Goal: Task Accomplishment & Management: Manage account settings

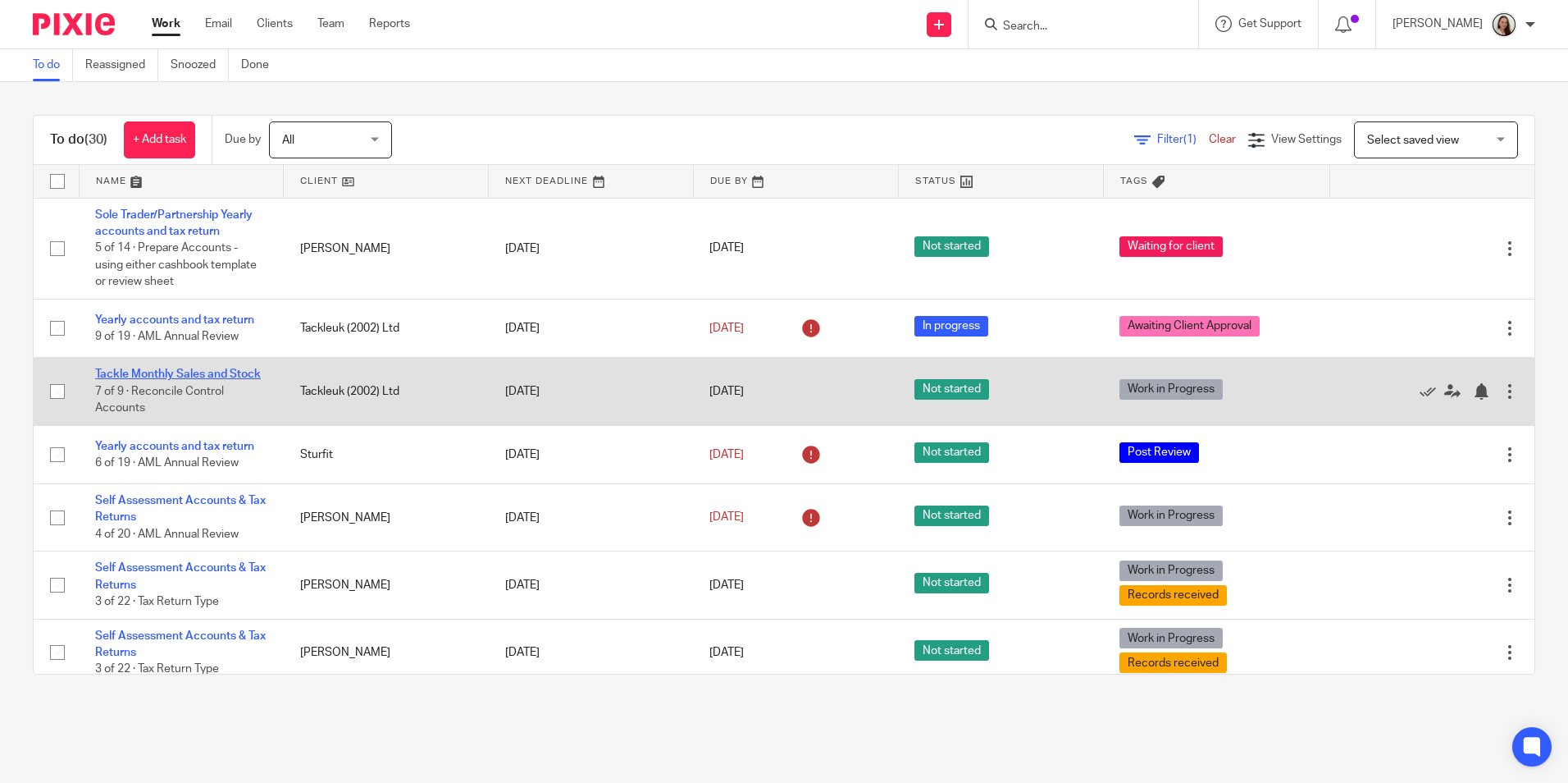
click at [162, 377] on link "Tackle Monthly Sales and Stock" at bounding box center [178, 374] width 166 height 12
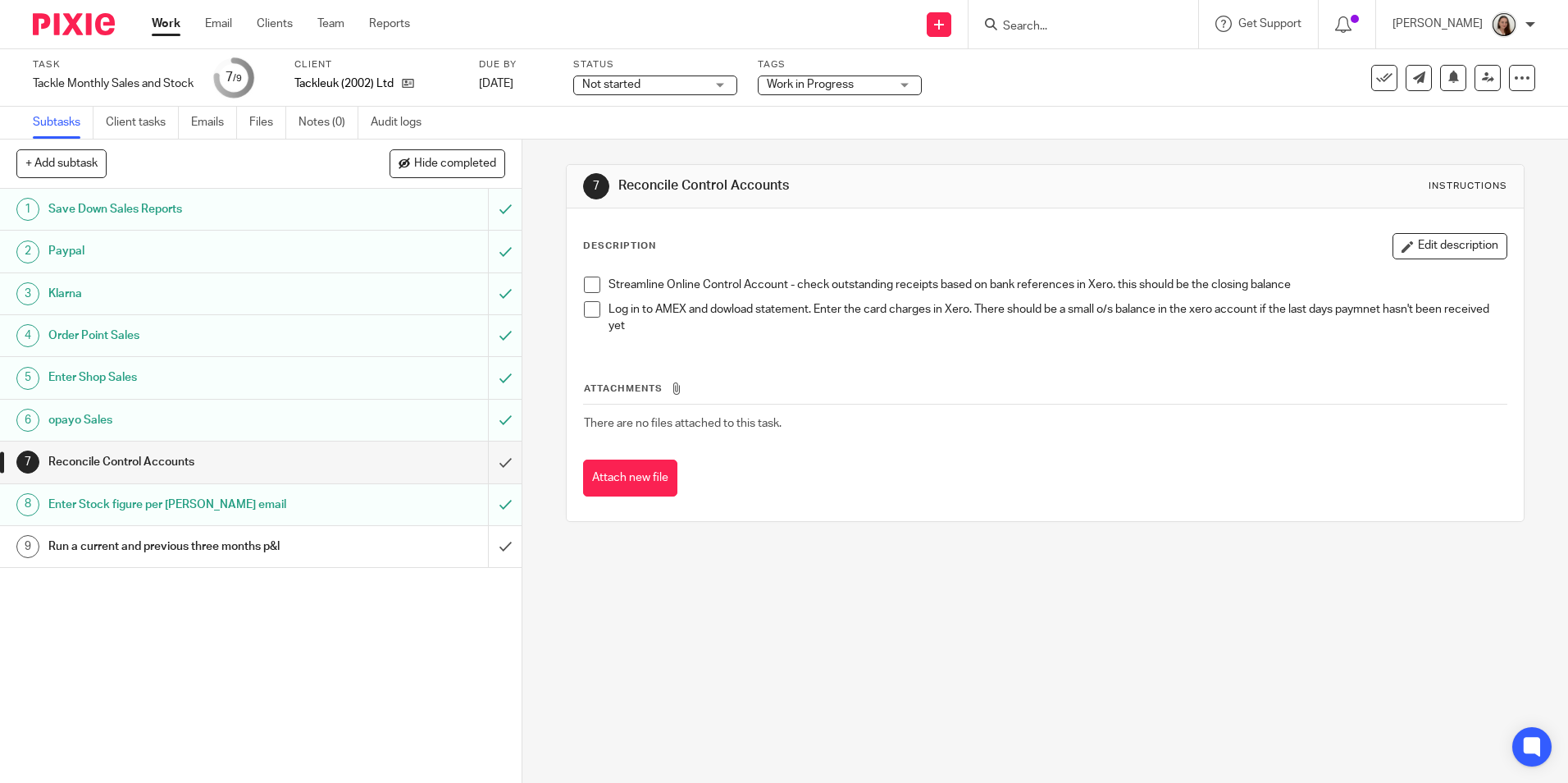
click at [578, 284] on div "Streamline Online Control Account - check outstanding receipts based on bank re…" at bounding box center [1045, 308] width 939 height 79
click at [584, 284] on span at bounding box center [592, 285] width 17 height 17
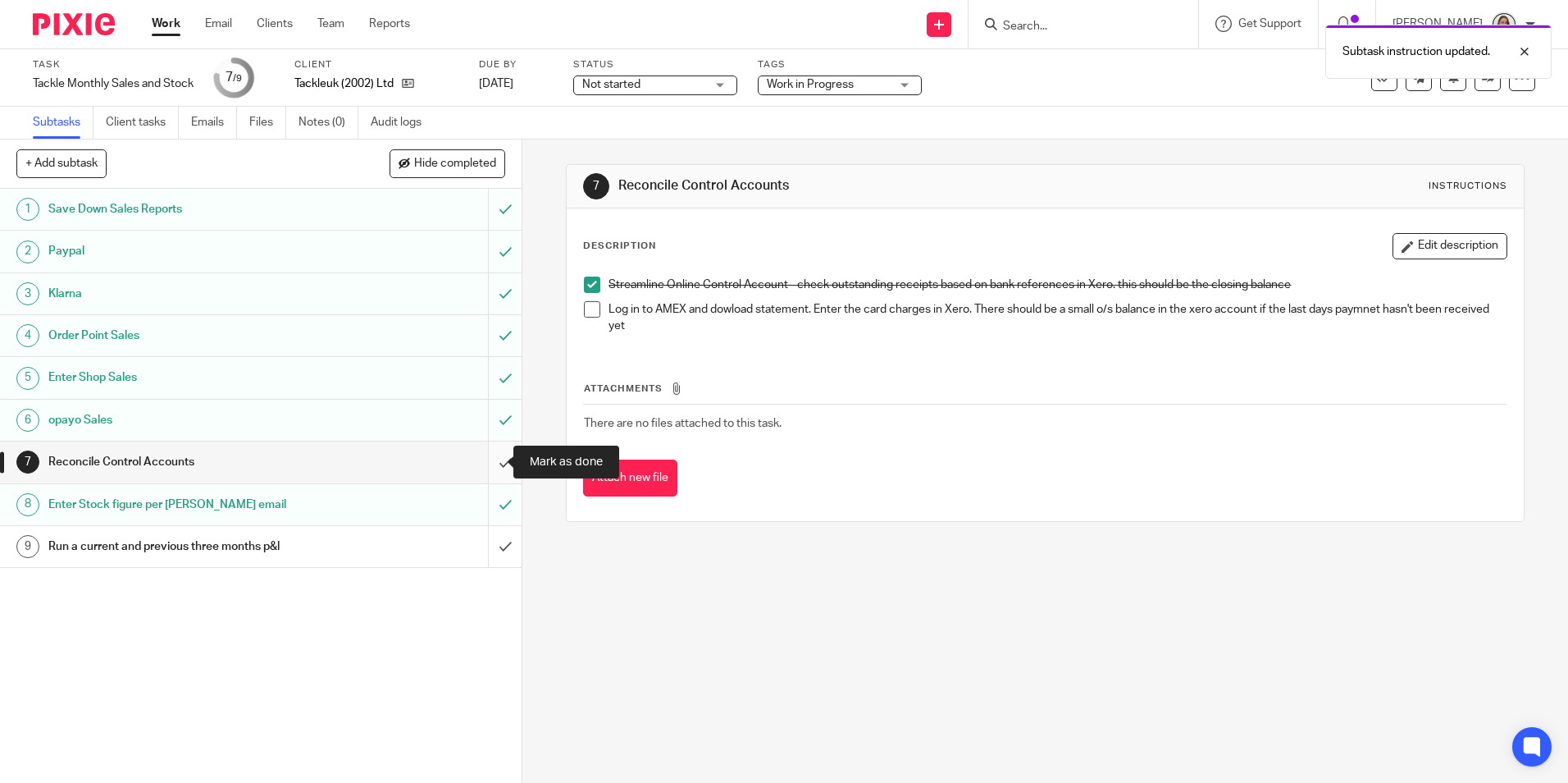
click at [491, 456] on input "submit" at bounding box center [260, 462] width 521 height 41
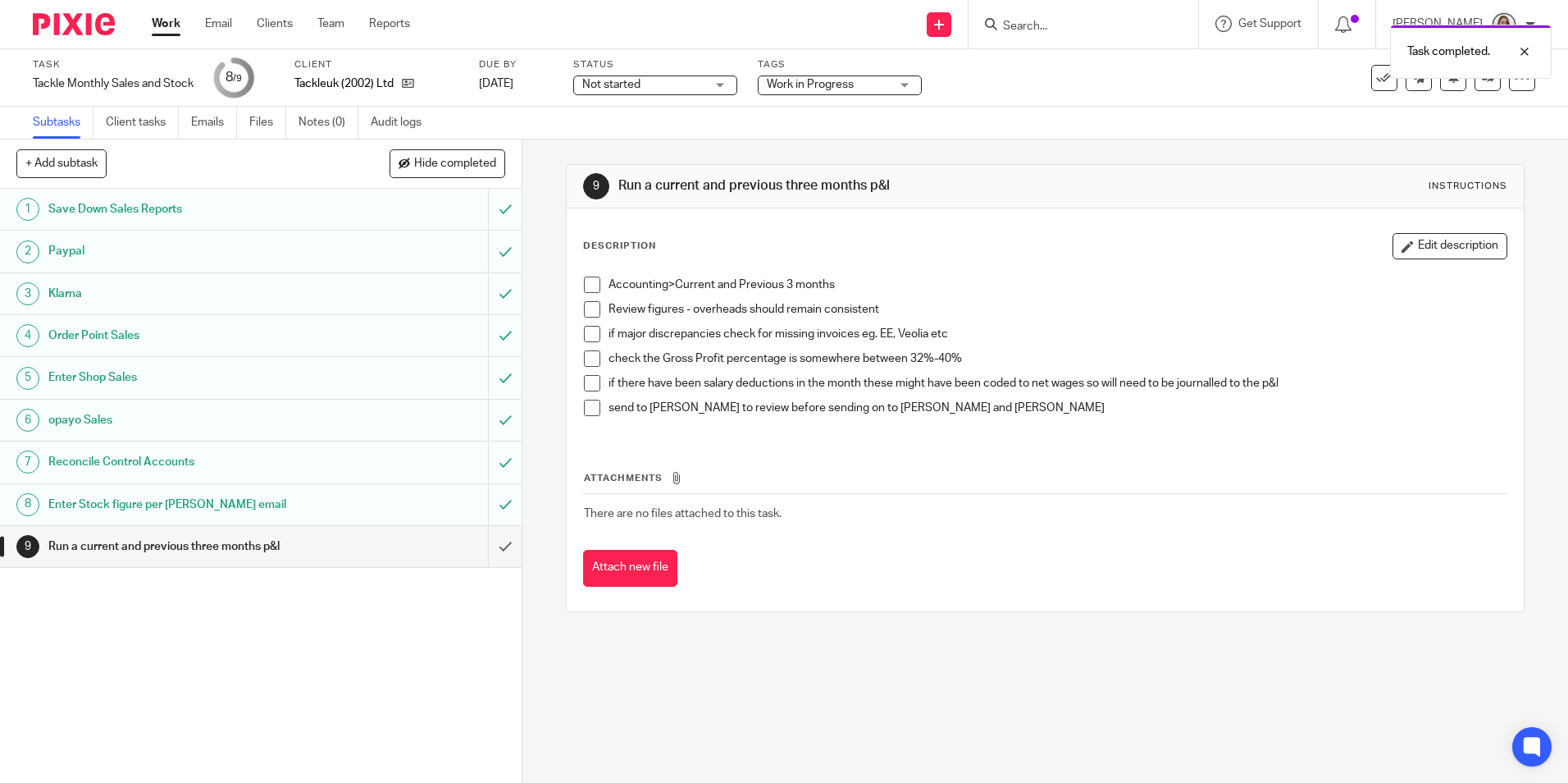
click at [726, 83] on div "Not started Not started" at bounding box center [655, 85] width 164 height 20
click at [640, 141] on span "In progress" at bounding box center [616, 144] width 57 height 12
click at [808, 82] on span "Work in Progress" at bounding box center [810, 84] width 87 height 12
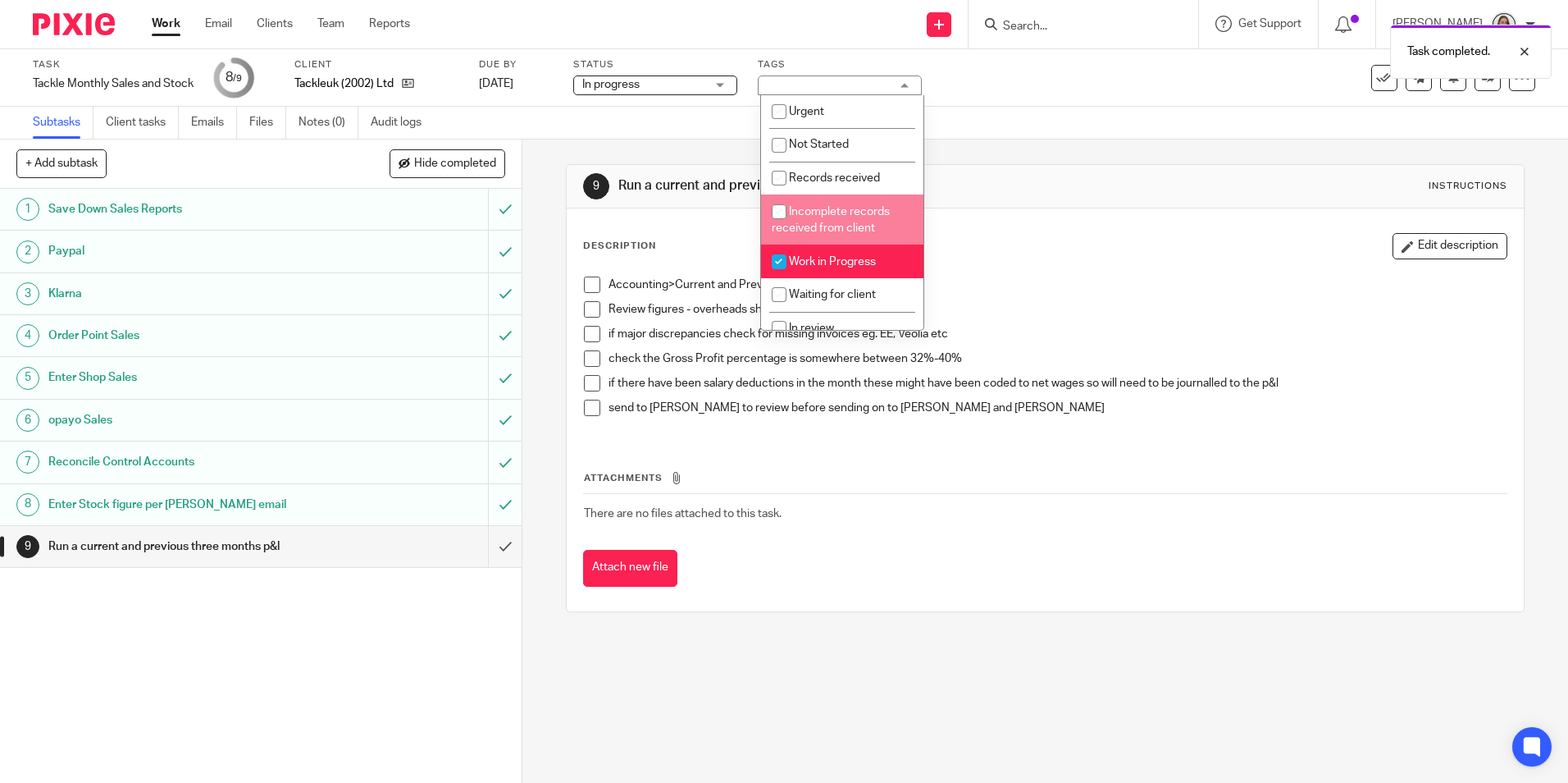
drag, startPoint x: 813, startPoint y: 252, endPoint x: 809, endPoint y: 274, distance: 22.4
click at [813, 252] on li "Work in Progress" at bounding box center [841, 261] width 162 height 33
checkbox input "false"
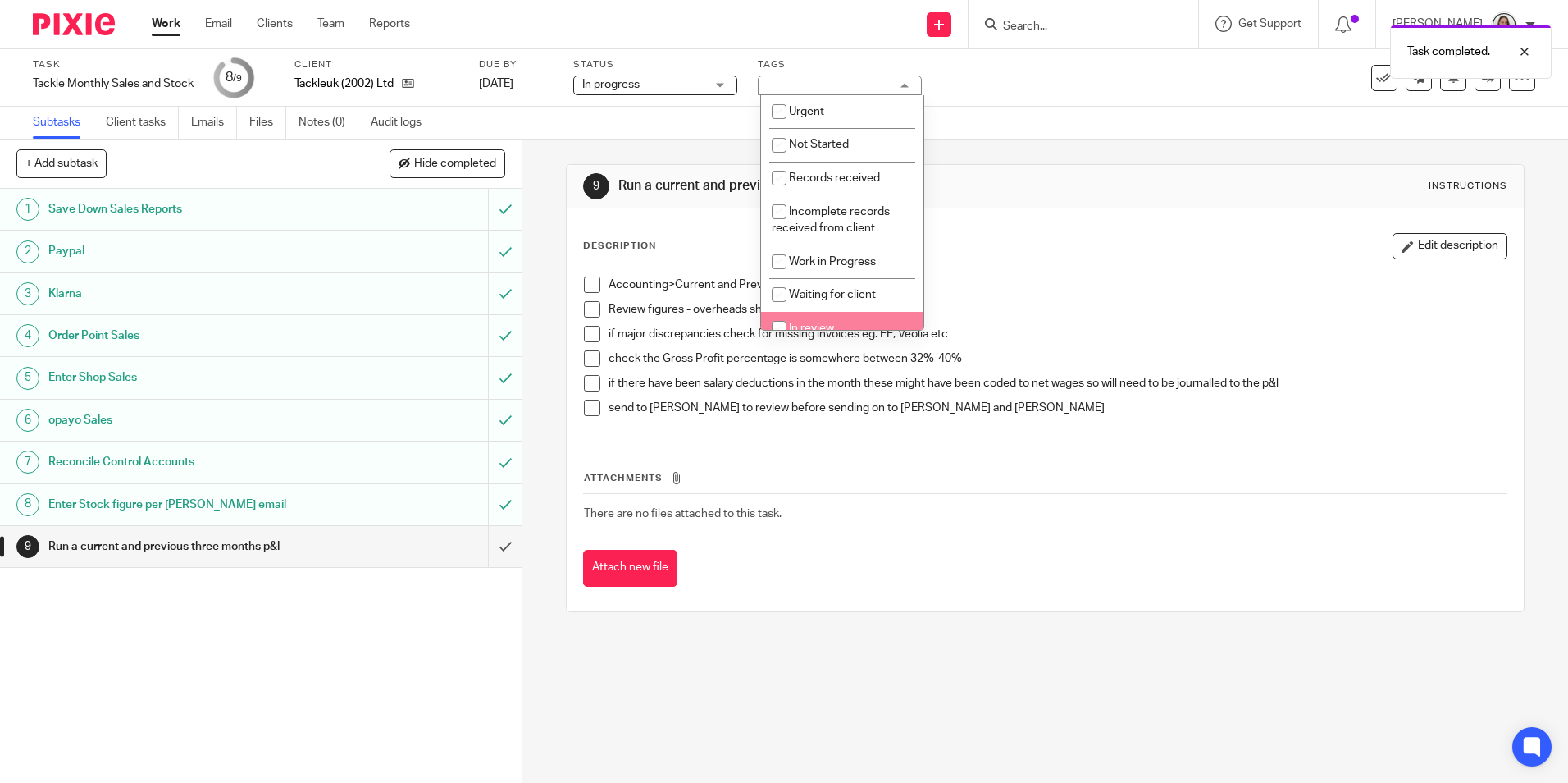
click at [799, 313] on li "In review" at bounding box center [841, 328] width 162 height 33
checkbox input "true"
click at [1047, 386] on p "if there have been salary deductions in the month these might have been coded t…" at bounding box center [1057, 383] width 897 height 17
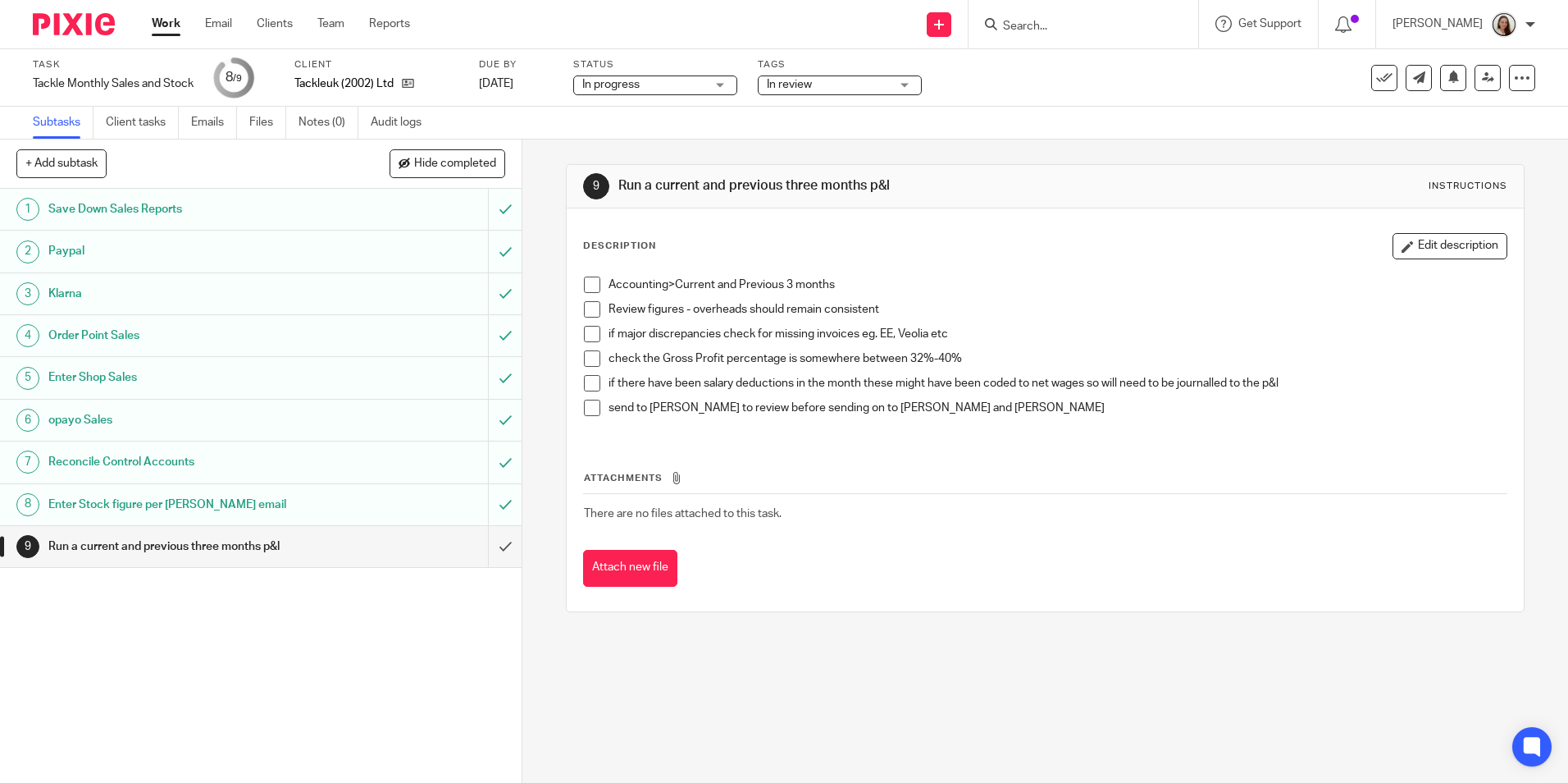
click at [580, 276] on div "Accounting>Current and Previous 3 months Review figures - overheads should rema…" at bounding box center [1045, 352] width 939 height 168
drag, startPoint x: 587, startPoint y: 281, endPoint x: 589, endPoint y: 292, distance: 11.2
click at [588, 280] on span at bounding box center [592, 285] width 17 height 17
click at [590, 310] on span at bounding box center [592, 309] width 17 height 17
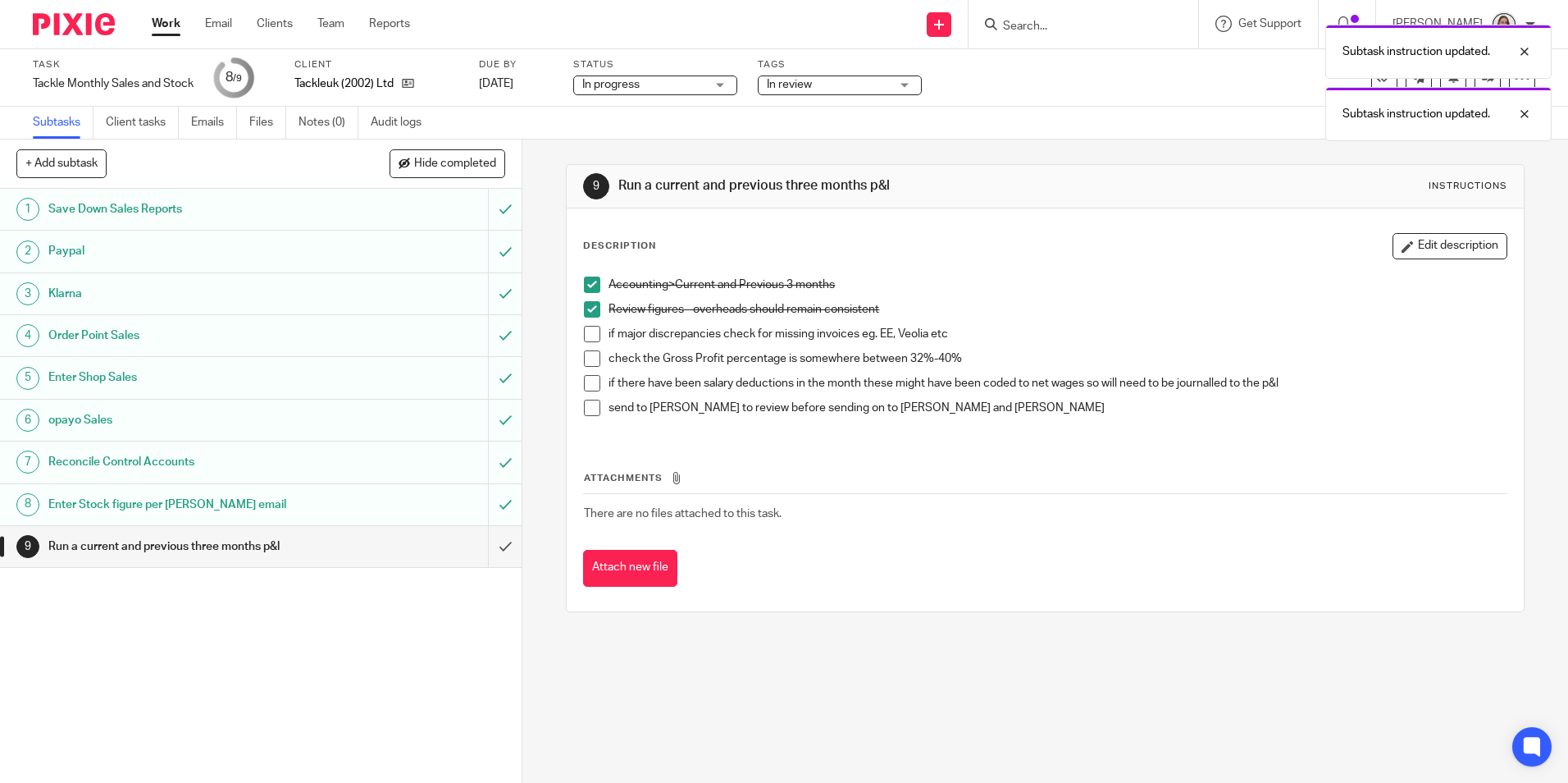
drag, startPoint x: 585, startPoint y: 409, endPoint x: 532, endPoint y: 443, distance: 63.0
click at [585, 410] on span at bounding box center [592, 408] width 17 height 17
click at [584, 335] on span at bounding box center [592, 334] width 17 height 17
click at [492, 548] on input "submit" at bounding box center [260, 547] width 521 height 41
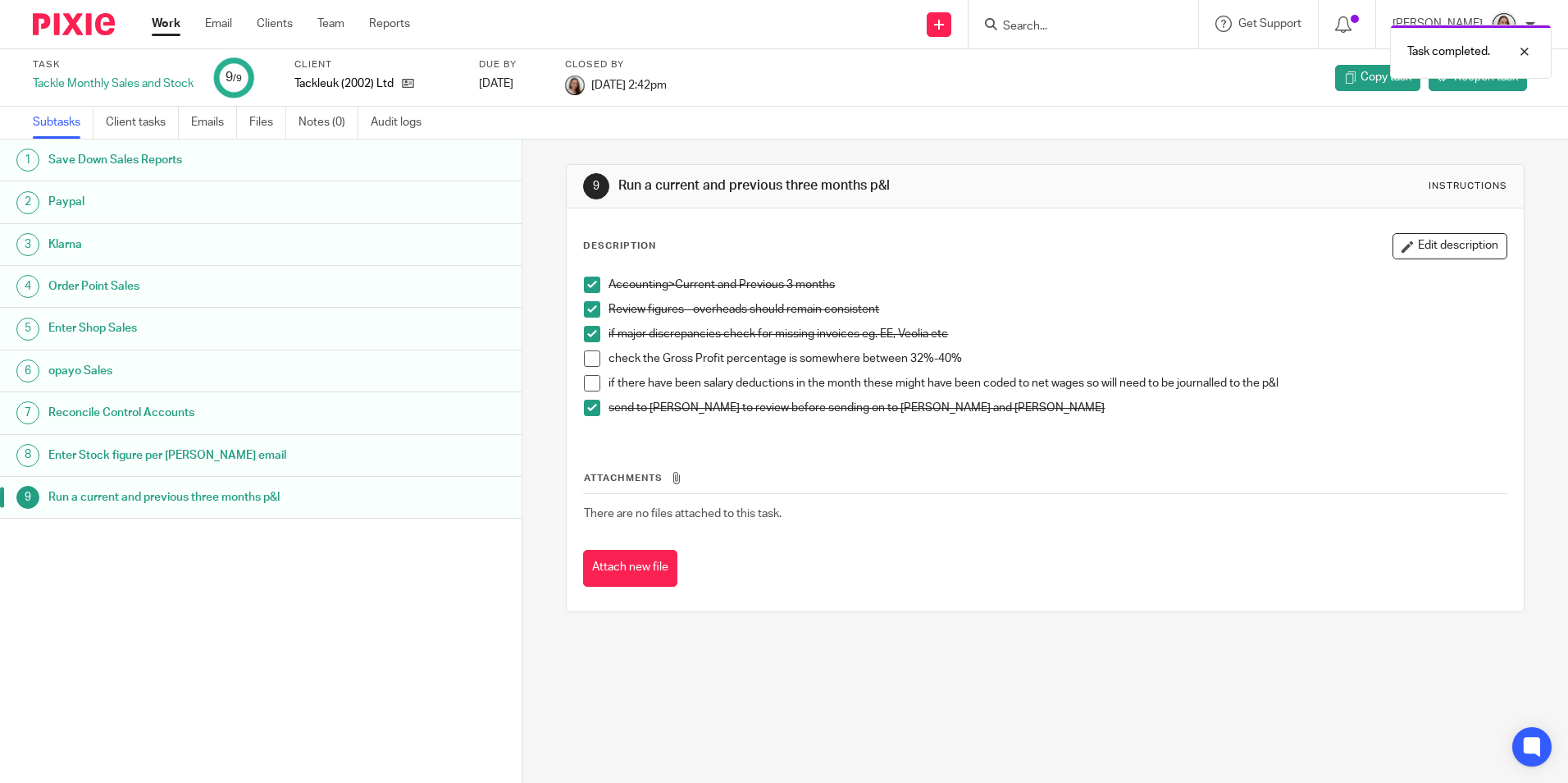
click at [165, 32] on link "Work" at bounding box center [166, 24] width 28 height 17
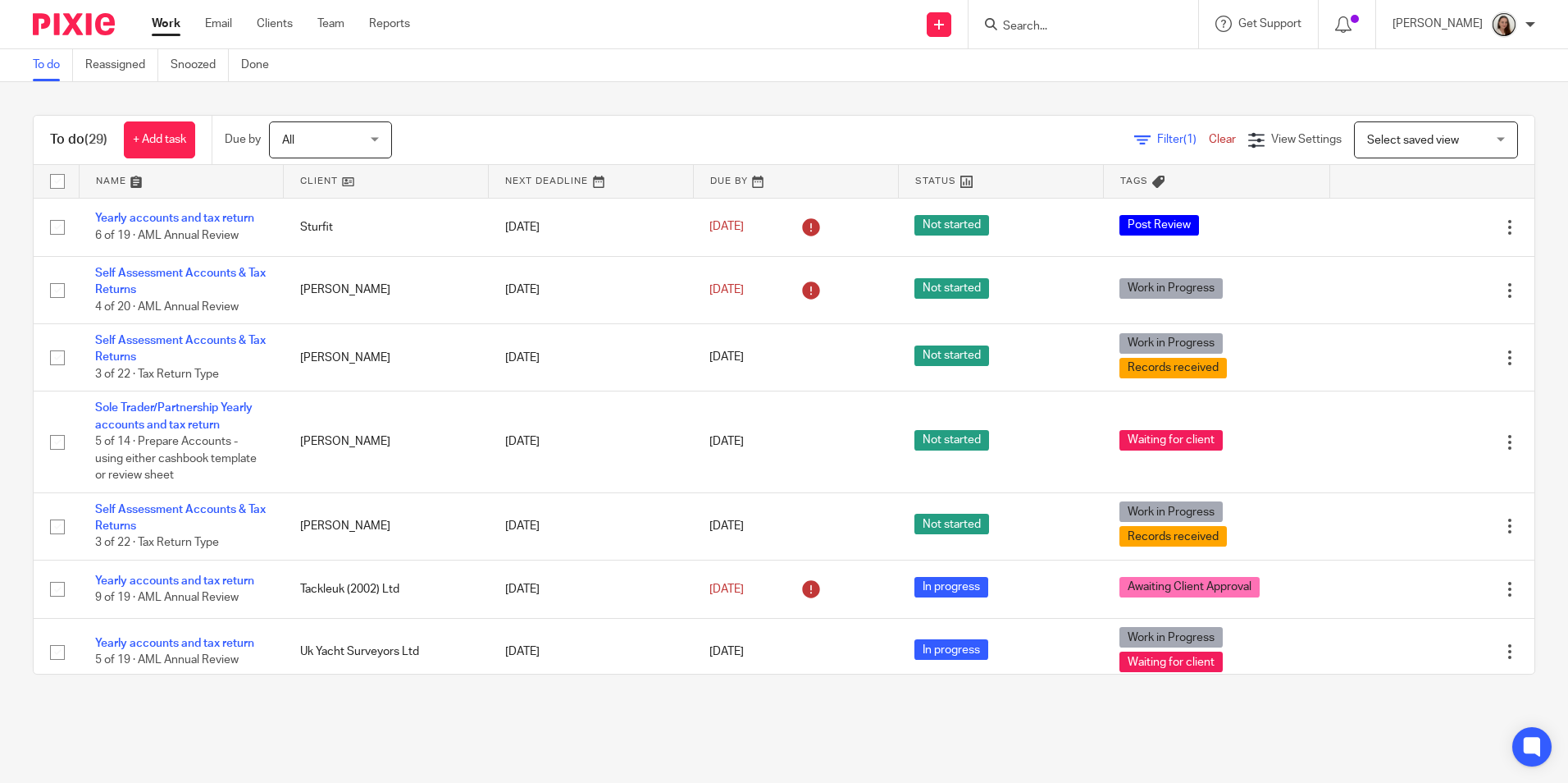
click at [721, 695] on div "To do (29) + Add task Due by All All Today Tomorrow This week Next week This mo…" at bounding box center [784, 395] width 1568 height 626
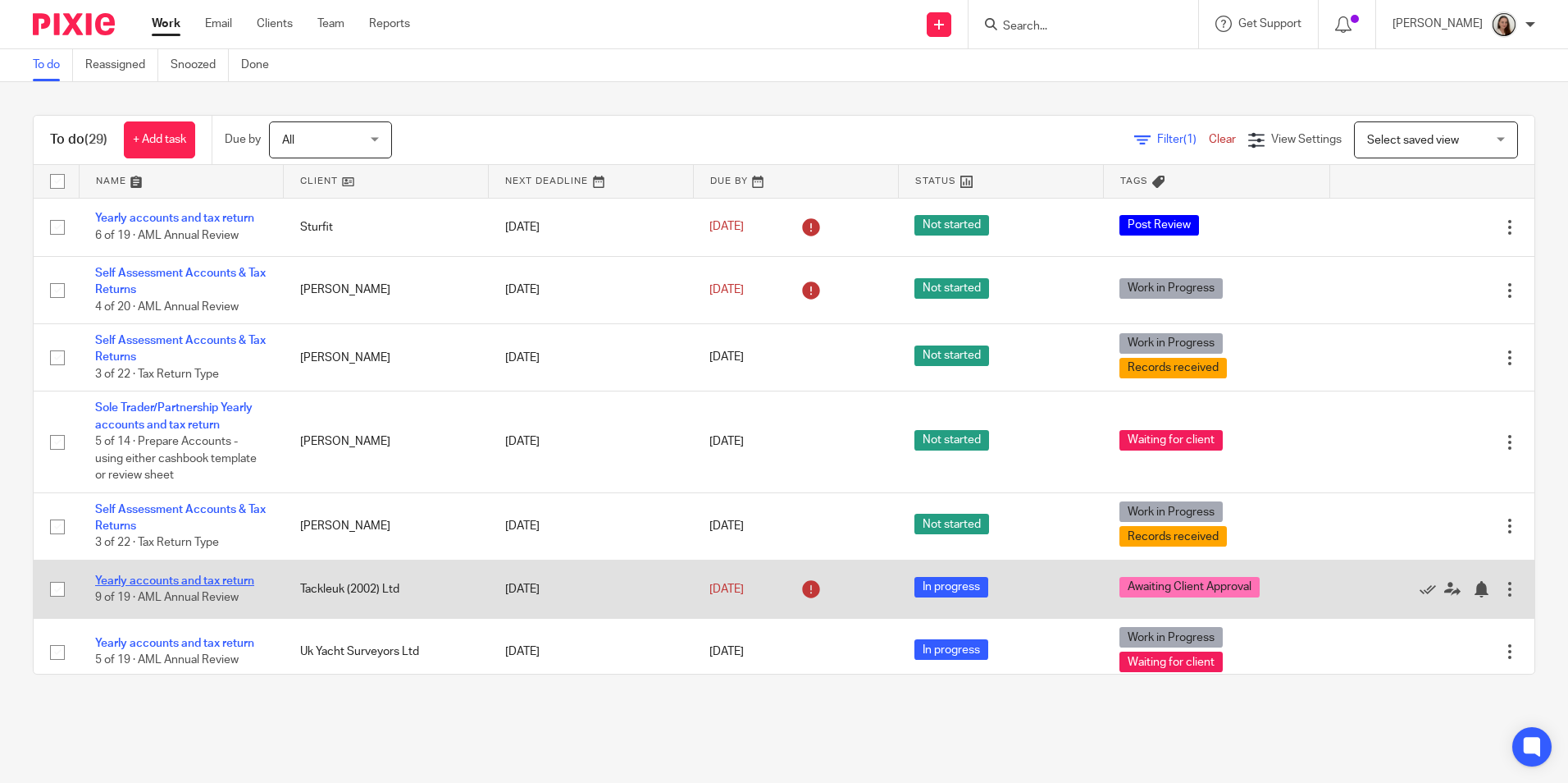
click at [194, 577] on link "Yearly accounts and tax return" at bounding box center [175, 582] width 159 height 12
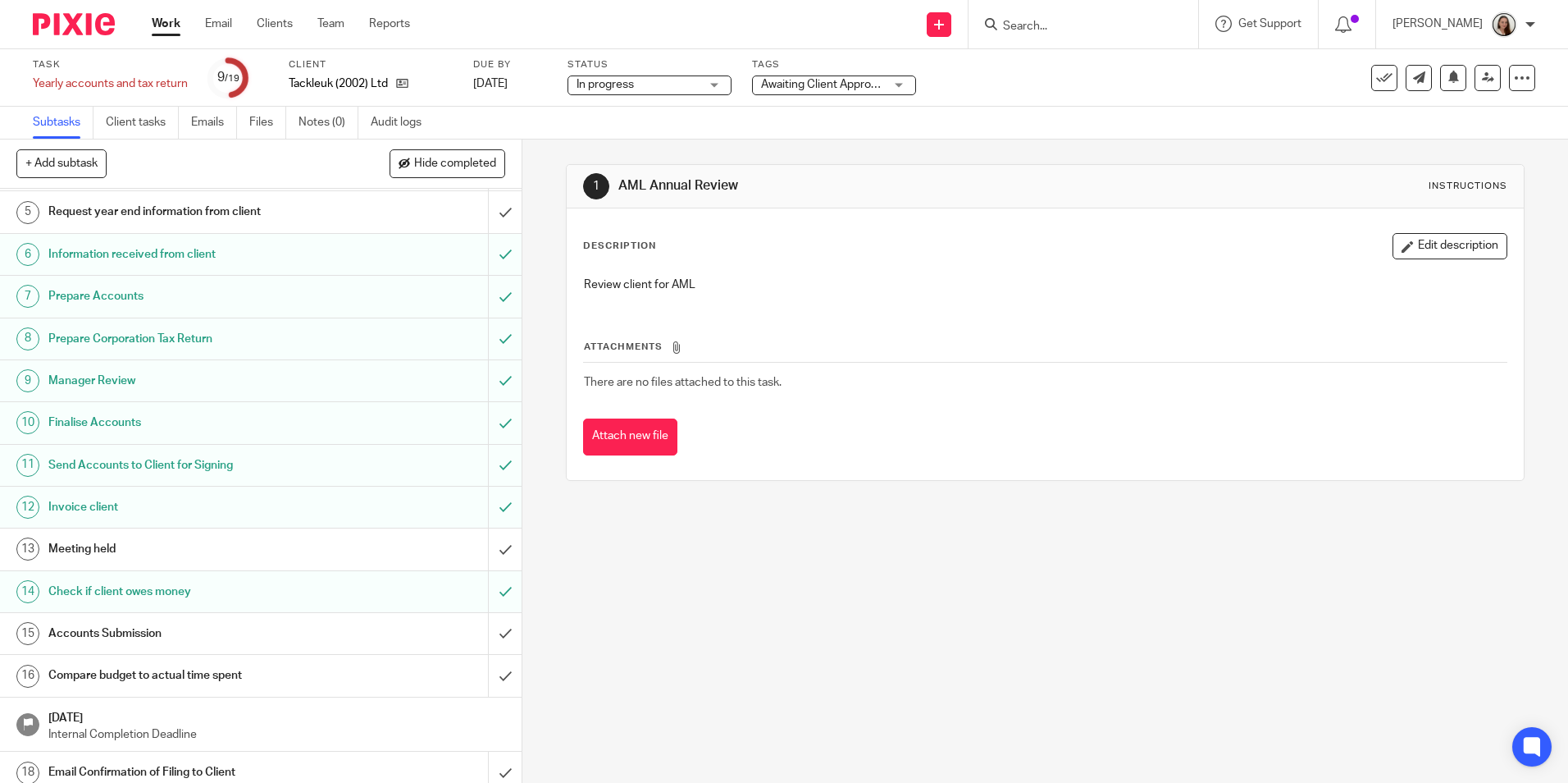
scroll to position [219, 0]
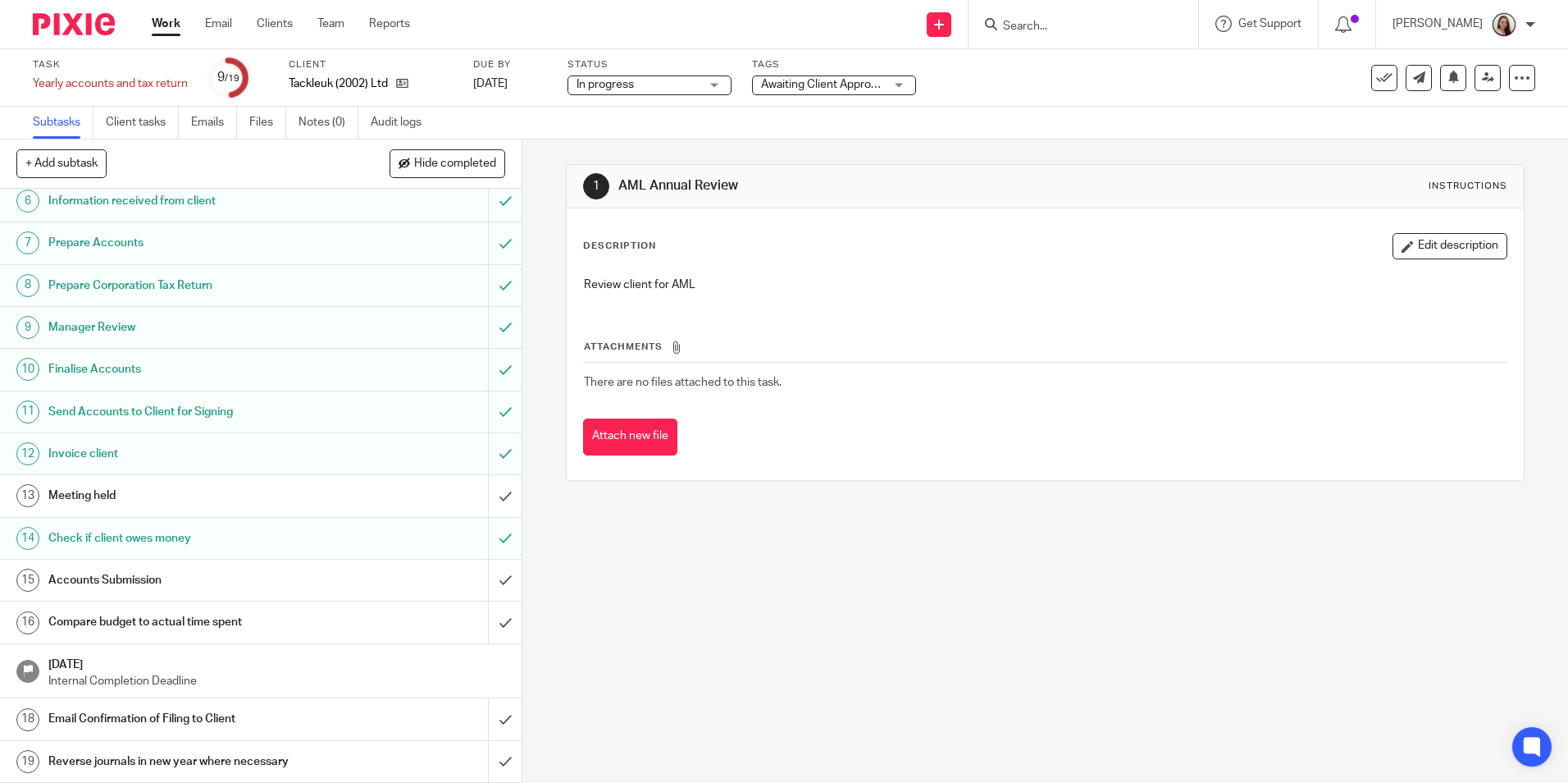
click at [130, 579] on h1 "Accounts Submission" at bounding box center [189, 580] width 282 height 25
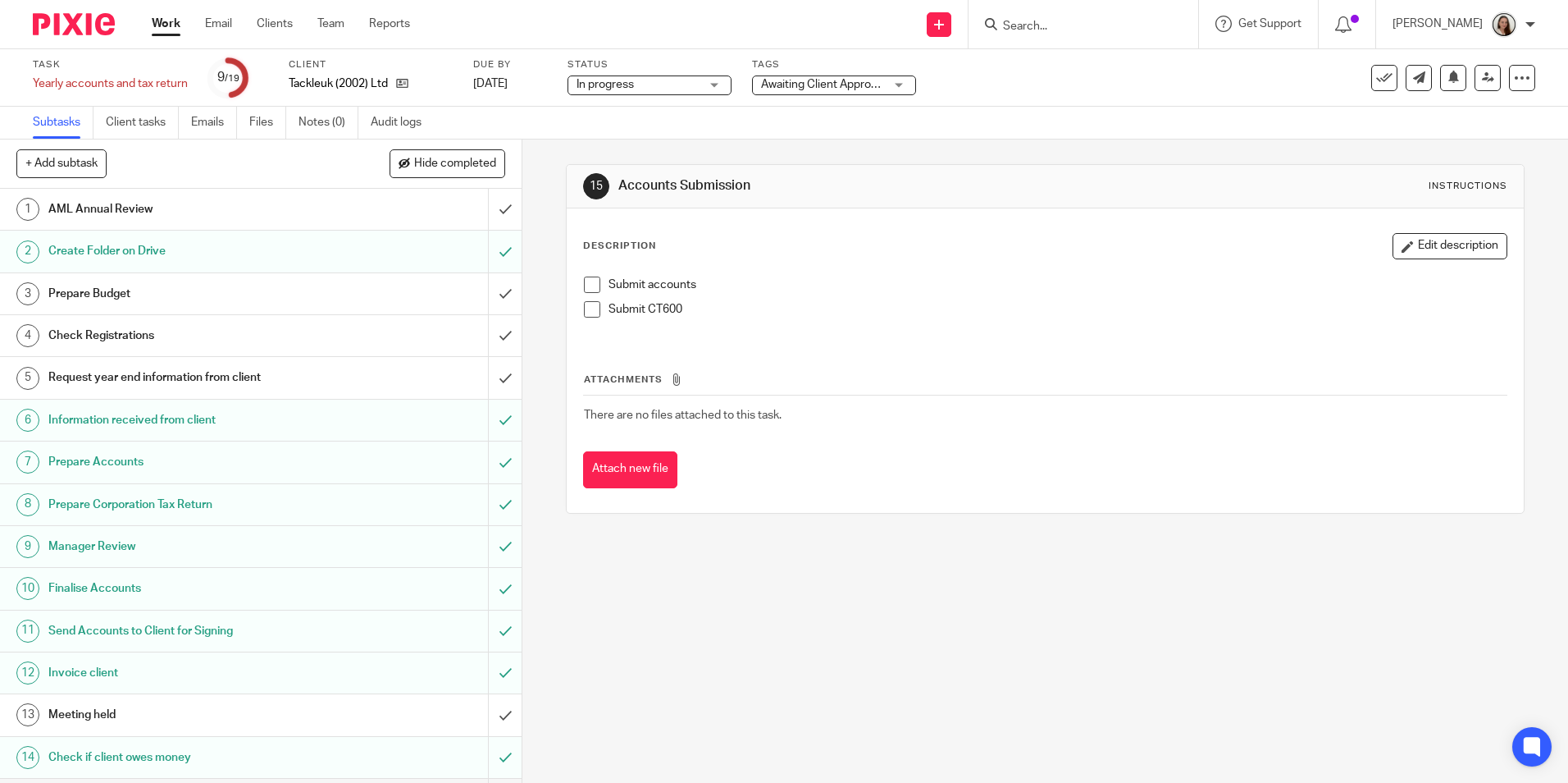
click at [575, 286] on div "Submit accounts Submit CT600" at bounding box center [1045, 303] width 939 height 70
drag, startPoint x: 585, startPoint y: 286, endPoint x: 584, endPoint y: 297, distance: 11.0
click at [585, 285] on span at bounding box center [592, 285] width 17 height 17
click at [584, 309] on span at bounding box center [592, 309] width 17 height 17
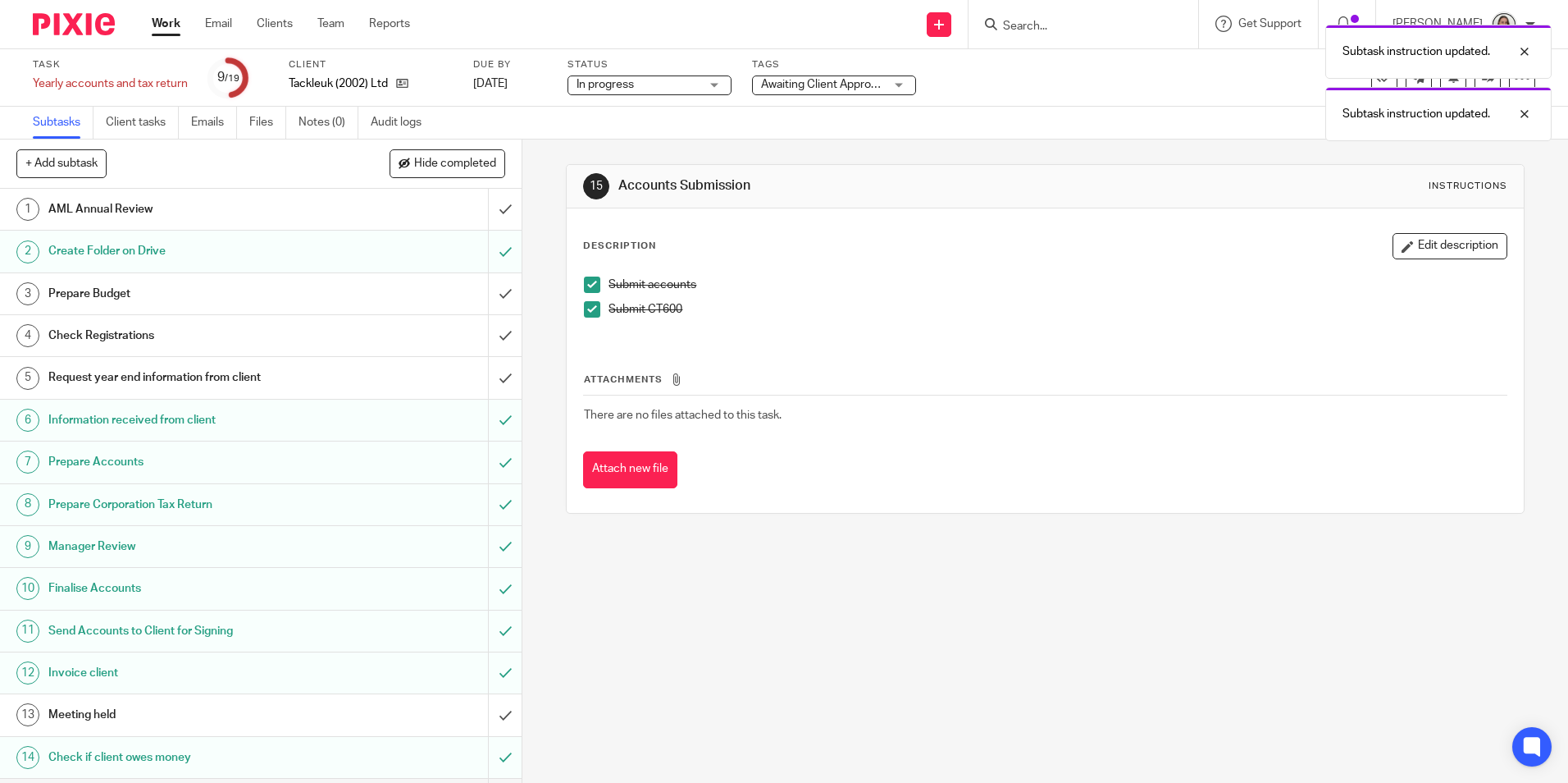
click at [841, 90] on div "Subtask instruction updated. Subtask instruction updated." at bounding box center [1168, 79] width 768 height 125
click at [843, 77] on div "Subtask instruction updated. Subtask instruction updated." at bounding box center [1168, 79] width 768 height 125
click at [844, 85] on div "Subtask instruction updated. Subtask instruction updated." at bounding box center [1168, 79] width 768 height 125
click at [892, 84] on div "Subtask instruction updated. Subtask instruction updated." at bounding box center [1168, 79] width 768 height 125
click at [908, 84] on div "Subtask instruction updated. Subtask instruction updated." at bounding box center [1168, 79] width 768 height 125
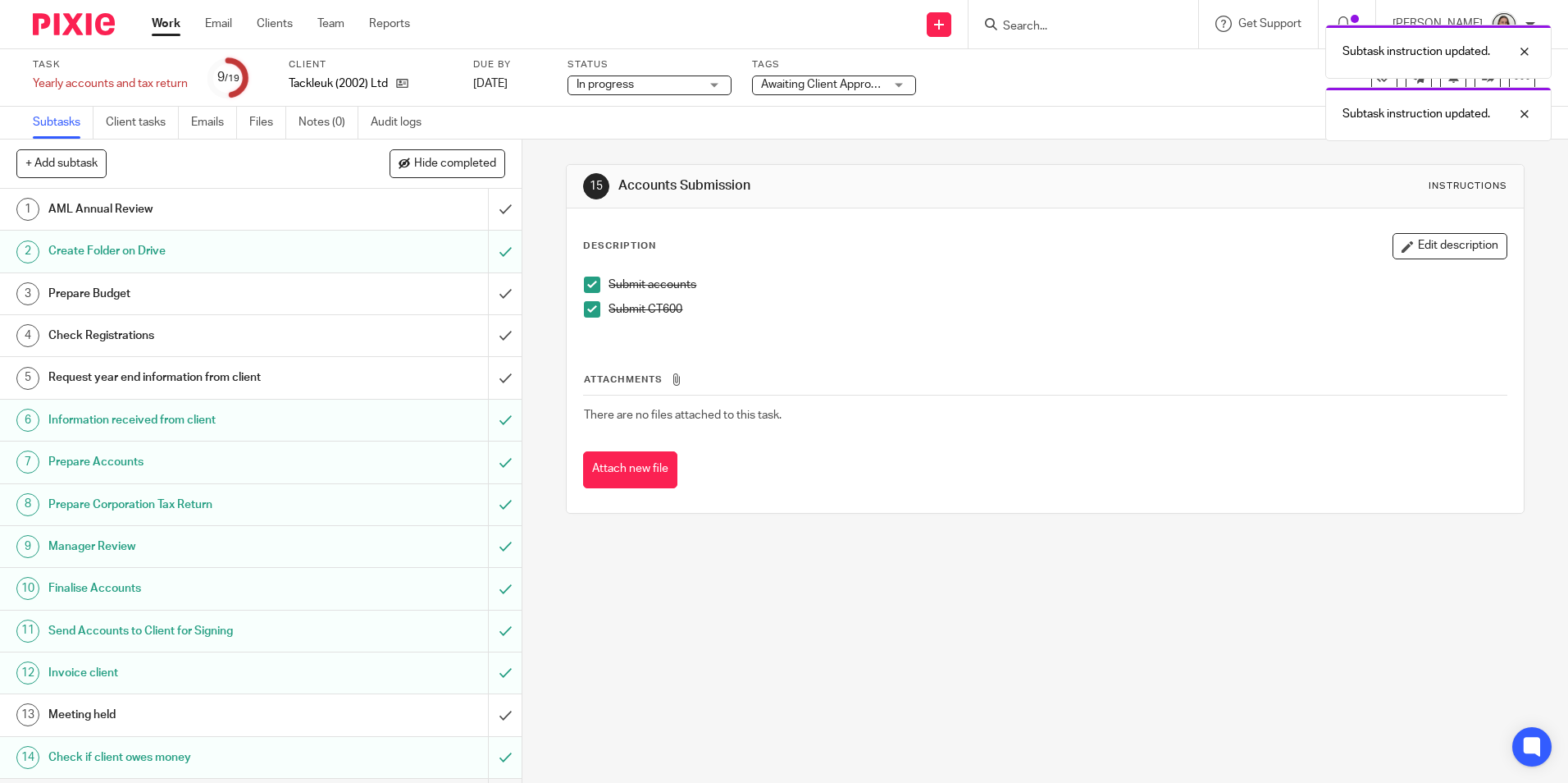
click at [853, 91] on div "Subtask instruction updated. Subtask instruction updated." at bounding box center [1168, 79] width 768 height 125
drag, startPoint x: 1518, startPoint y: 50, endPoint x: 1523, endPoint y: 59, distance: 10.3
click at [1519, 51] on div at bounding box center [1512, 52] width 44 height 20
click at [1528, 108] on body "Work Email Clients Team Reports Work Email Clients Team Reports Settings Send n…" at bounding box center [784, 391] width 1568 height 783
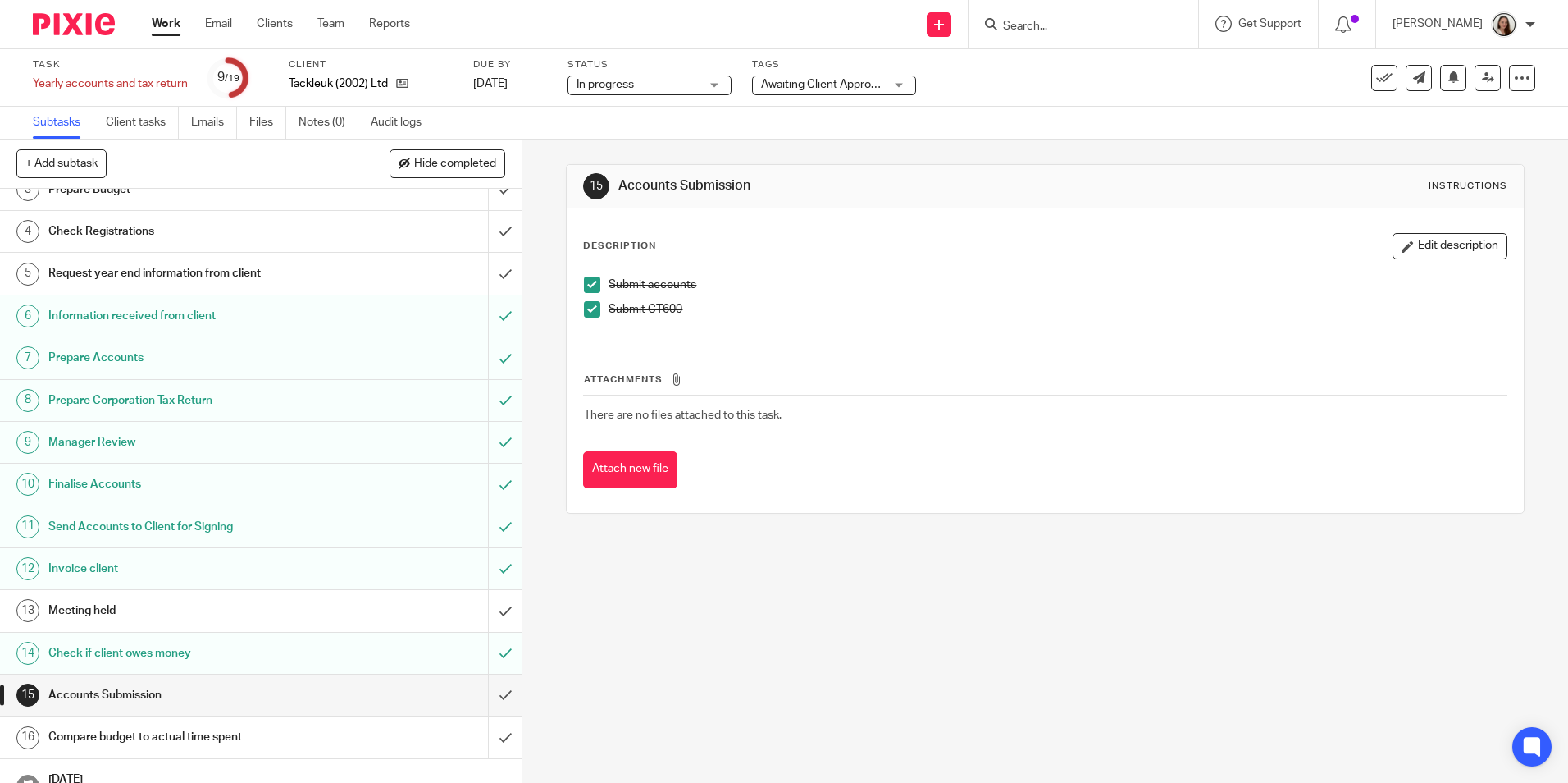
scroll to position [219, 0]
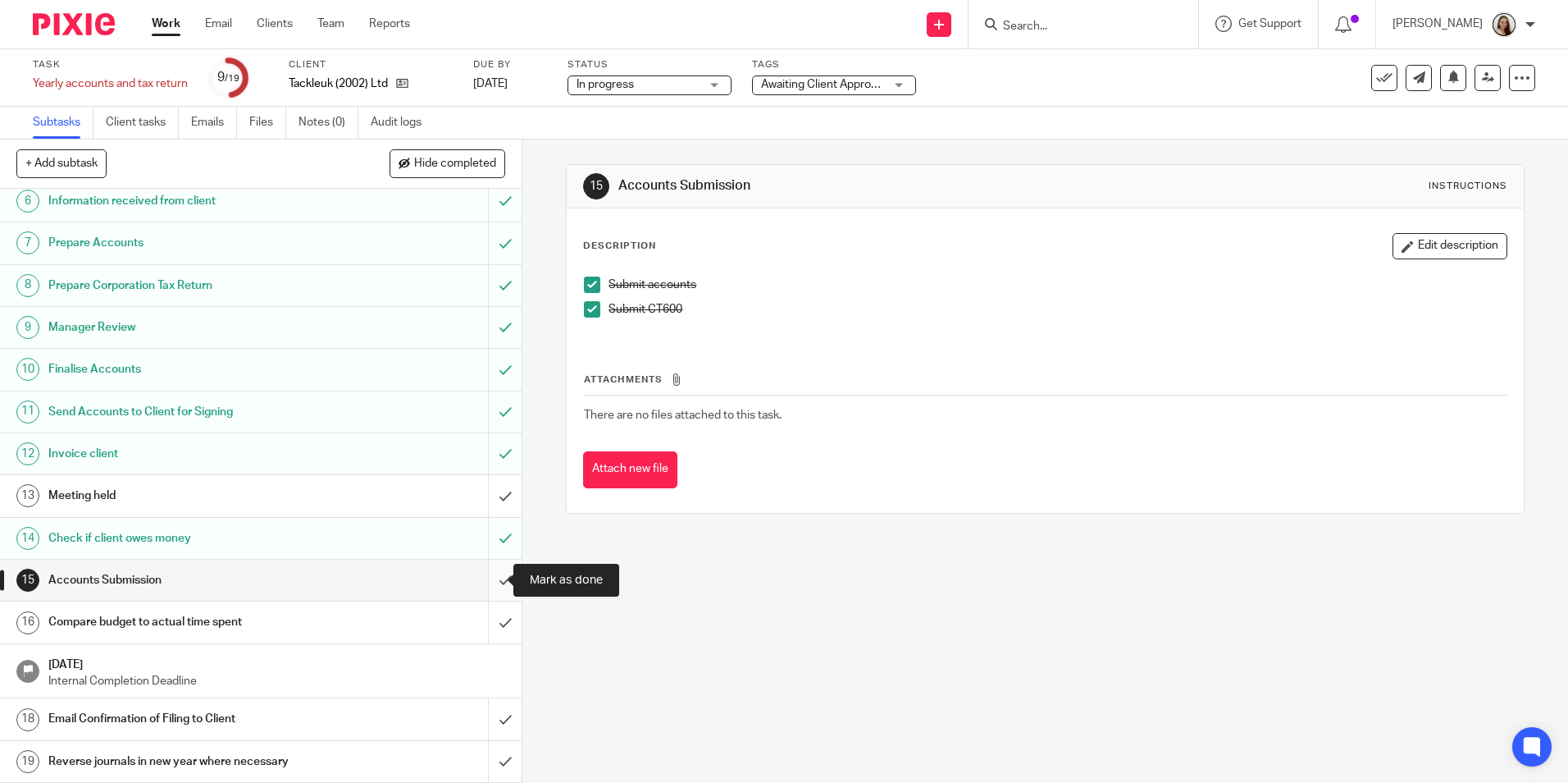
click at [495, 574] on input "submit" at bounding box center [260, 581] width 521 height 41
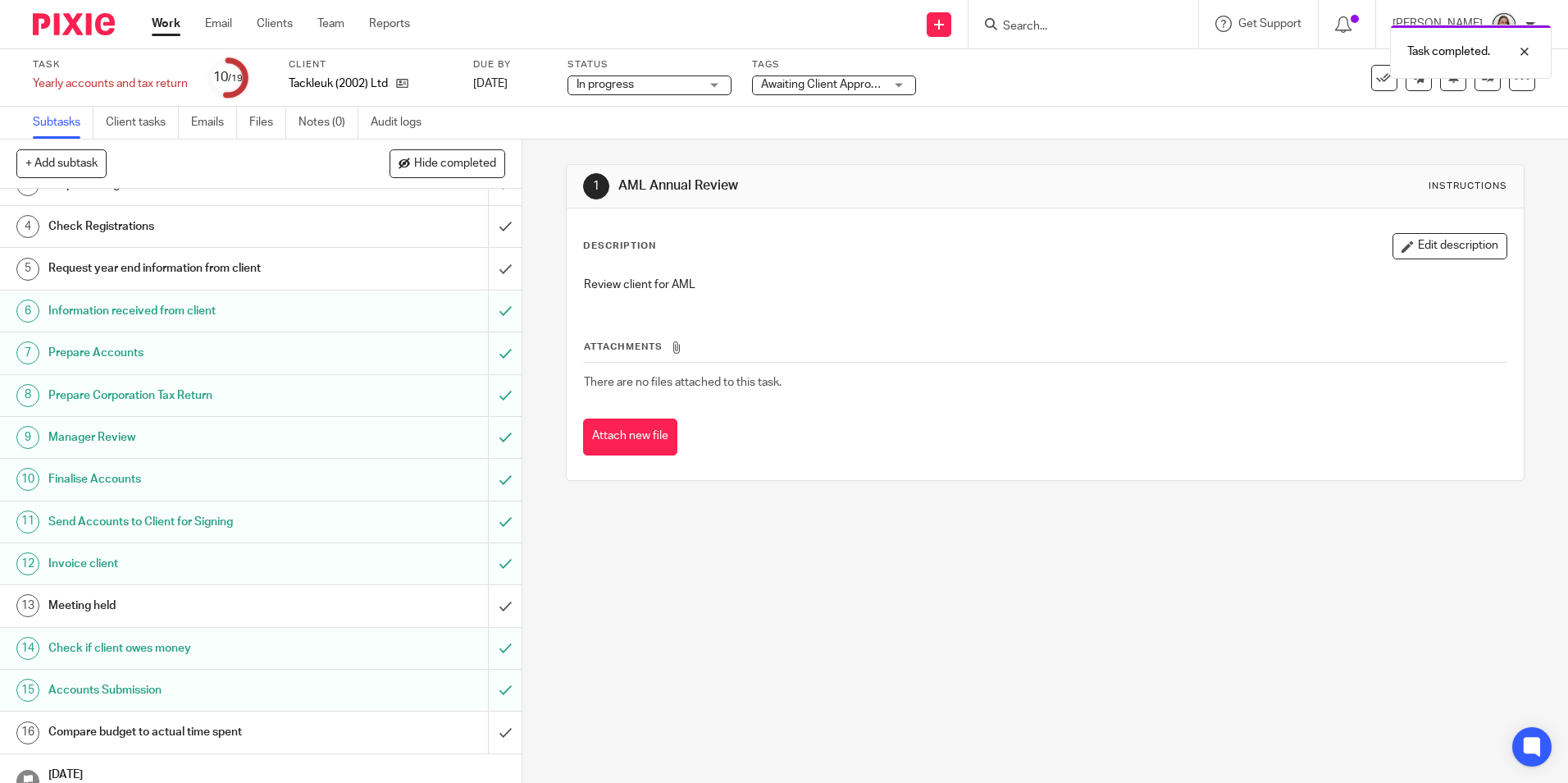
scroll to position [219, 0]
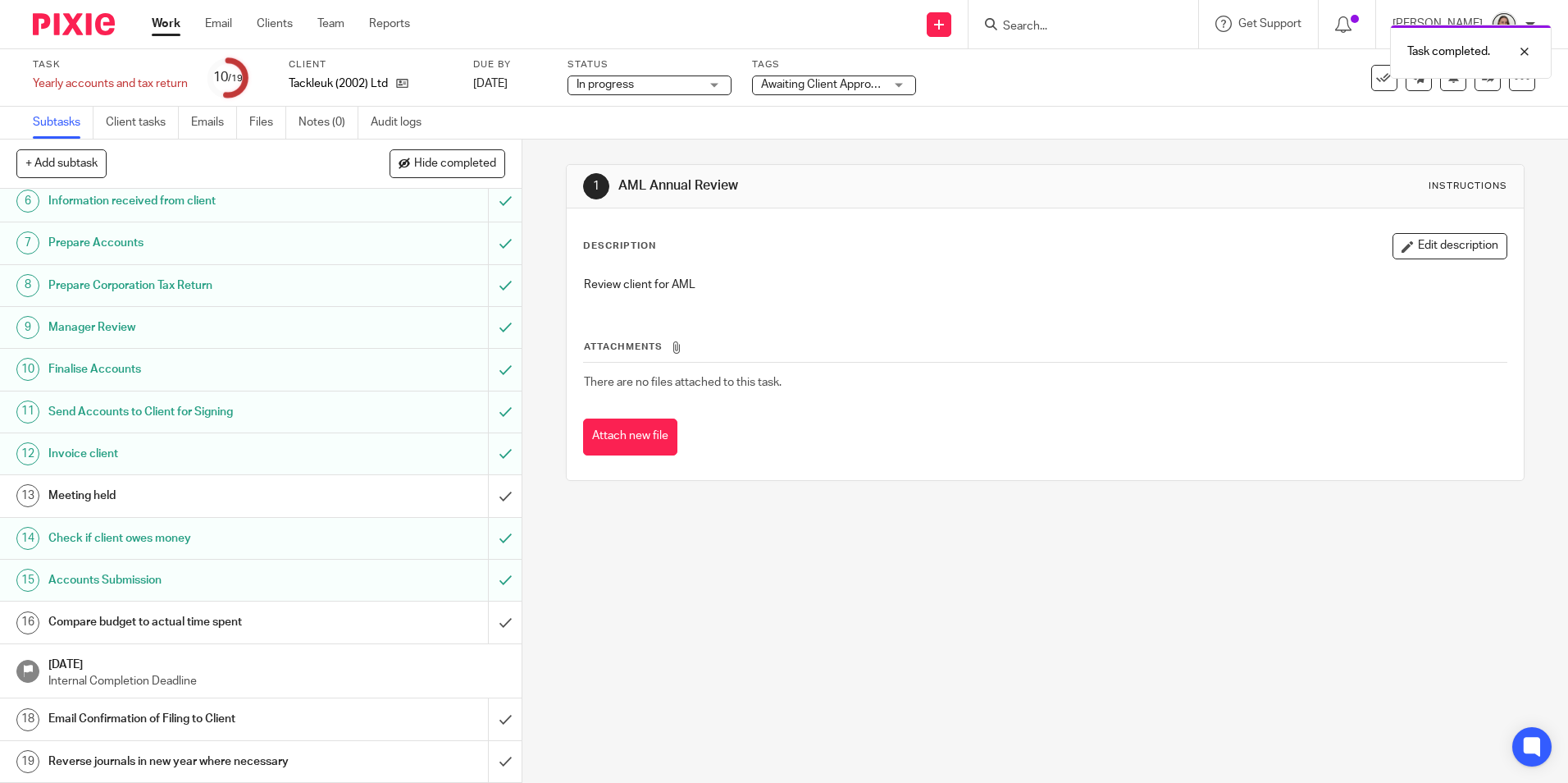
click at [128, 716] on h1 "Email Confirmation of Filing to Client" at bounding box center [189, 718] width 282 height 25
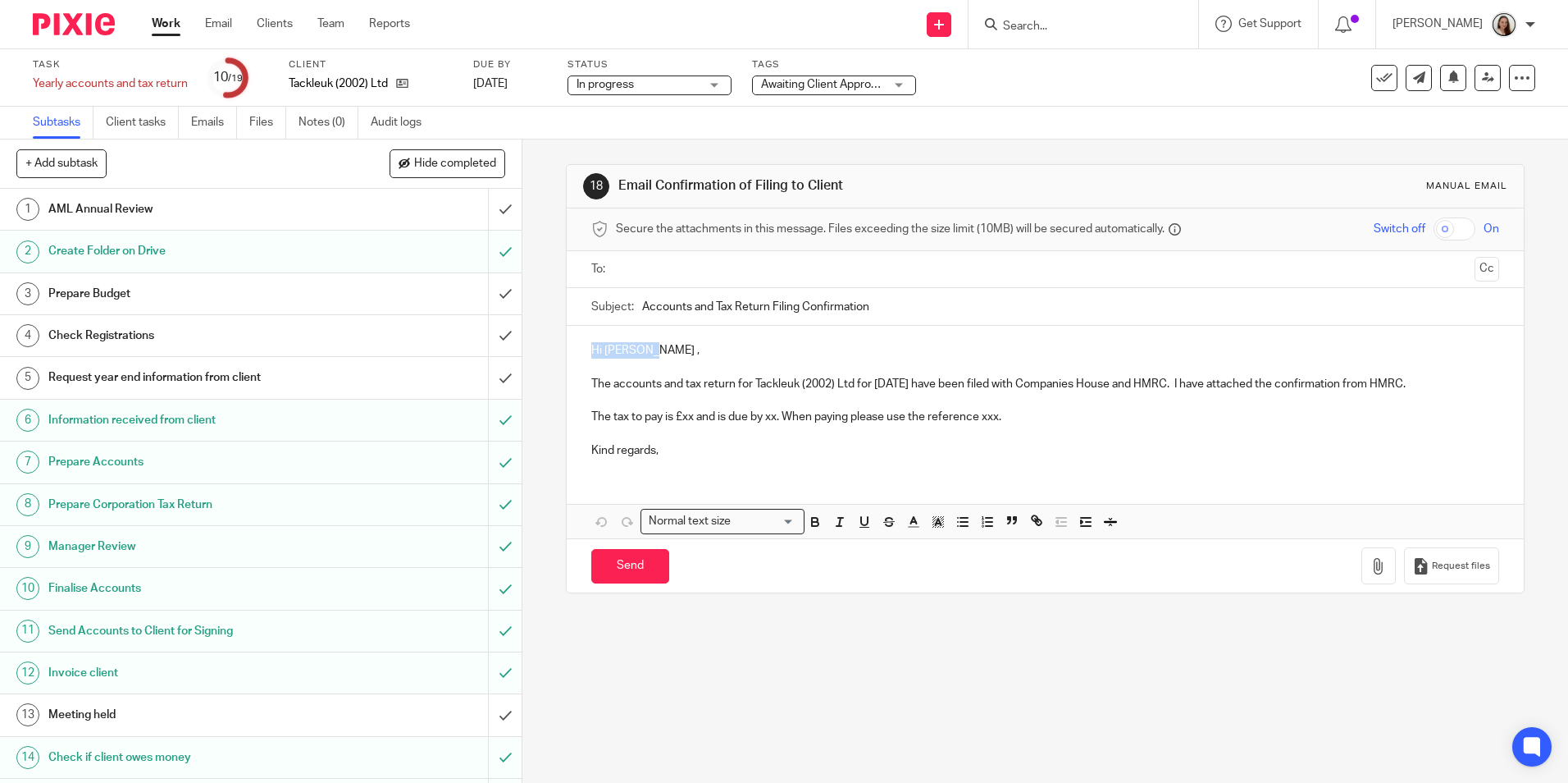
drag, startPoint x: 642, startPoint y: 351, endPoint x: 566, endPoint y: 349, distance: 76.0
click at [567, 349] on div "Hi Ashley , The accounts and tax return for Tackleuk (2002) Ltd for 31 Mar 2025…" at bounding box center [1045, 399] width 956 height 145
click at [767, 357] on p "Good afternoon Scott & Ashley," at bounding box center [1045, 350] width 907 height 17
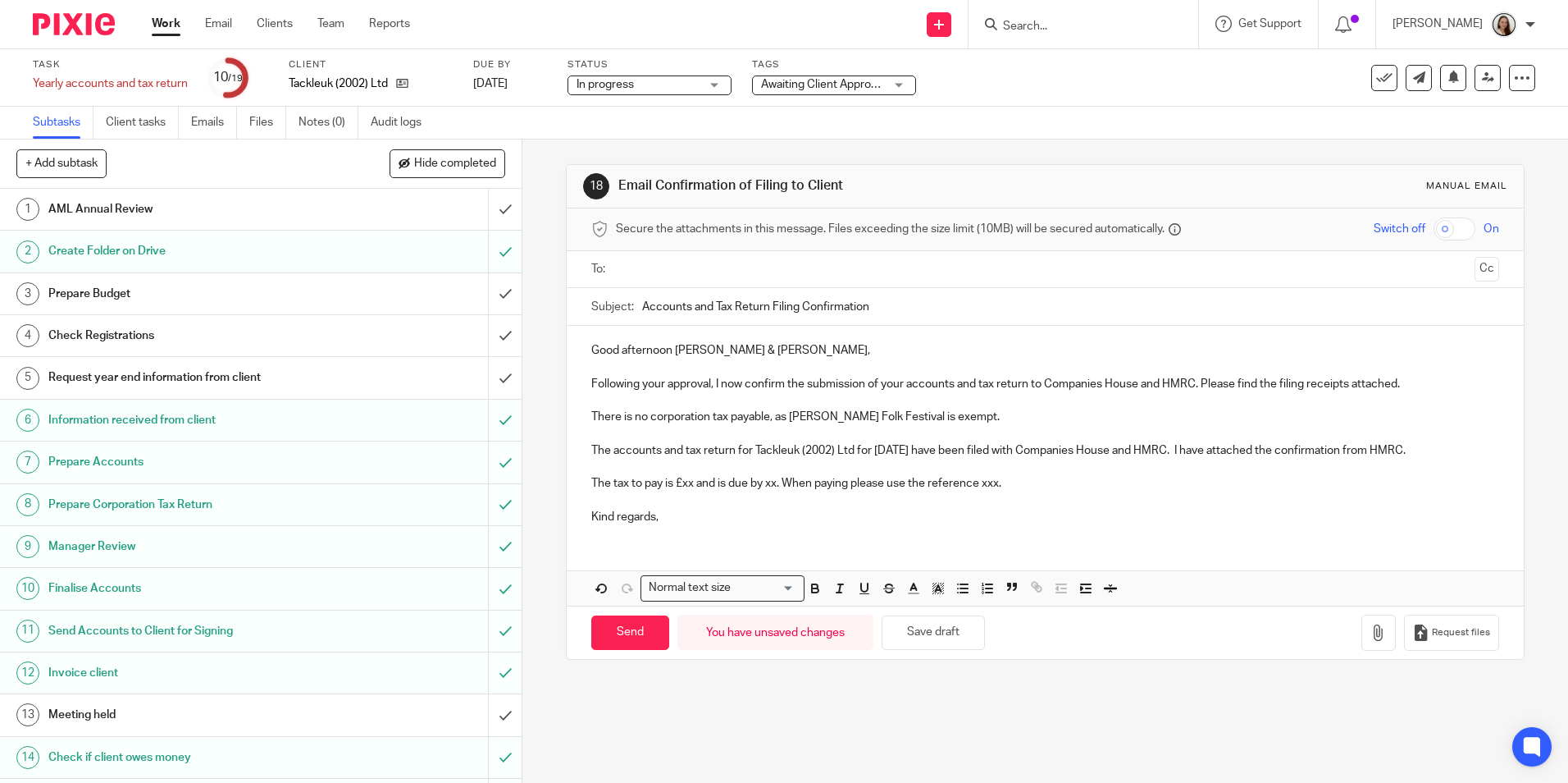
click at [591, 384] on p "Following your approval, I now confirm the submission of your accounts and tax …" at bounding box center [1045, 384] width 907 height 17
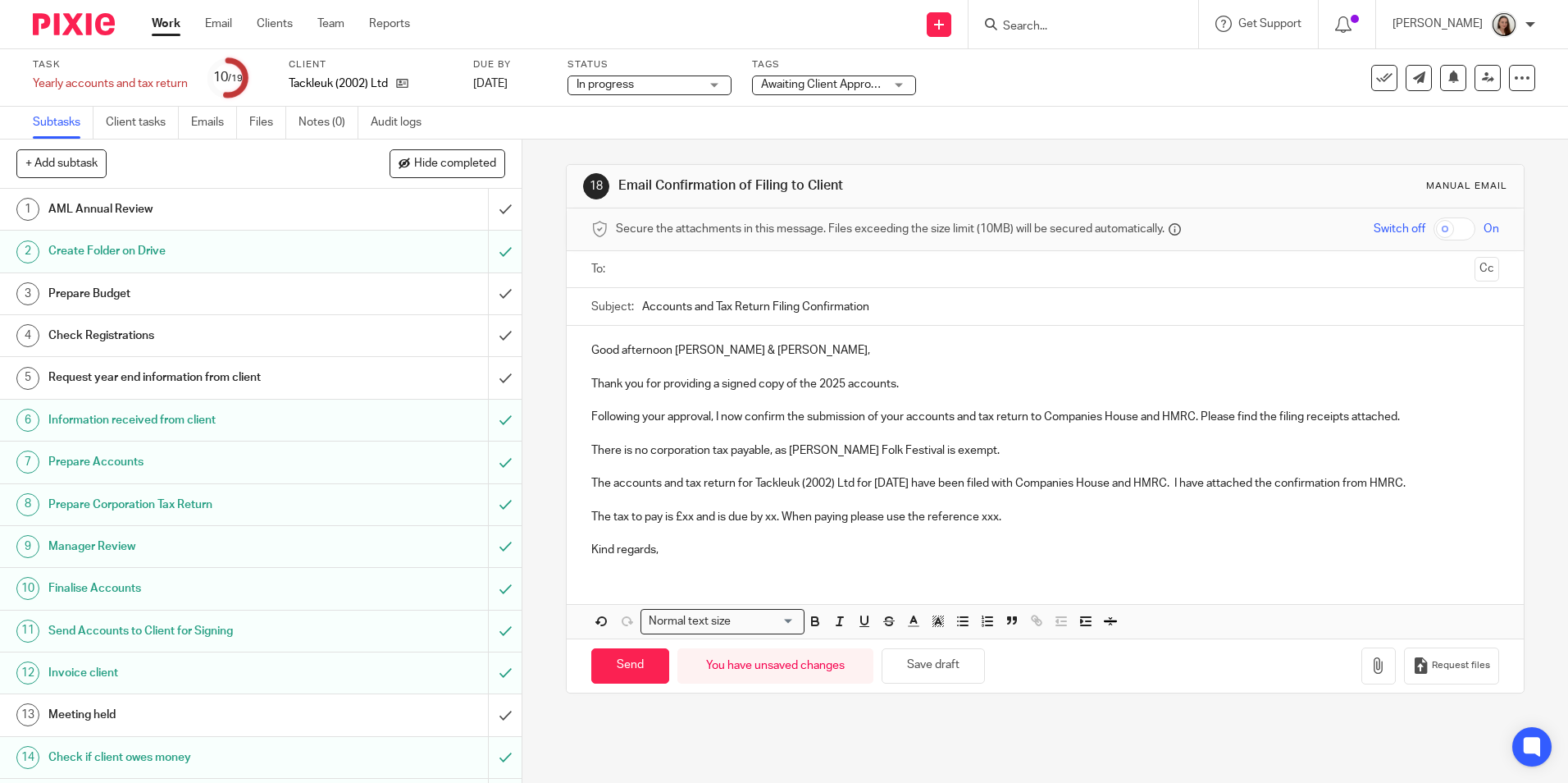
click at [1420, 418] on p "Following your approval, I now confirm the submission of your accounts and tax …" at bounding box center [1045, 417] width 907 height 17
click at [984, 442] on p "There is no corporation tax payable, as Priddy Folk Festival is exempt." at bounding box center [1045, 450] width 907 height 17
click at [704, 273] on input "text" at bounding box center [1044, 269] width 845 height 19
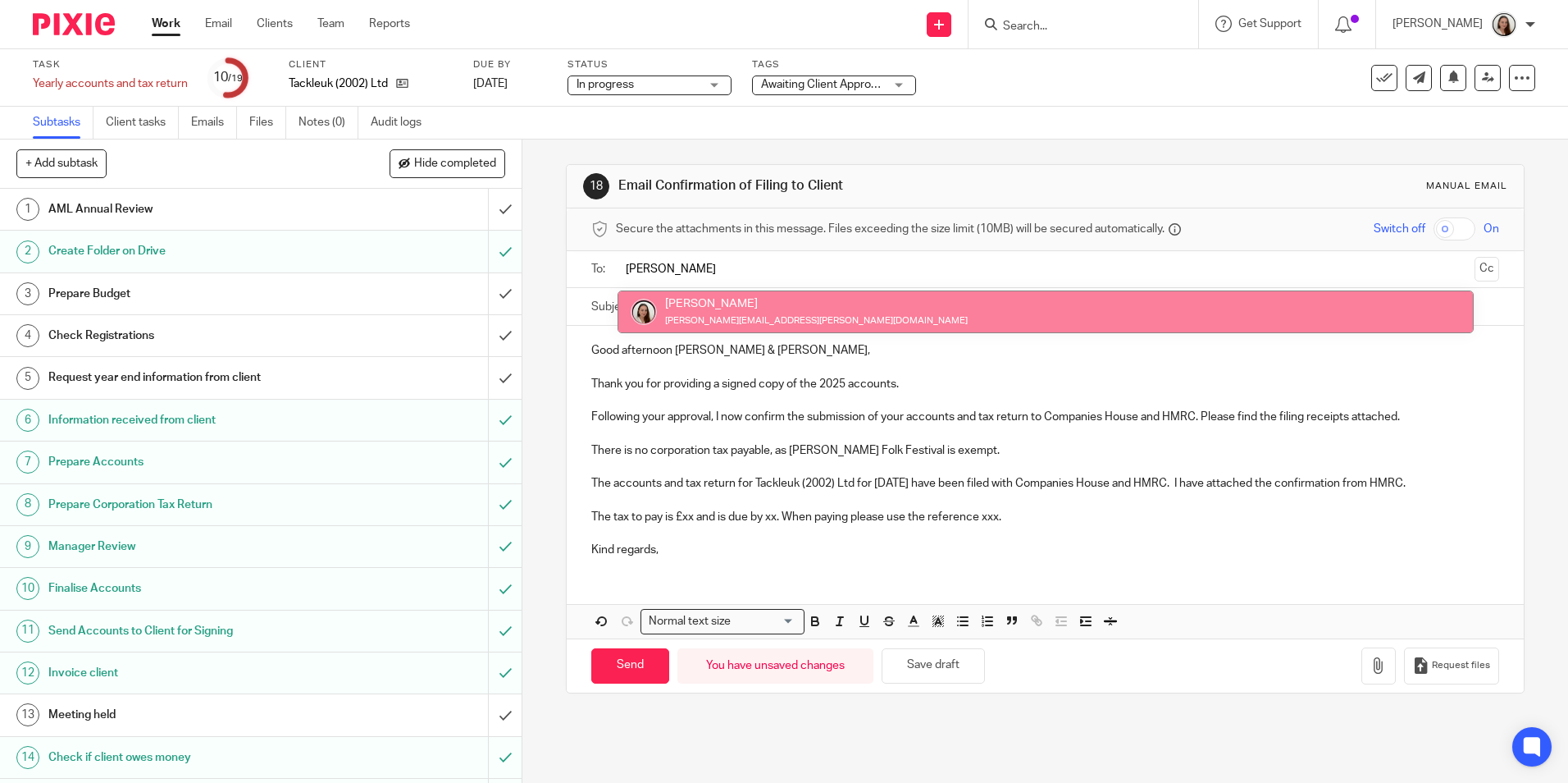
type input "lory"
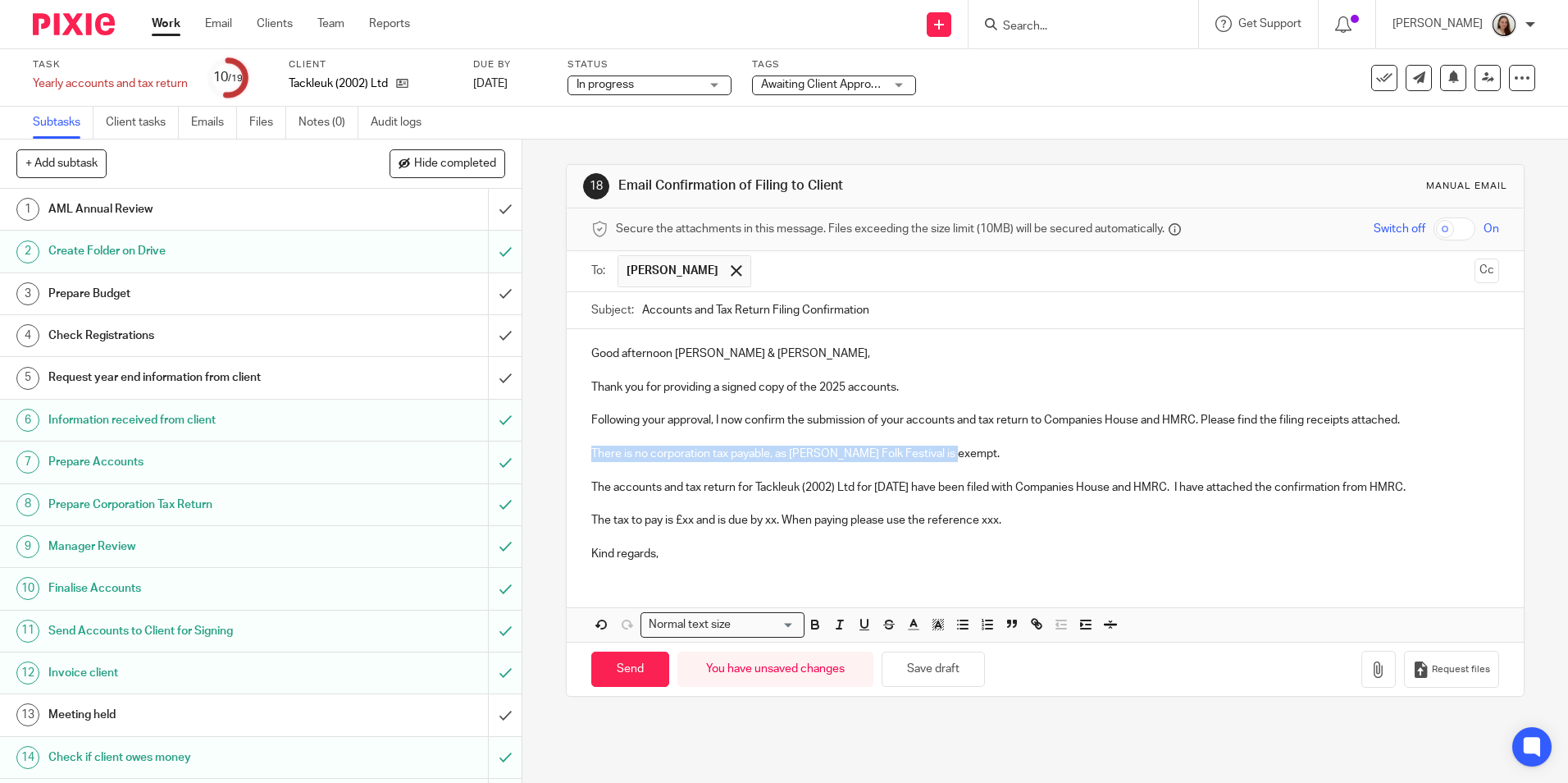
drag, startPoint x: 975, startPoint y: 452, endPoint x: 568, endPoint y: 453, distance: 407.0
click at [568, 453] on div "Good afternoon Scott & Ashley, Thank you for providing a signed copy of the 202…" at bounding box center [1045, 451] width 956 height 245
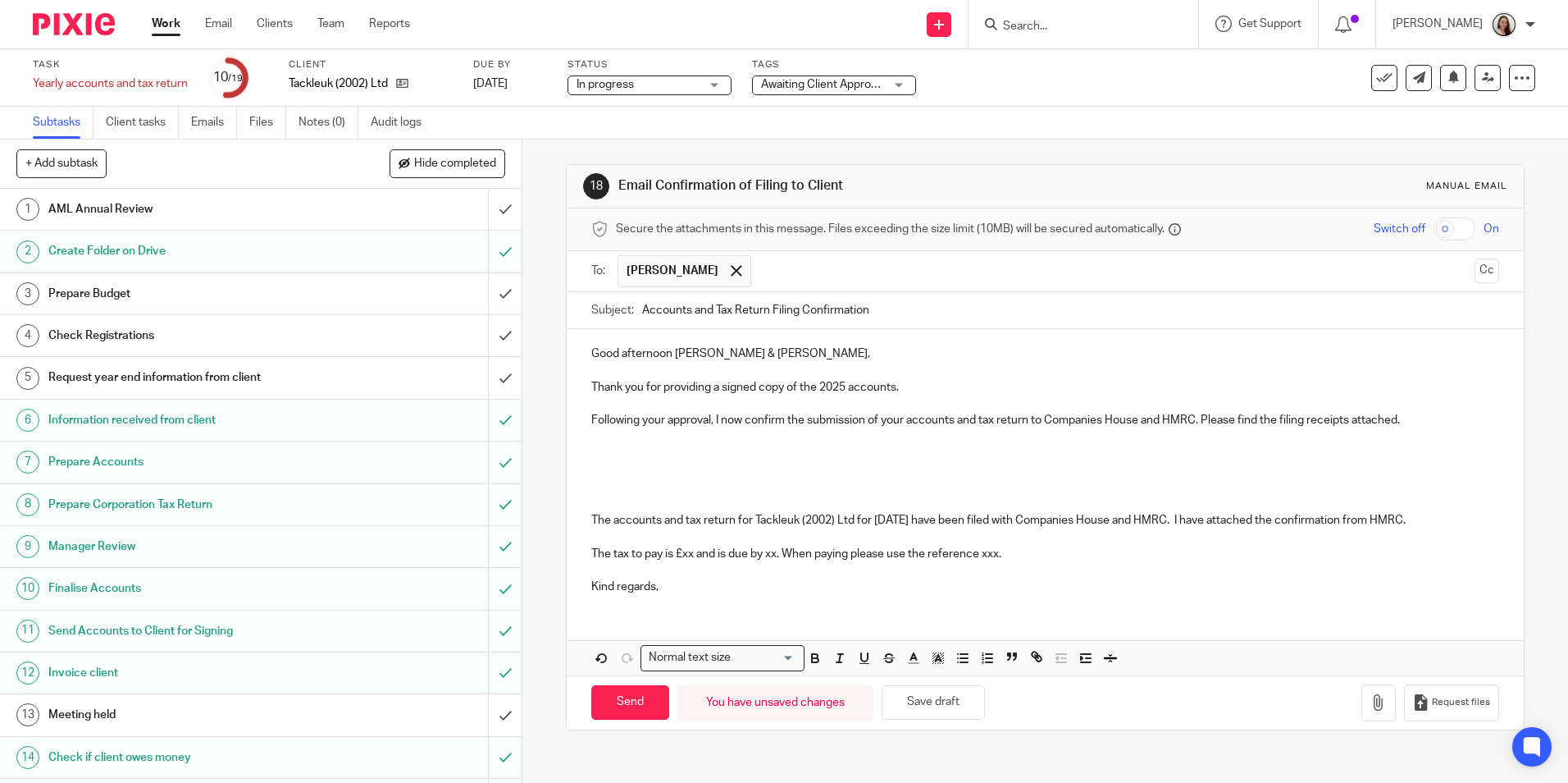
drag, startPoint x: 1452, startPoint y: 517, endPoint x: 605, endPoint y: 520, distance: 847.0
click at [605, 520] on p "The accounts and tax return for Tackleuk (2002) Ltd for 31 Mar 2025 have been f…" at bounding box center [1045, 520] width 907 height 17
drag, startPoint x: 805, startPoint y: 418, endPoint x: 1218, endPoint y: 426, distance: 413.1
click at [1233, 419] on p "Following your approval, I now confirm the submission of your accounts and tax …" at bounding box center [1045, 419] width 907 height 17
click at [1079, 516] on p "The accounts and tax return for Tackleuk (2002) Ltd for 31 Mar 2025 have been f…" at bounding box center [1045, 520] width 907 height 17
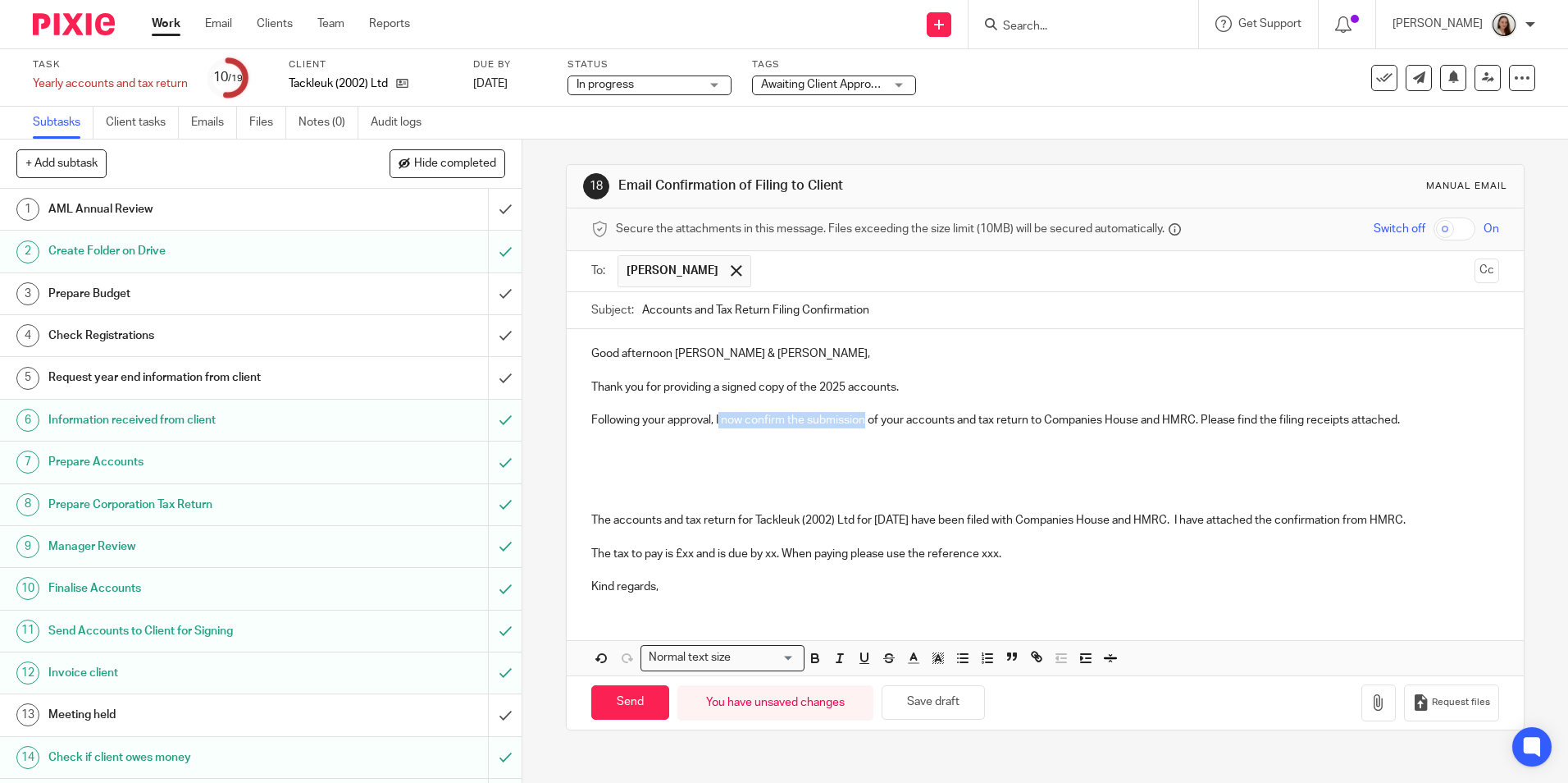
drag, startPoint x: 716, startPoint y: 419, endPoint x: 864, endPoint y: 420, distance: 148.0
click at [864, 420] on p "Following your approval, I now confirm the submission of your accounts and tax …" at bounding box center [1045, 419] width 907 height 17
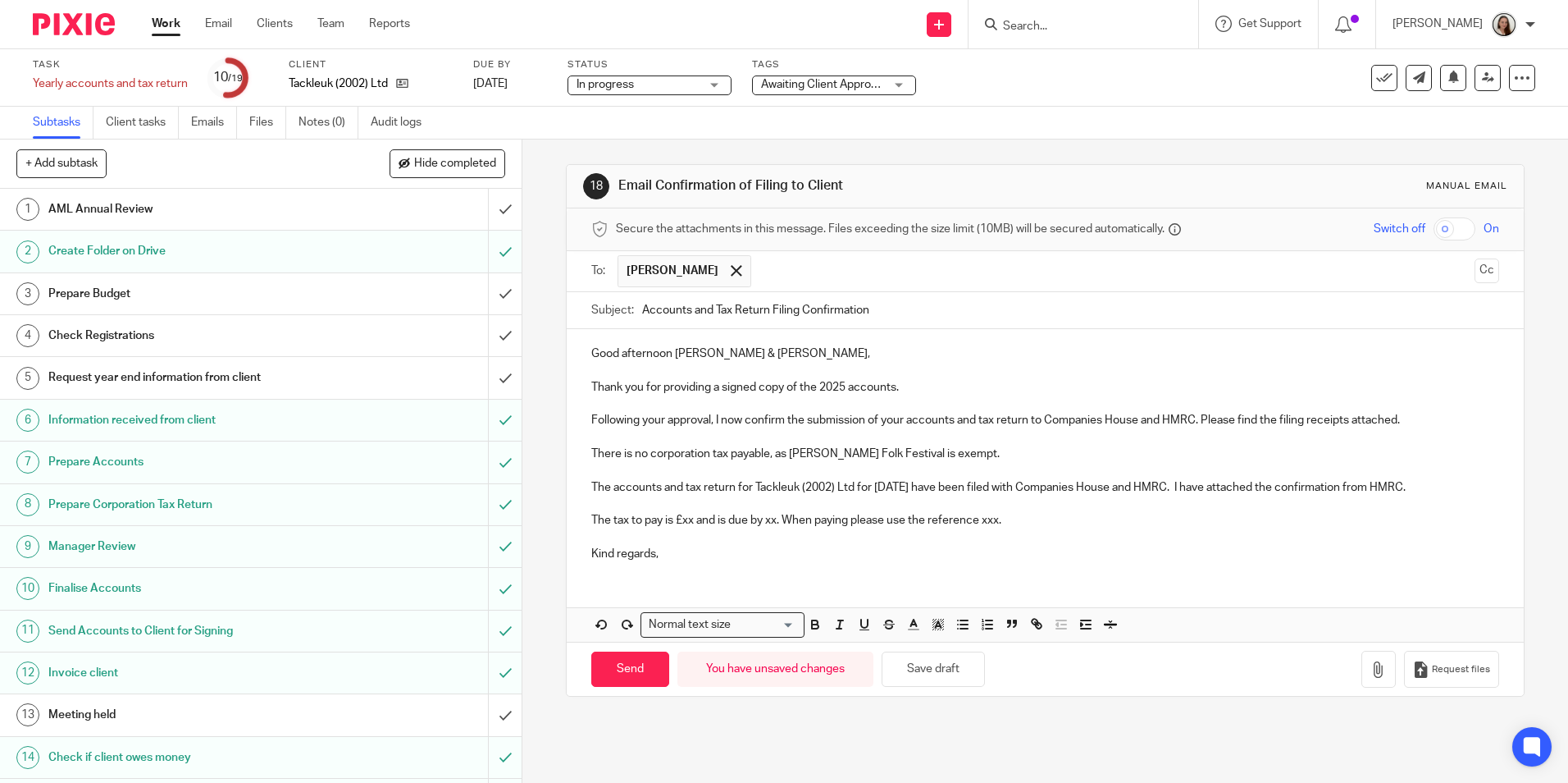
click at [977, 462] on p "There is no corporation tax payable, as Priddy Folk Festival is exempt." at bounding box center [1045, 454] width 907 height 17
click at [962, 452] on p "There is no corporation tax payable, as Priddy Folk Festival is exempt." at bounding box center [1045, 454] width 907 height 17
drag, startPoint x: 961, startPoint y: 448, endPoint x: 568, endPoint y: 451, distance: 393.0
click at [568, 451] on div "Good afternoon Scott & Ashley, Thank you for providing a signed copy of the 202…" at bounding box center [1045, 451] width 956 height 245
drag, startPoint x: 1456, startPoint y: 483, endPoint x: 561, endPoint y: 456, distance: 895.4
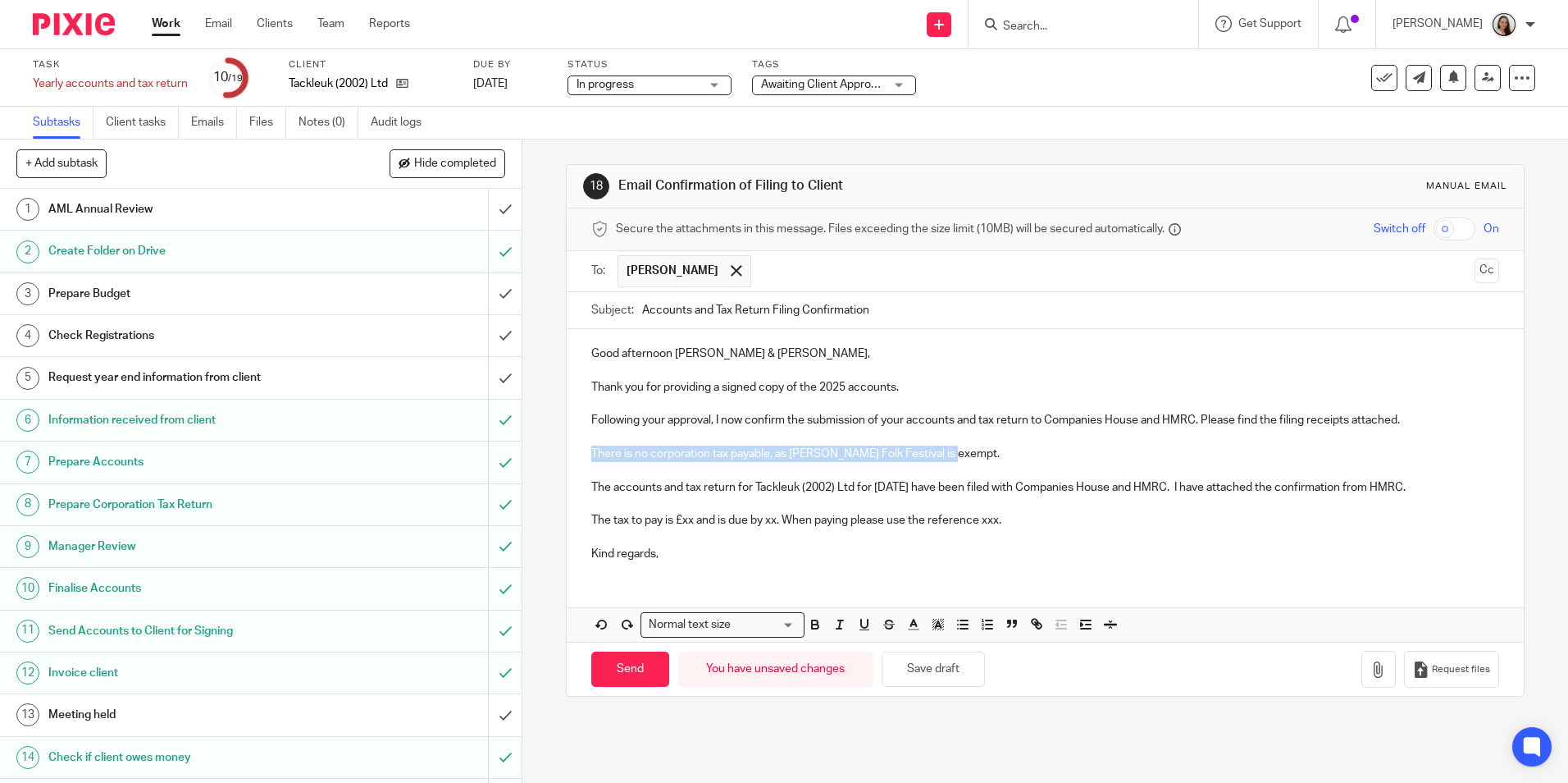
click at [566, 456] on div "18 Email Confirmation of Filing to Client Manual email Secure the attachments i…" at bounding box center [1045, 430] width 958 height 532
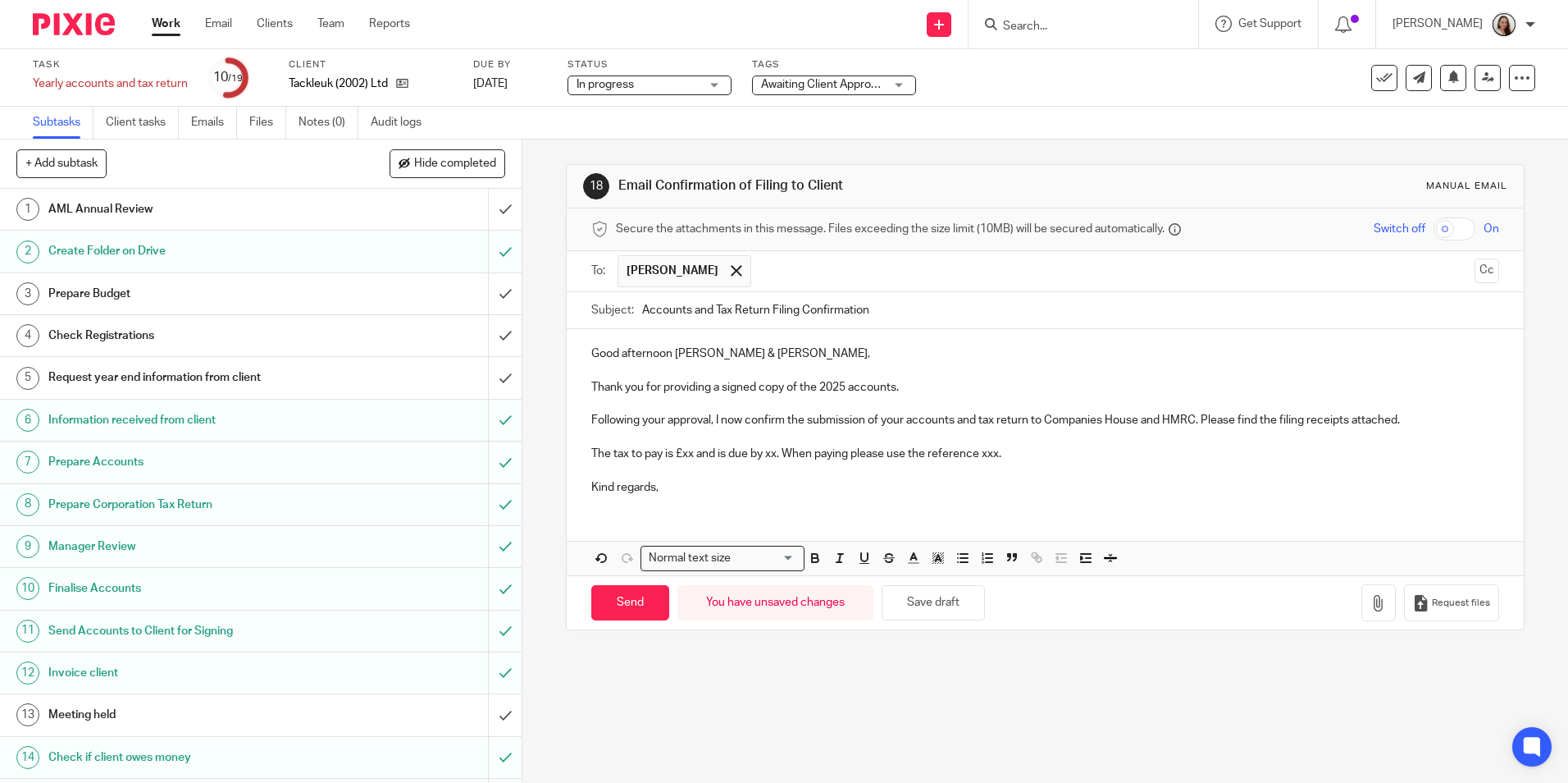
click at [702, 464] on p at bounding box center [1045, 470] width 907 height 17
drag, startPoint x: 689, startPoint y: 451, endPoint x: 680, endPoint y: 451, distance: 9.0
click at [680, 451] on p "The tax to pay is £xx and is due by xx. When paying please use the reference xx…" at bounding box center [1045, 454] width 907 height 17
click at [814, 455] on p "The tax to pay is £43,414.43 and is due by xx. When paying please use the refer…" at bounding box center [1045, 454] width 907 height 17
click at [813, 456] on p "The tax to pay is £43,414.43 and is due by xx. When paying please use the refer…" at bounding box center [1045, 454] width 907 height 17
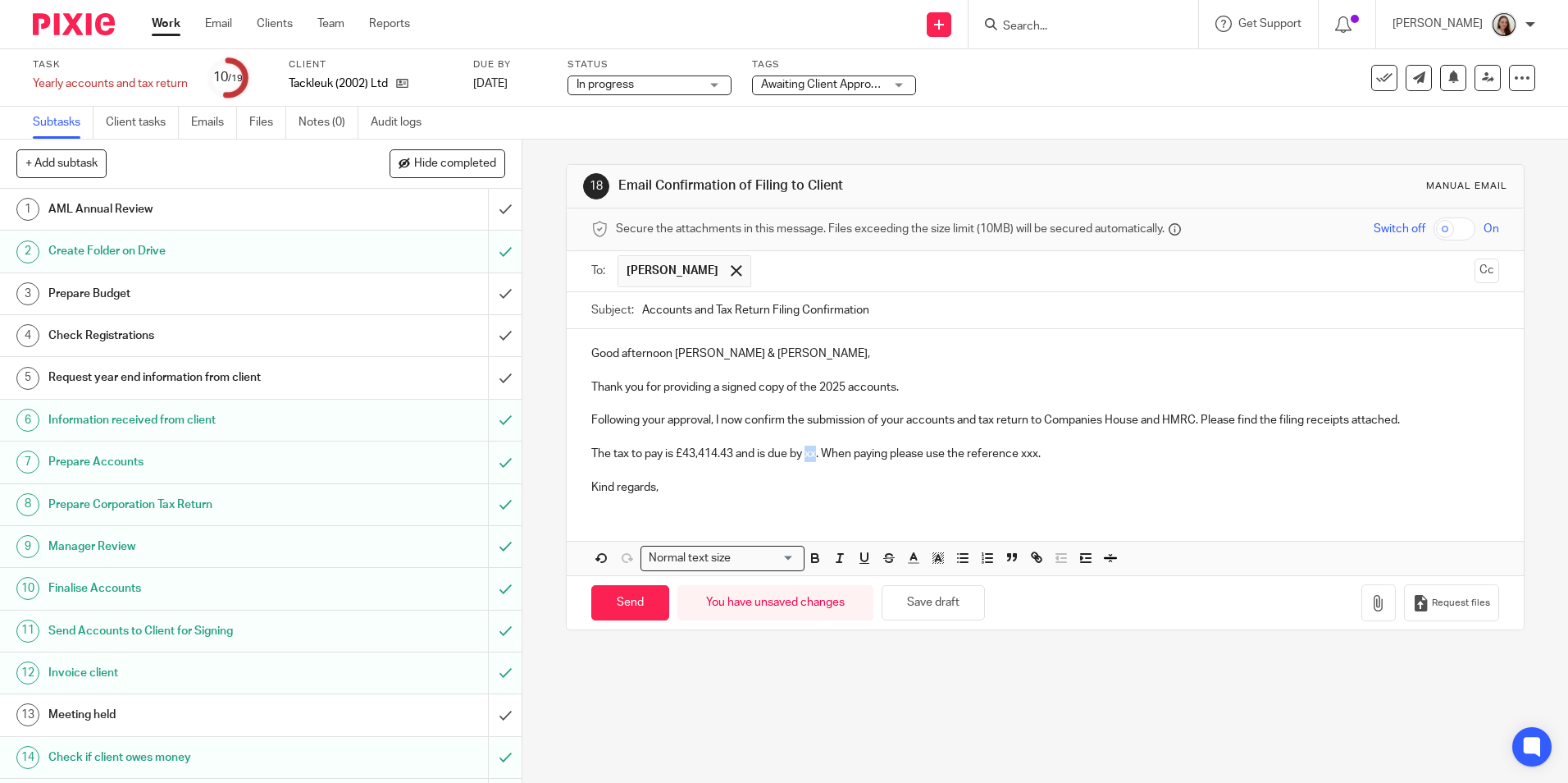
click at [807, 453] on p "The tax to pay is £43,414.43 and is due by xx. When paying please use the refer…" at bounding box center [1045, 454] width 907 height 17
click at [1160, 453] on p "The tax to pay is £43,414.43 and is due by 1st January 2026. When paying please…" at bounding box center [1045, 454] width 907 height 17
drag, startPoint x: 1149, startPoint y: 453, endPoint x: 1113, endPoint y: 461, distance: 36.9
click at [1101, 461] on p "The tax to pay is £43,414.43 and is due by 1st January 2026. When paying please…" at bounding box center [1045, 454] width 907 height 17
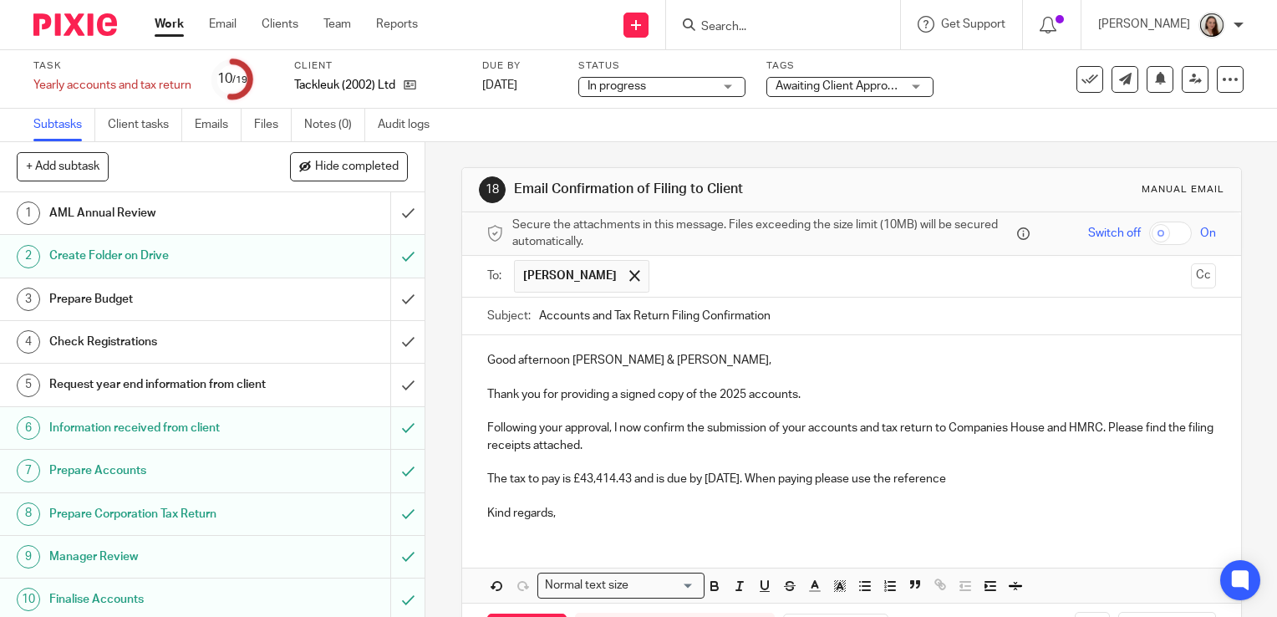
click at [1013, 478] on p "The tax to pay is £43,414.43 and is due by 1st January 2026. When paying please…" at bounding box center [851, 478] width 728 height 17
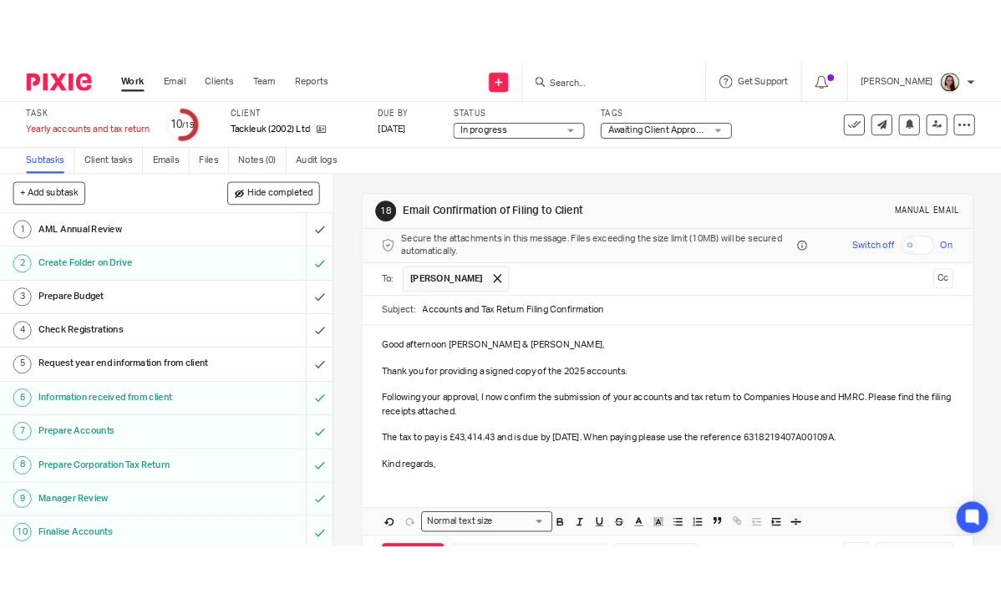
scroll to position [63, 0]
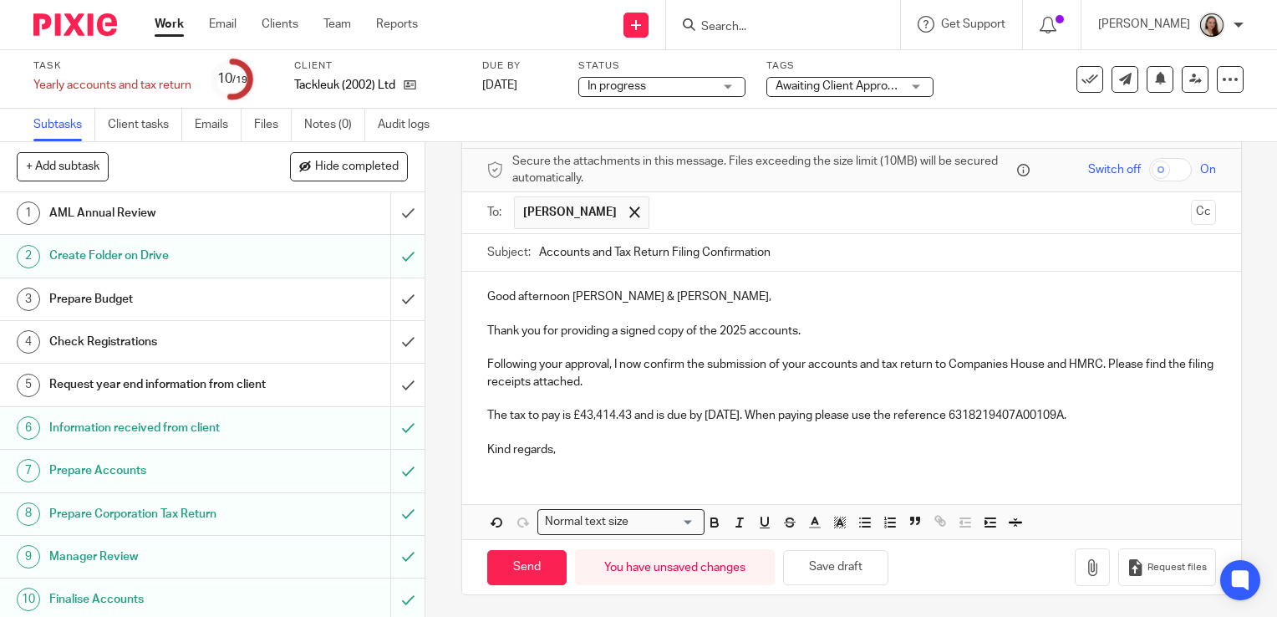
drag, startPoint x: 536, startPoint y: 566, endPoint x: 632, endPoint y: 570, distance: 95.3
click at [536, 566] on input "Send" at bounding box center [526, 568] width 79 height 36
type input "Sent"
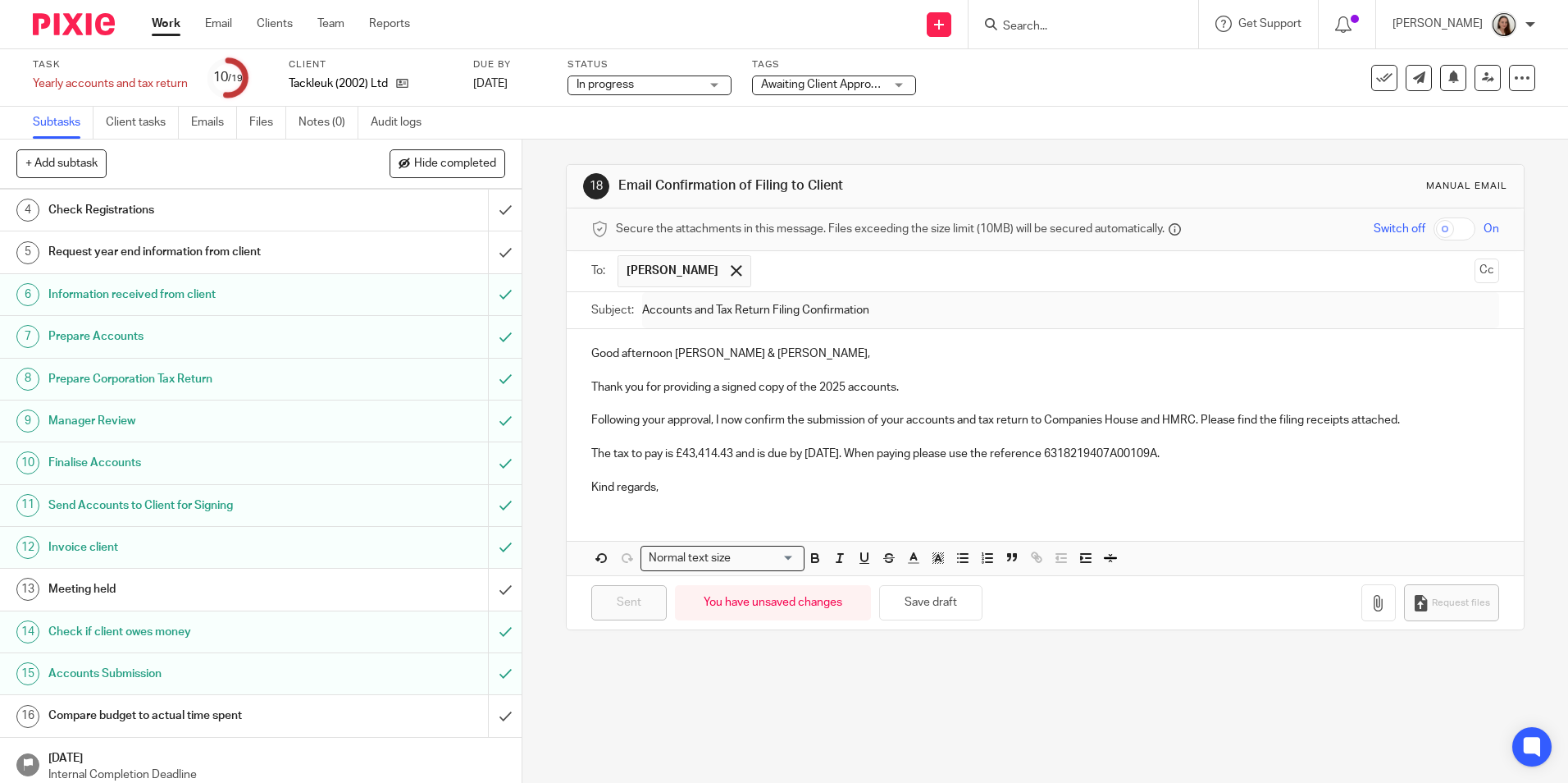
scroll to position [219, 0]
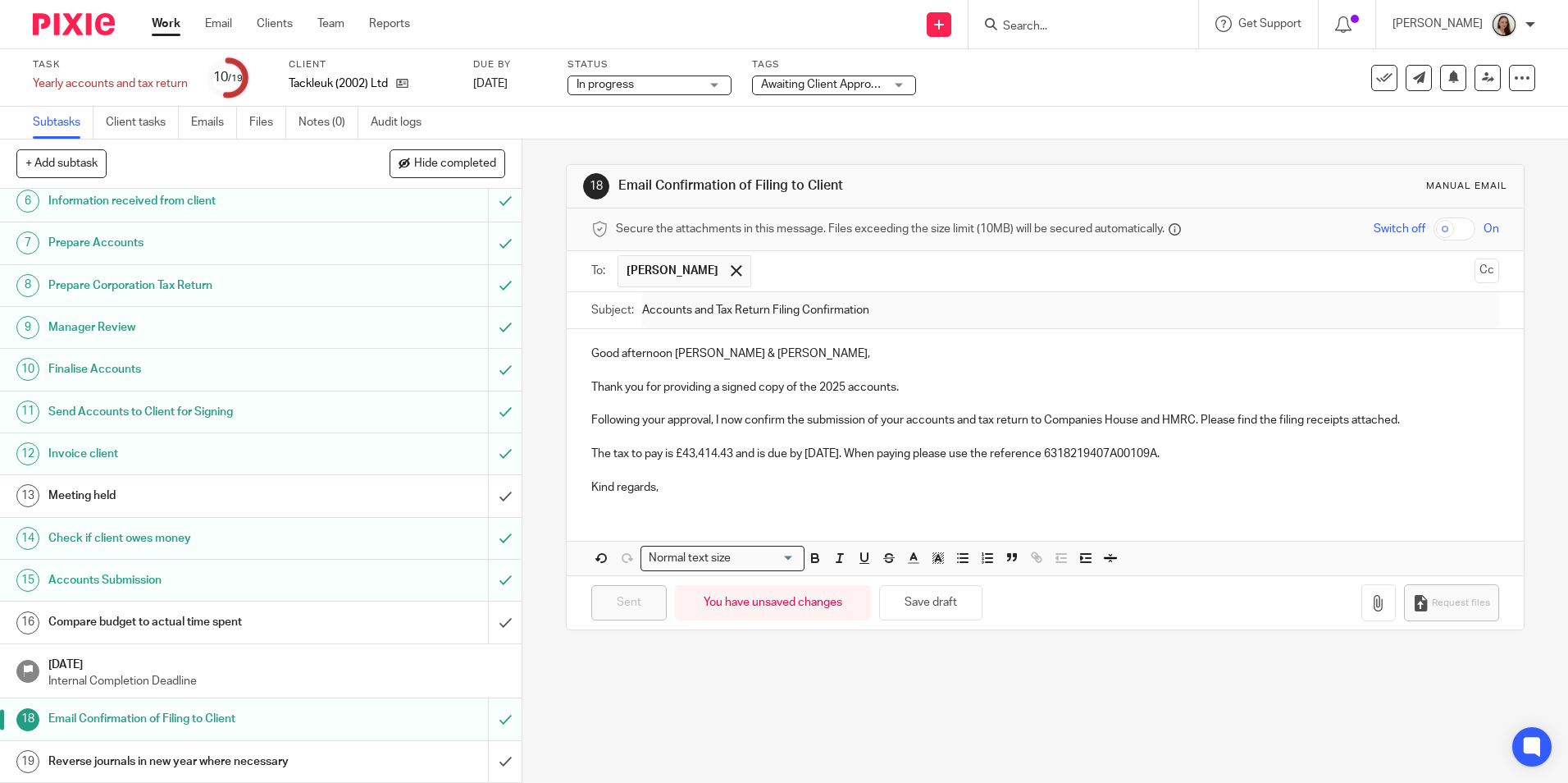
click at [137, 623] on h1 "Compare budget to actual time spent" at bounding box center [189, 622] width 282 height 25
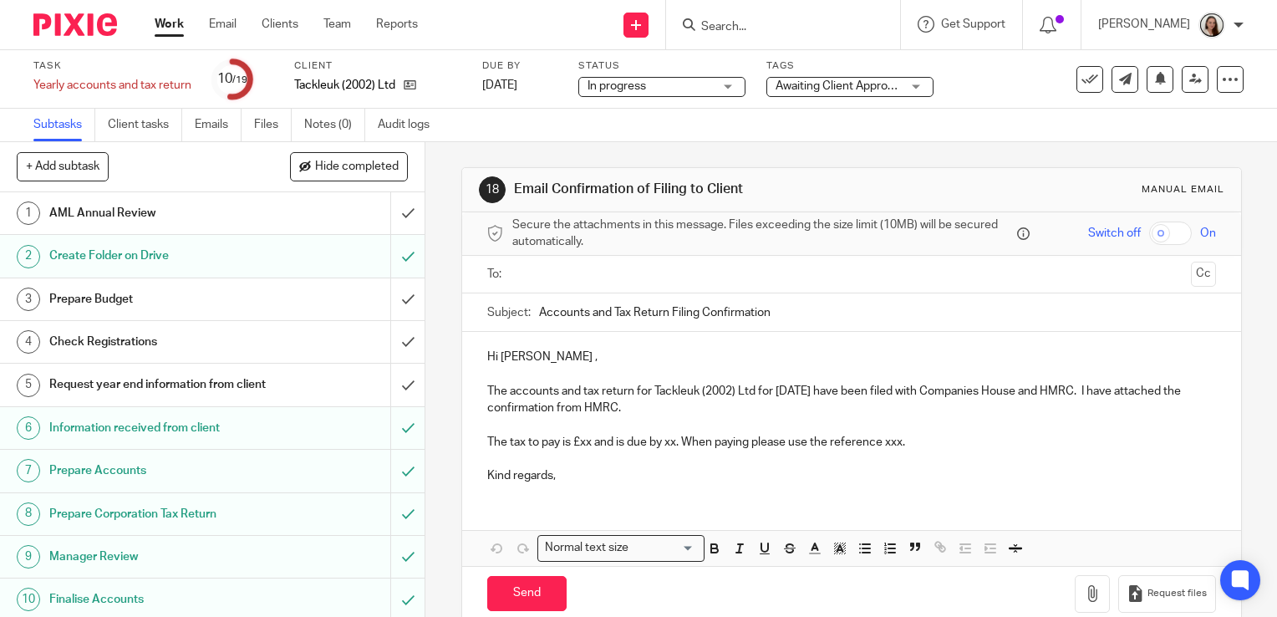
click at [746, 28] on input "Search" at bounding box center [774, 27] width 150 height 15
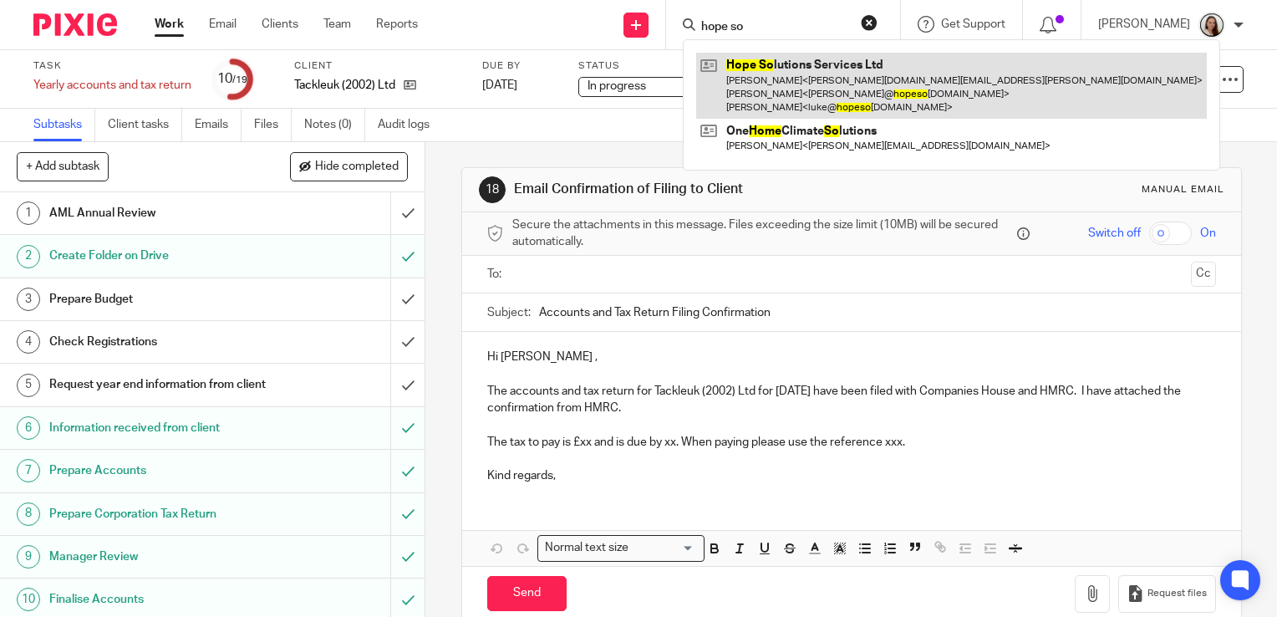
type input "hope so"
drag, startPoint x: 789, startPoint y: 100, endPoint x: 639, endPoint y: 266, distance: 223.6
click at [789, 99] on link at bounding box center [951, 86] width 510 height 66
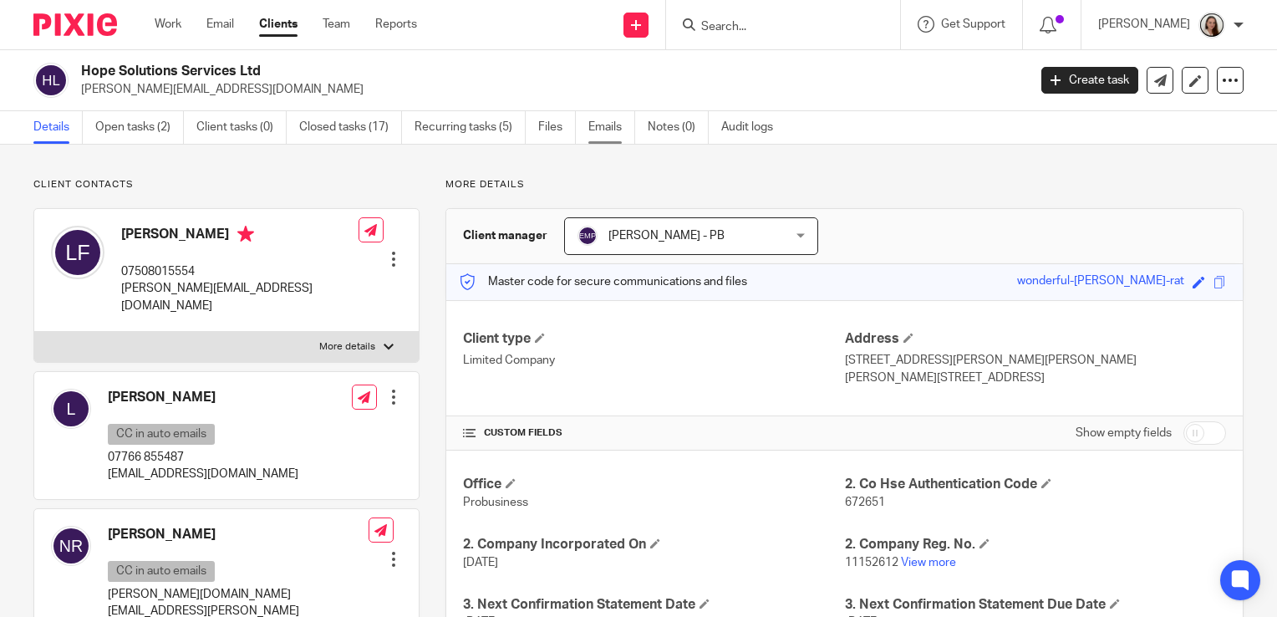
click at [606, 137] on link "Emails" at bounding box center [611, 127] width 47 height 33
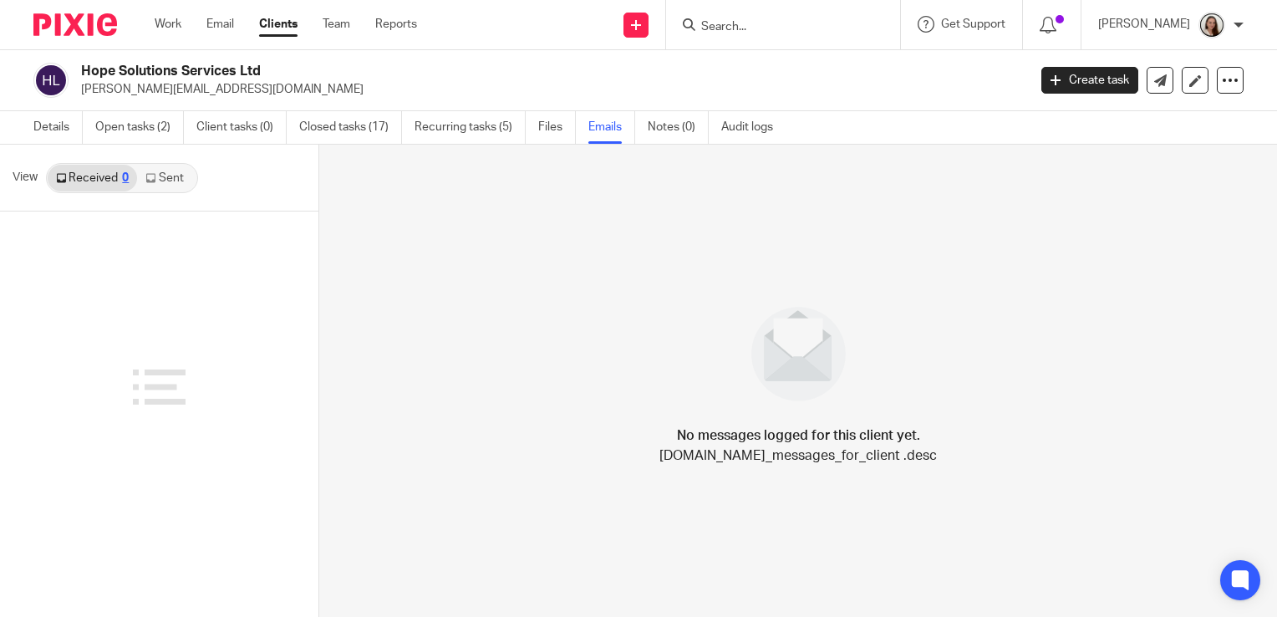
click at [167, 182] on link "Sent" at bounding box center [166, 178] width 58 height 27
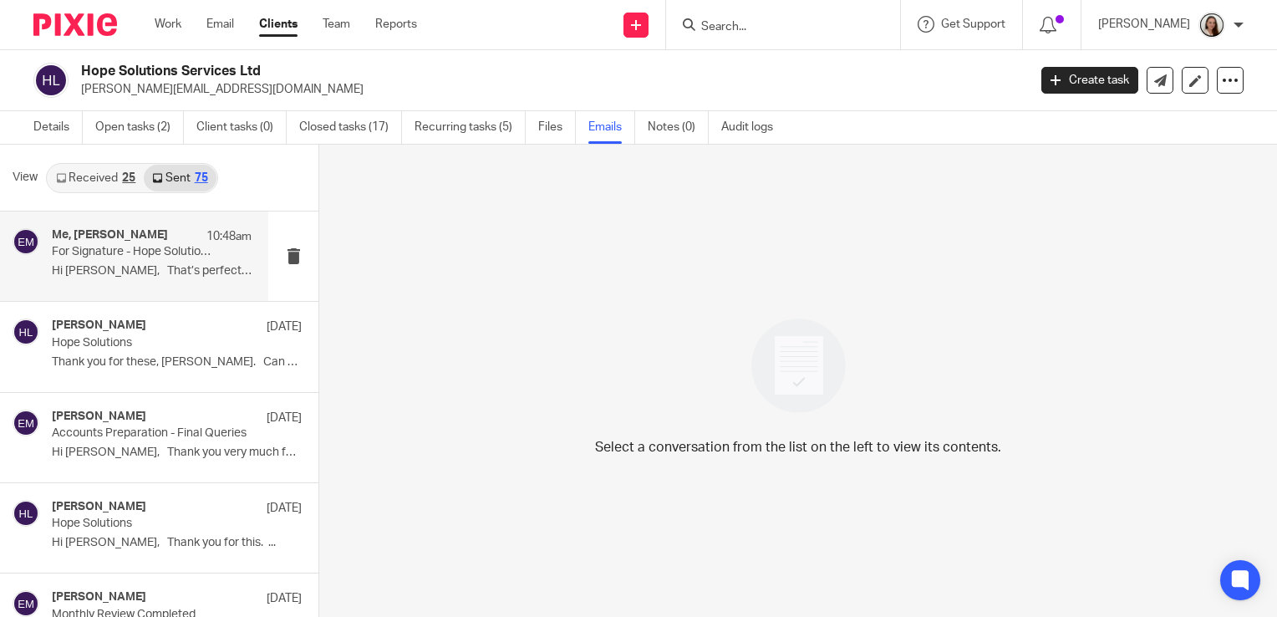
click at [137, 246] on p "For Signature - Hope Solutions Services Limited 2025" at bounding box center [132, 252] width 160 height 14
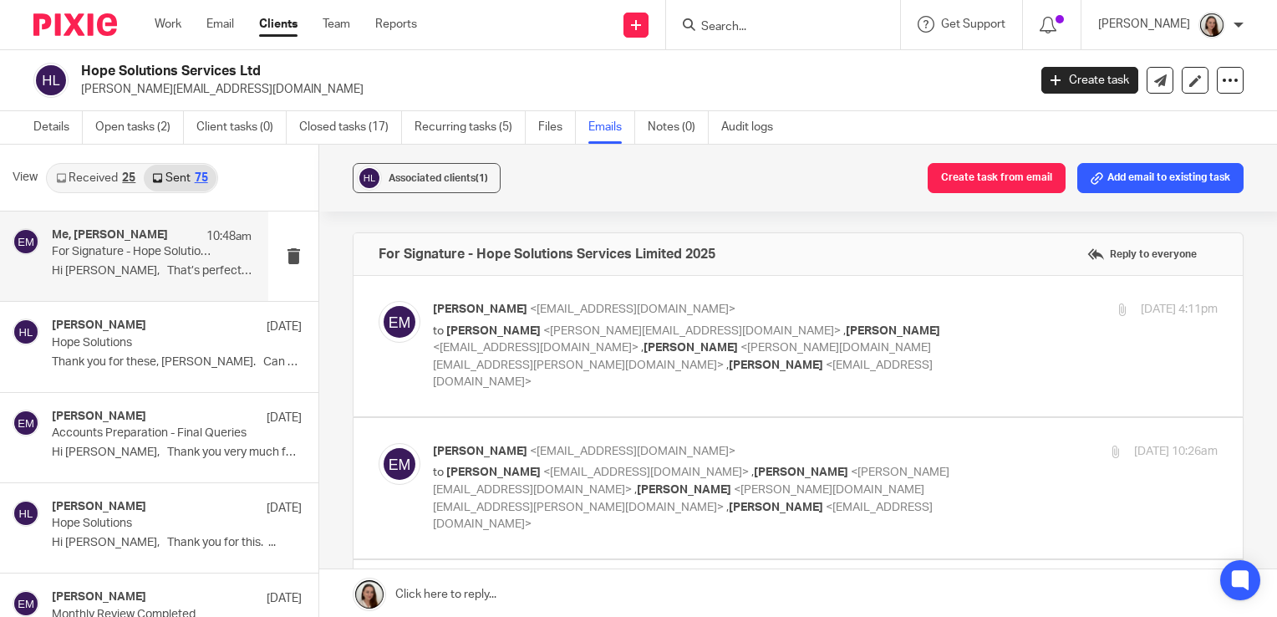
click at [792, 382] on label at bounding box center [797, 346] width 889 height 140
click at [378, 301] on input "checkbox" at bounding box center [378, 300] width 1 height 1
checkbox input "true"
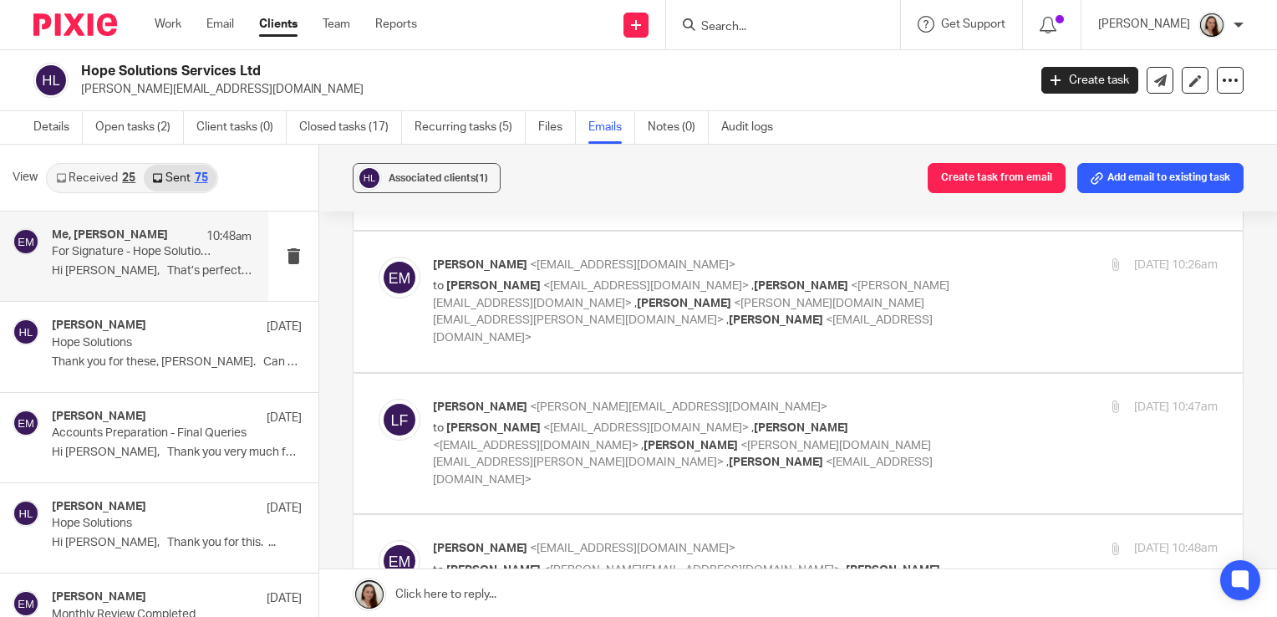
scroll to position [1253, 0]
click at [806, 329] on label at bounding box center [797, 301] width 889 height 140
click at [378, 256] on input "checkbox" at bounding box center [378, 255] width 1 height 1
checkbox input "true"
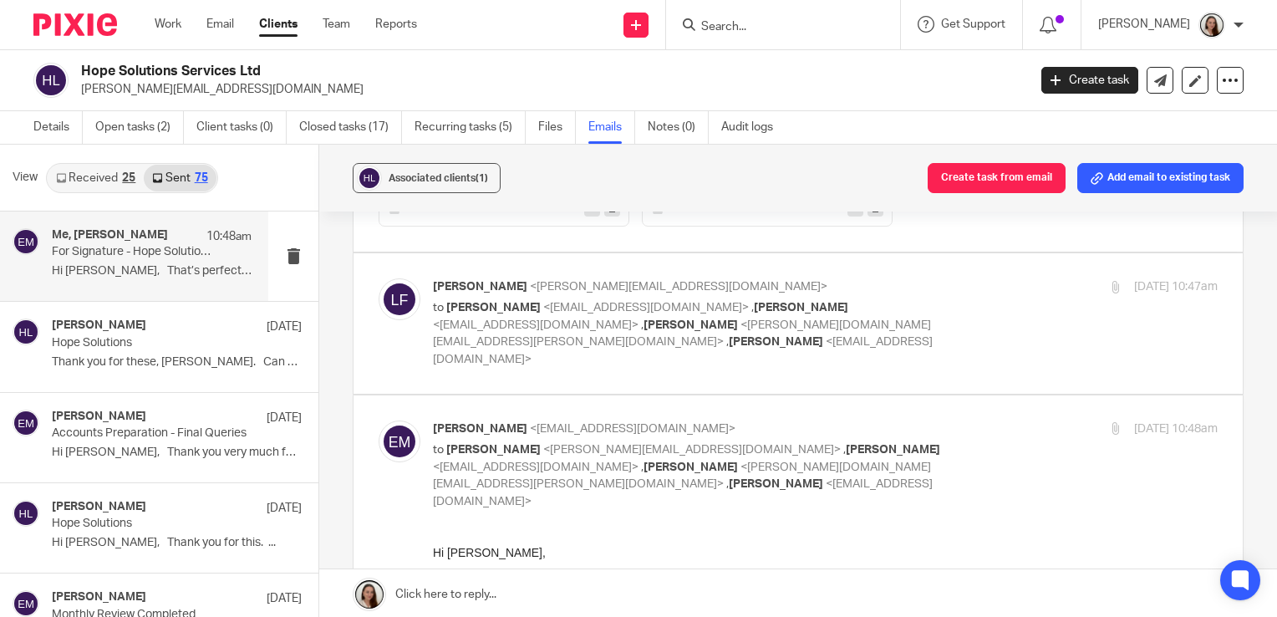
scroll to position [3342, 0]
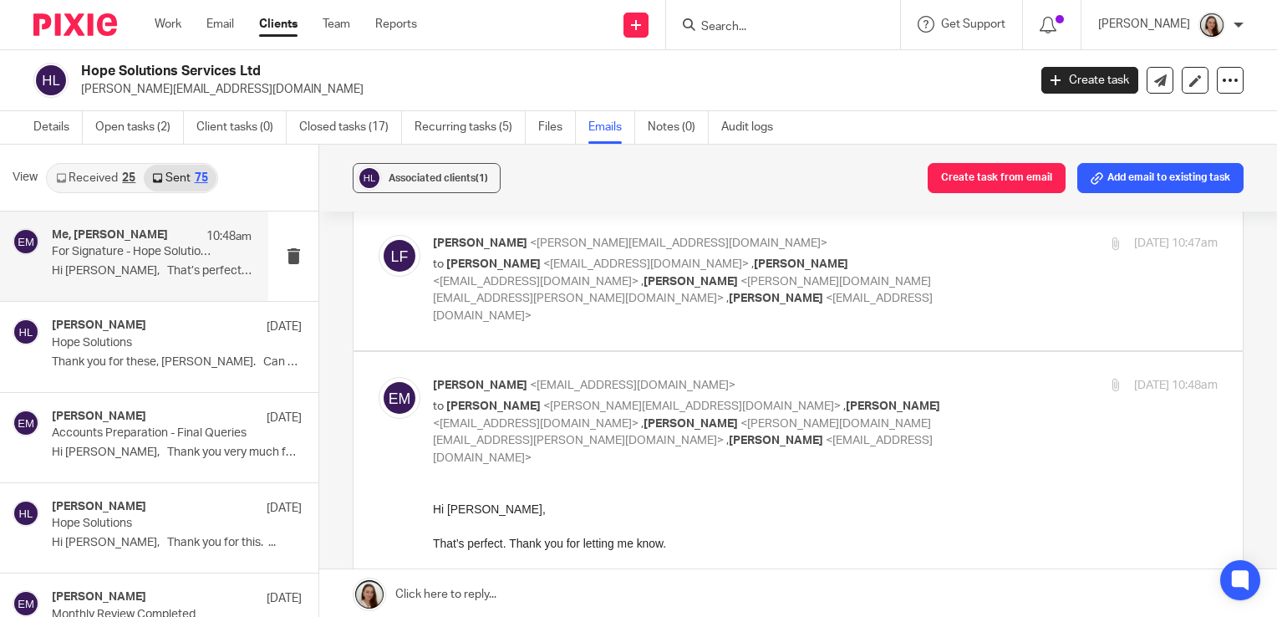
click at [756, 281] on label at bounding box center [797, 280] width 889 height 140
click at [378, 235] on input "checkbox" at bounding box center [378, 234] width 1 height 1
checkbox input "true"
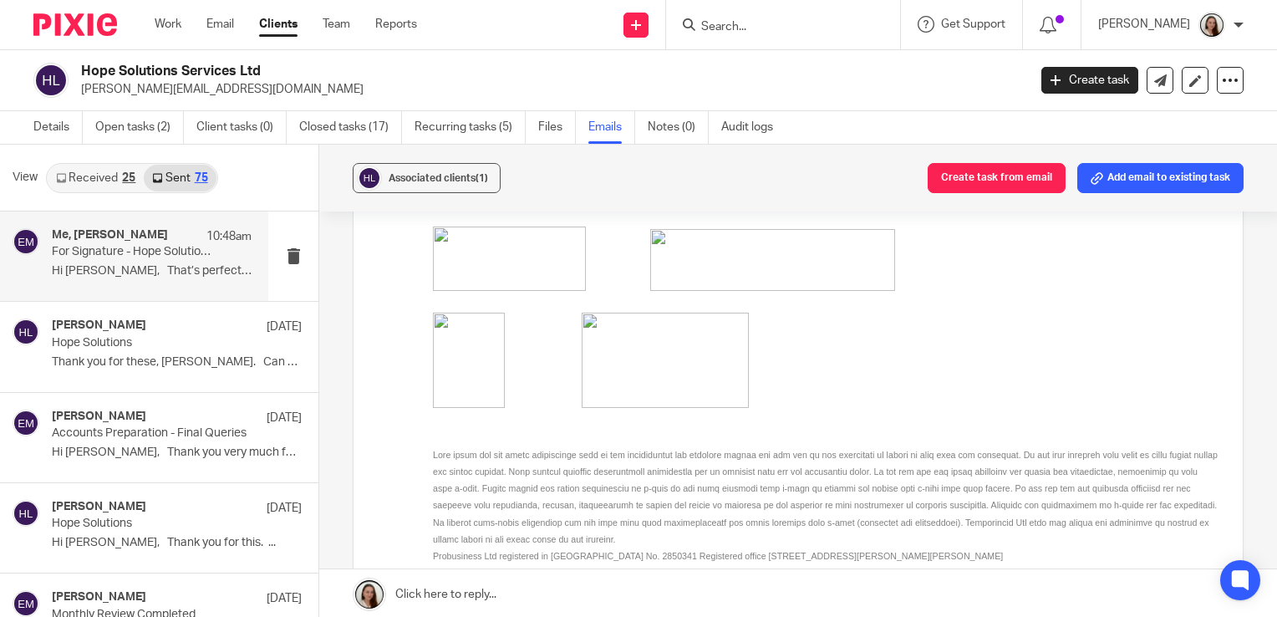
scroll to position [4762, 0]
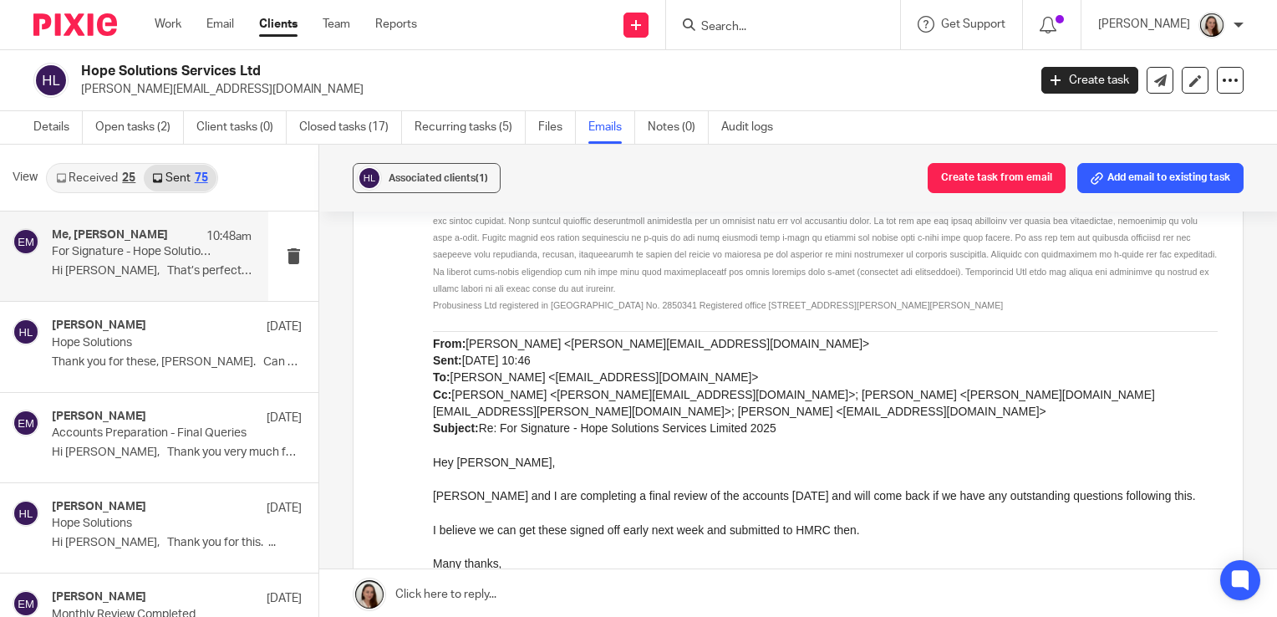
drag, startPoint x: 767, startPoint y: 21, endPoint x: 769, endPoint y: 31, distance: 10.2
click at [768, 29] on input "Search" at bounding box center [774, 27] width 150 height 15
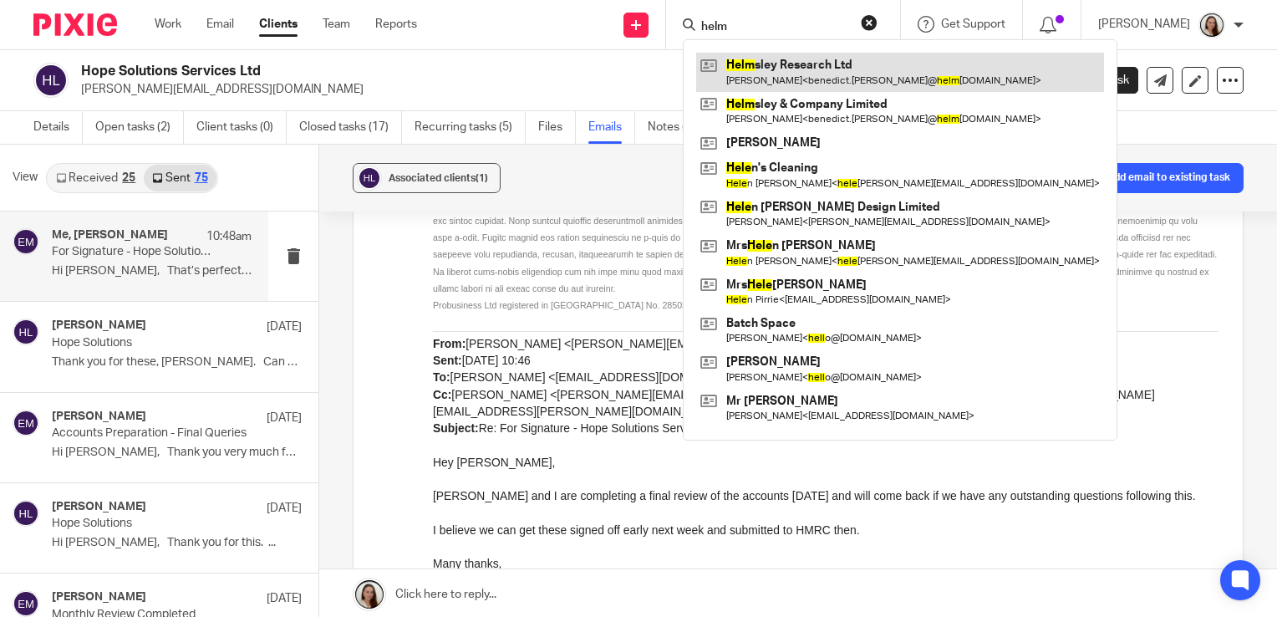
type input "helm"
drag, startPoint x: 833, startPoint y: 79, endPoint x: 821, endPoint y: 74, distance: 13.1
click at [833, 79] on link at bounding box center [900, 72] width 408 height 38
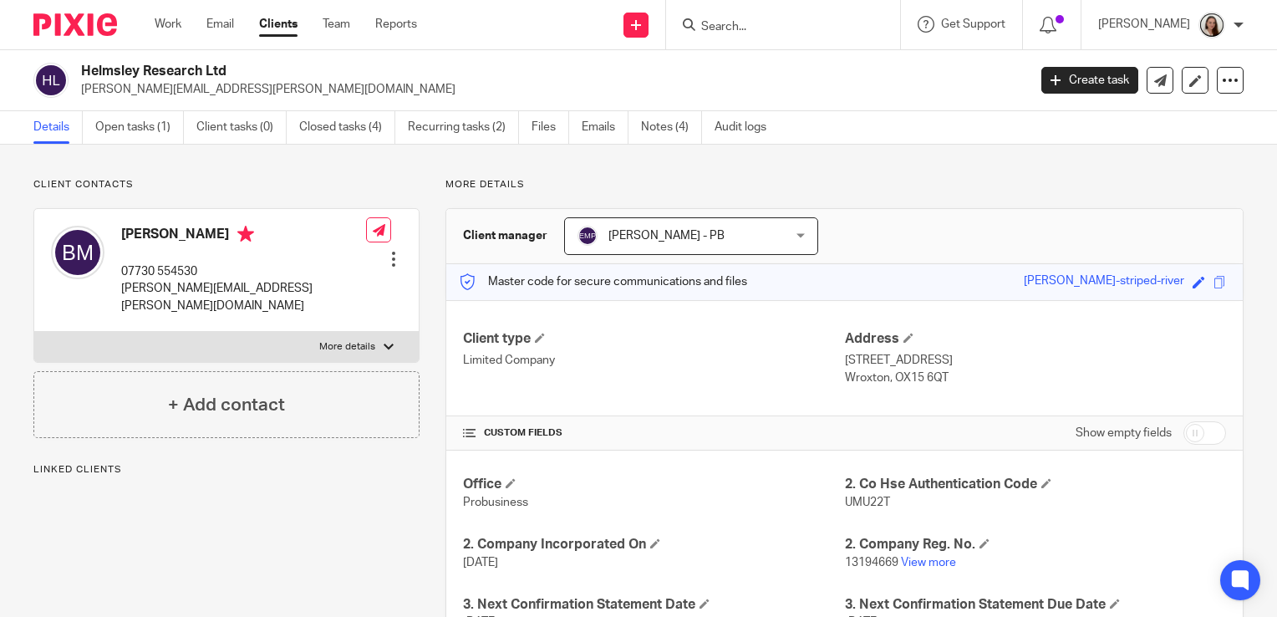
click at [586, 130] on link "Emails" at bounding box center [604, 127] width 47 height 33
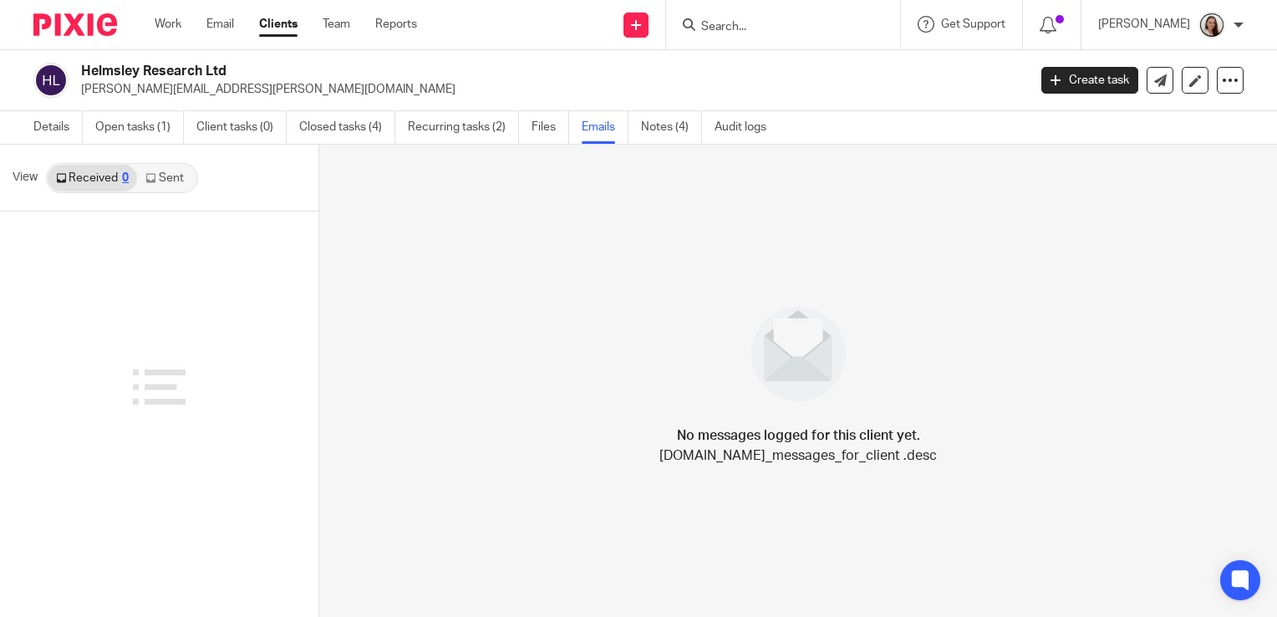
click at [158, 180] on link "Sent" at bounding box center [166, 178] width 58 height 27
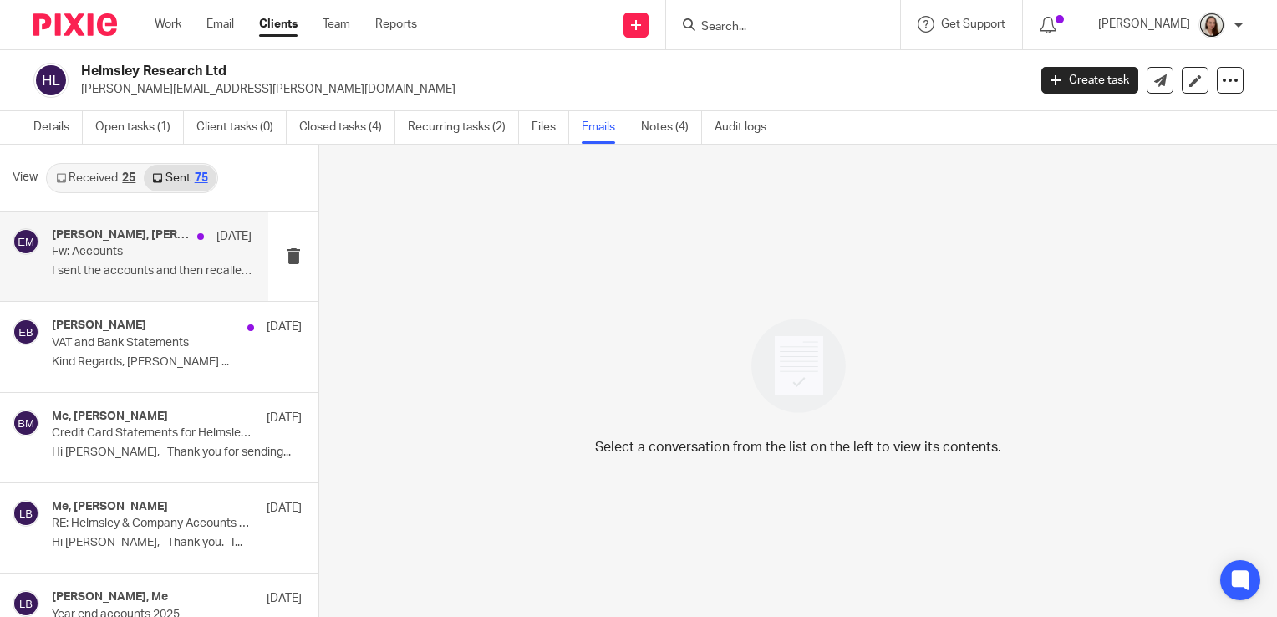
click at [94, 266] on p "I sent the accounts and then recalled them..." at bounding box center [152, 271] width 200 height 14
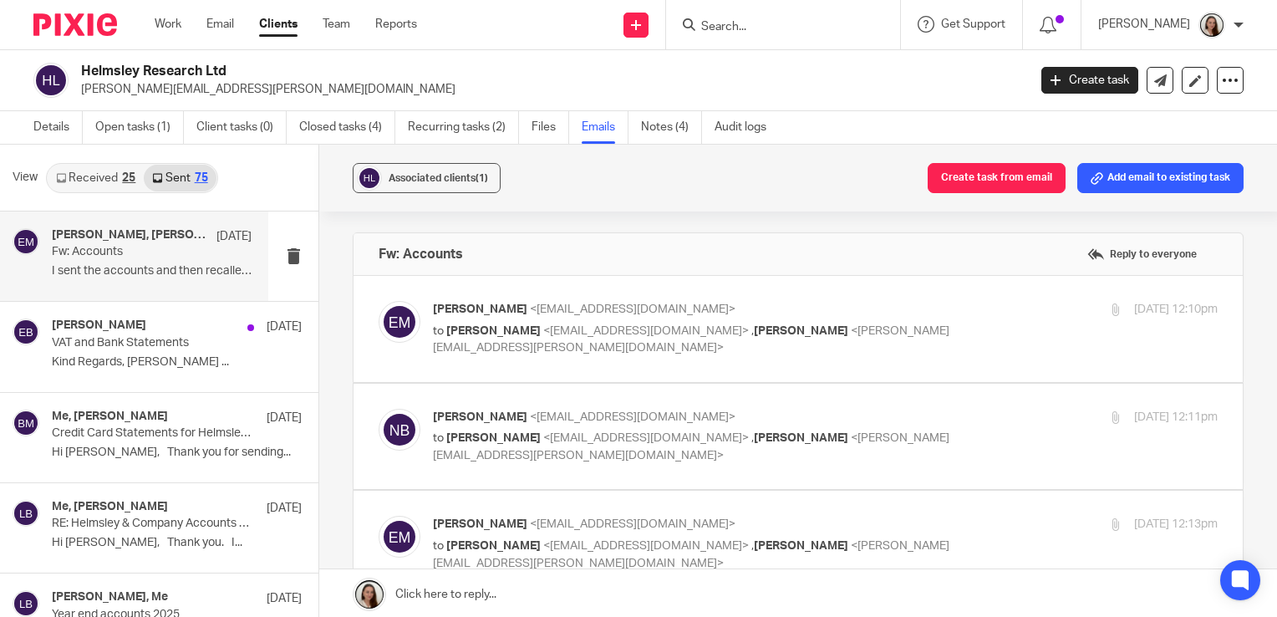
click at [841, 344] on p "to [PERSON_NAME] <[EMAIL_ADDRESS][DOMAIN_NAME]> , [PERSON_NAME] <[PERSON_NAME][…" at bounding box center [694, 339] width 523 height 34
checkbox input "true"
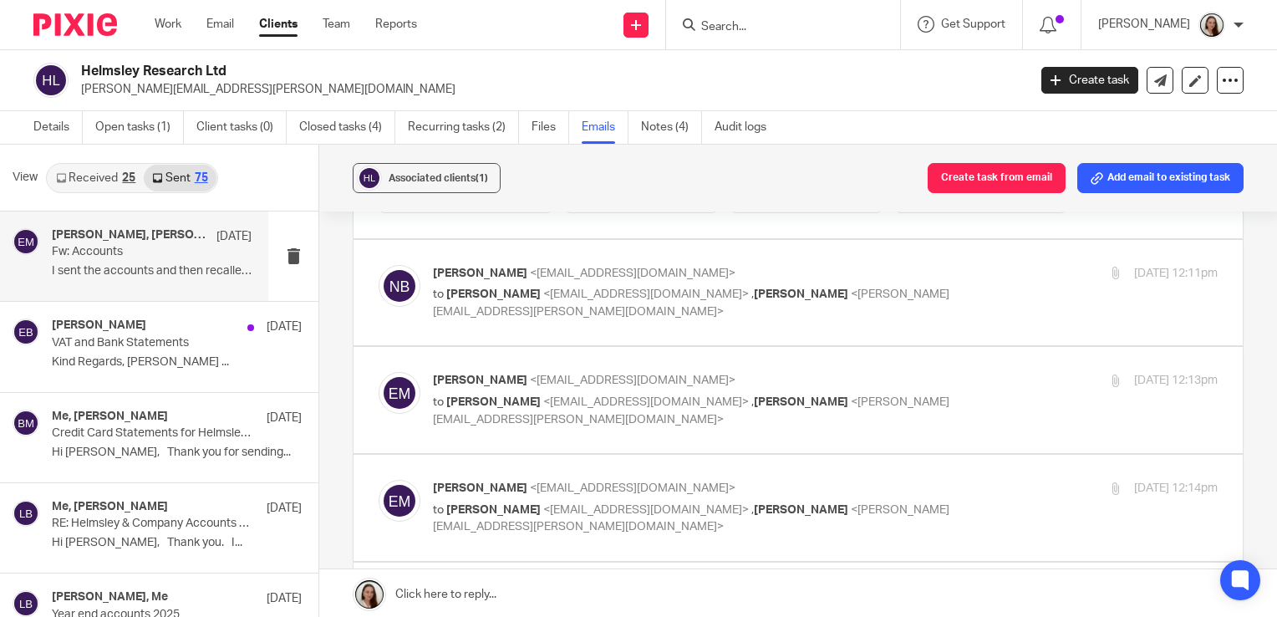
scroll to position [1170, 0]
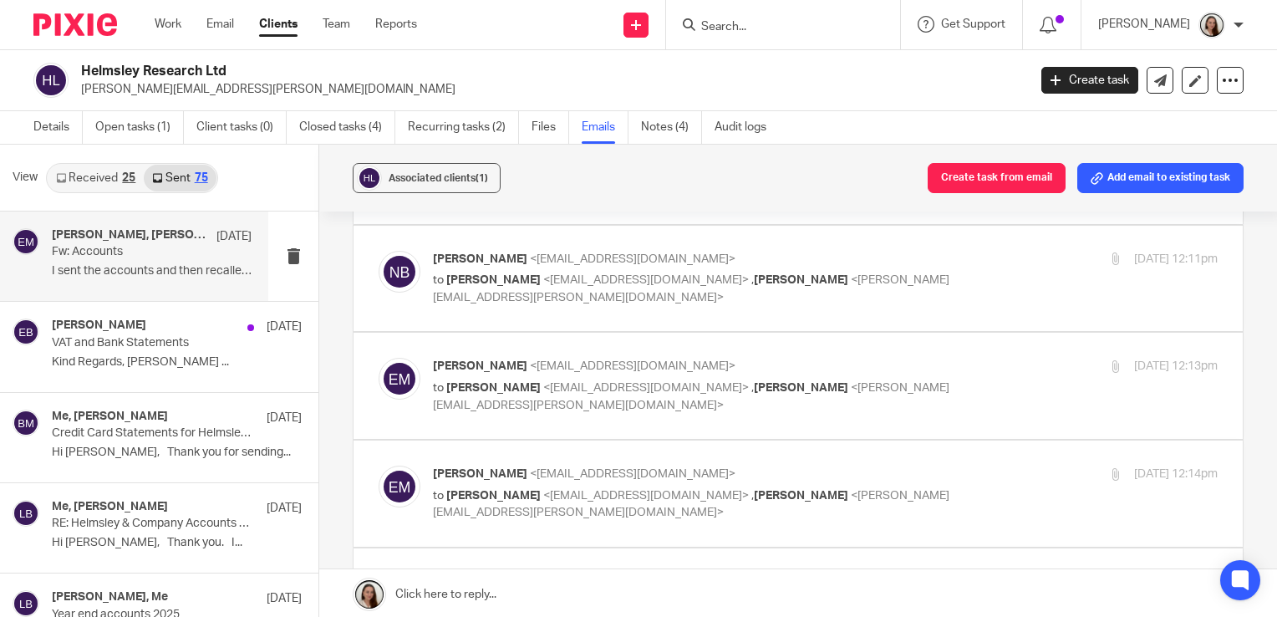
click at [779, 311] on label at bounding box center [797, 279] width 889 height 106
click at [378, 251] on input "checkbox" at bounding box center [378, 250] width 1 height 1
checkbox input "true"
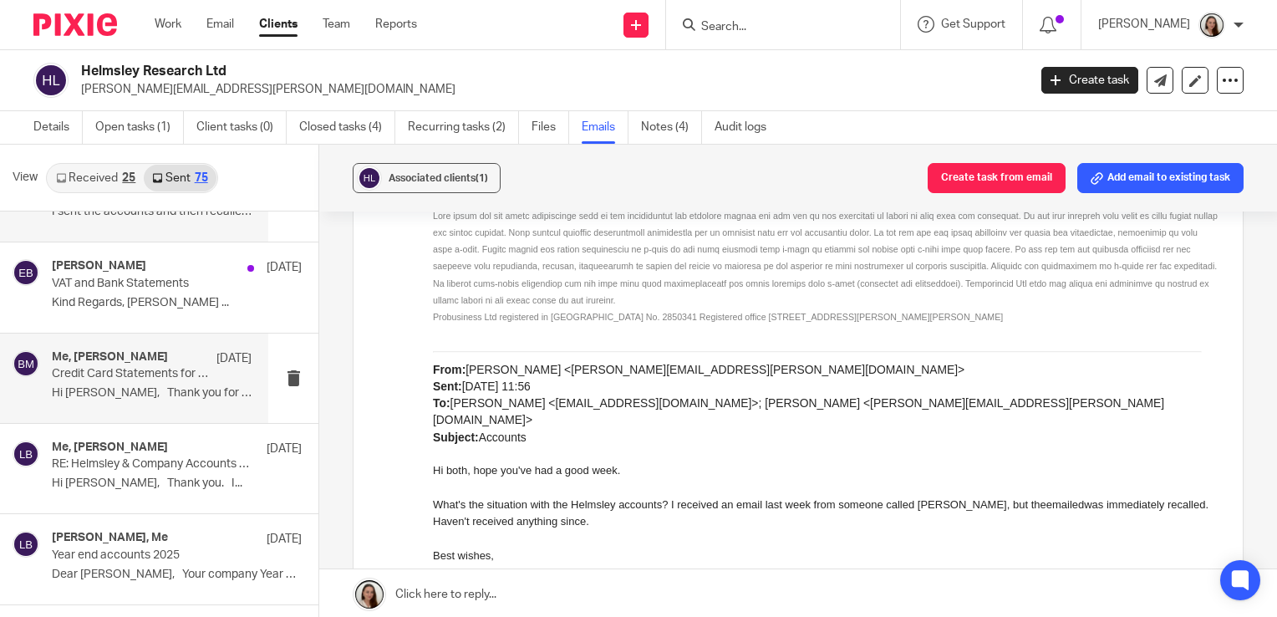
scroll to position [84, 0]
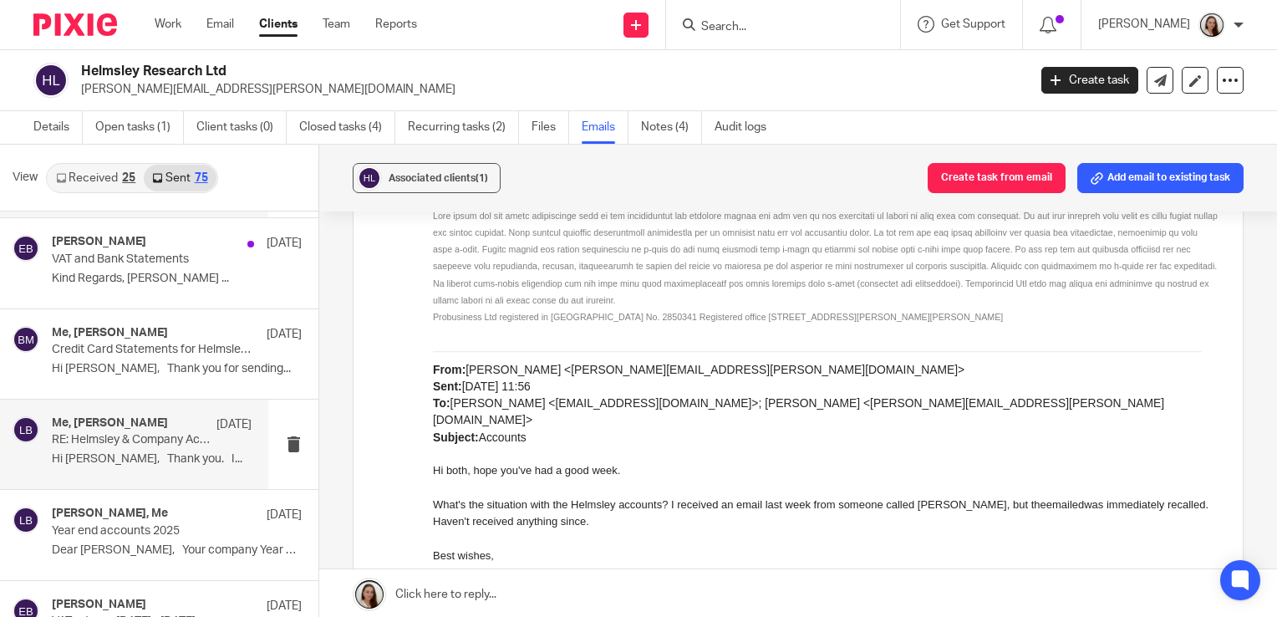
click at [117, 454] on p "Hi [PERSON_NAME], Thank you. I..." at bounding box center [152, 459] width 200 height 14
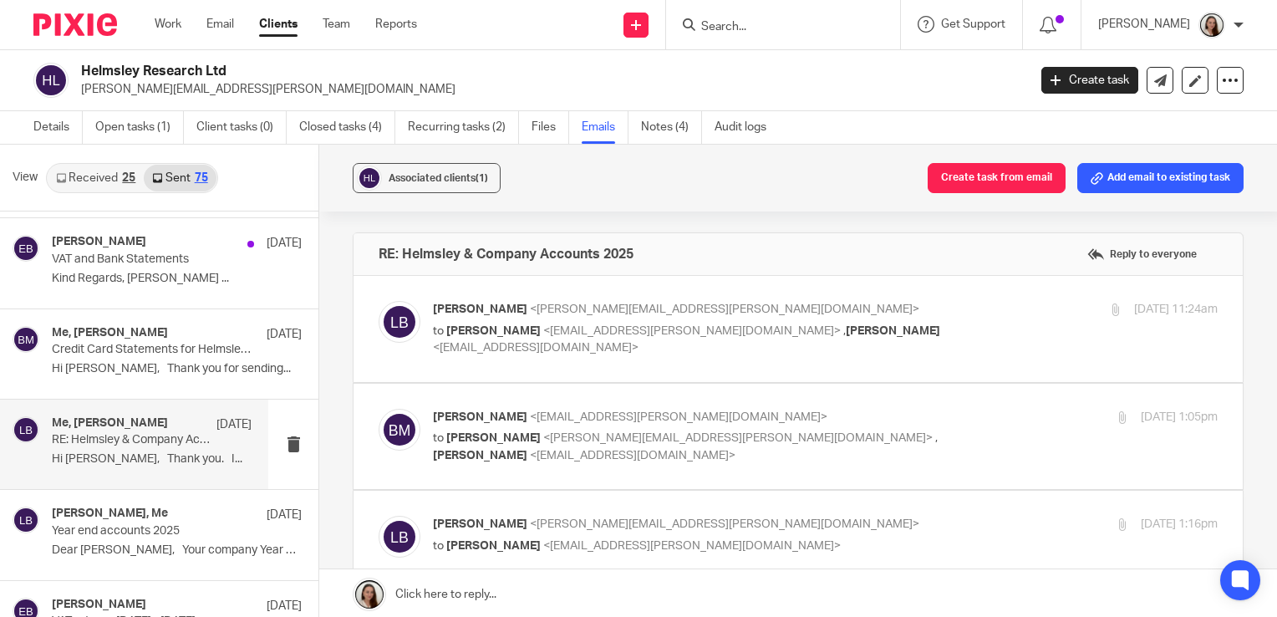
scroll to position [0, 0]
click at [695, 359] on label at bounding box center [797, 329] width 889 height 106
click at [378, 301] on input "checkbox" at bounding box center [378, 300] width 1 height 1
checkbox input "true"
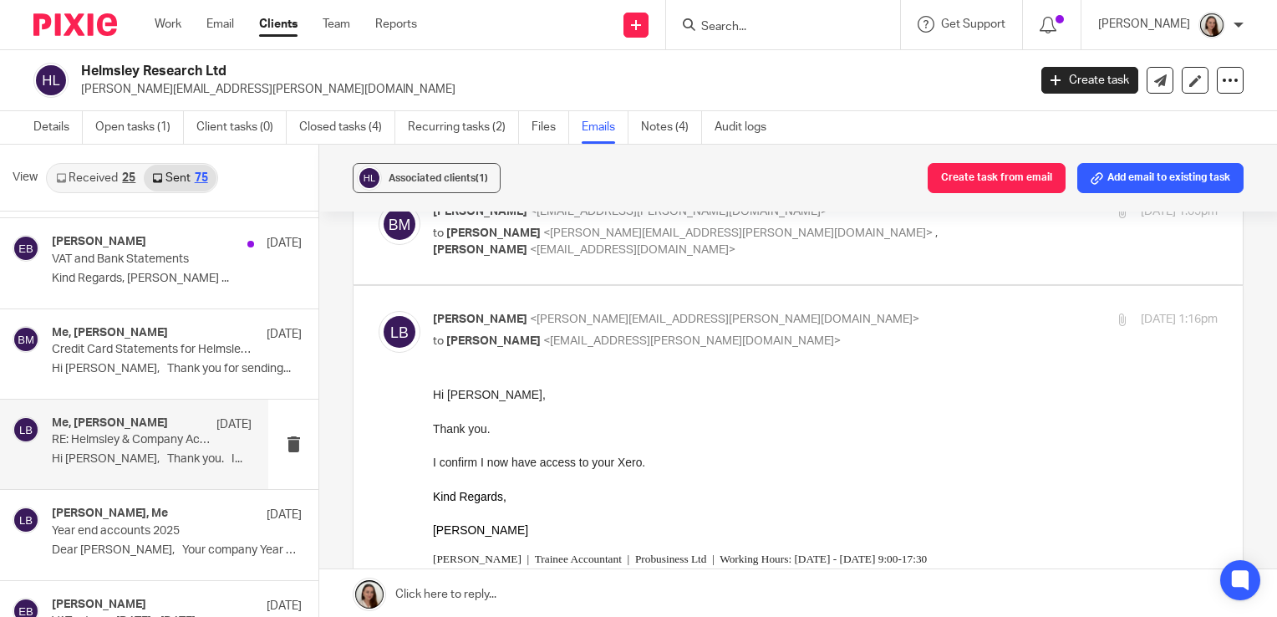
scroll to position [167, 0]
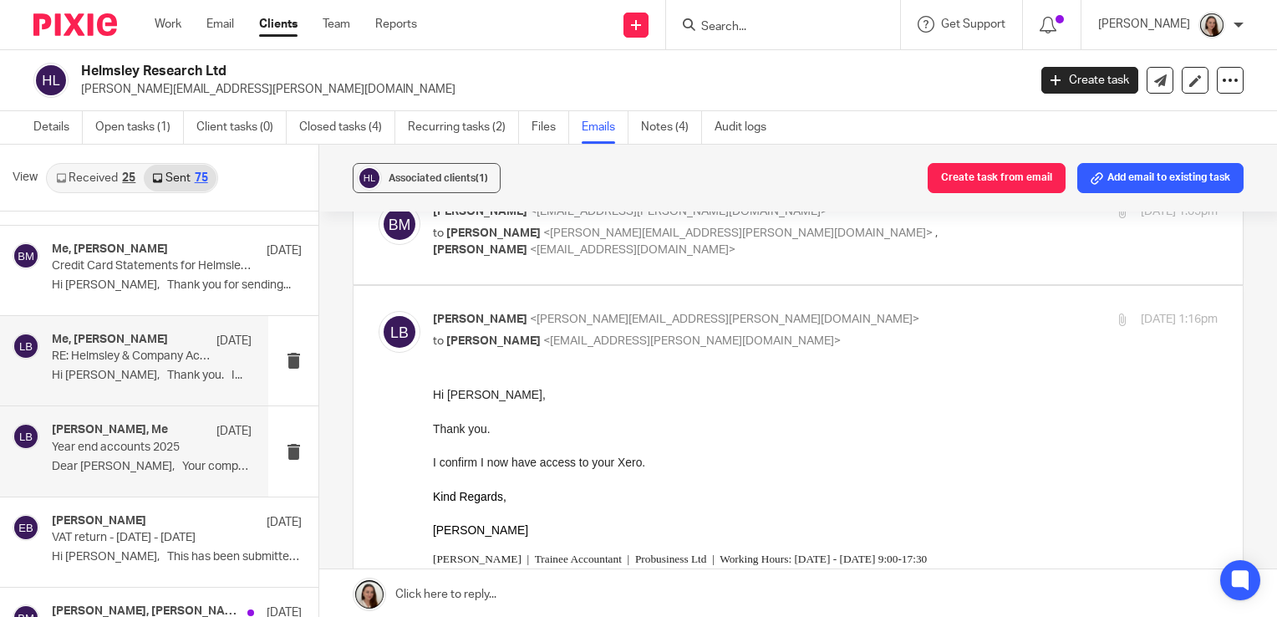
click at [120, 468] on p "Dear Benedict, Your company Year End..." at bounding box center [152, 466] width 200 height 14
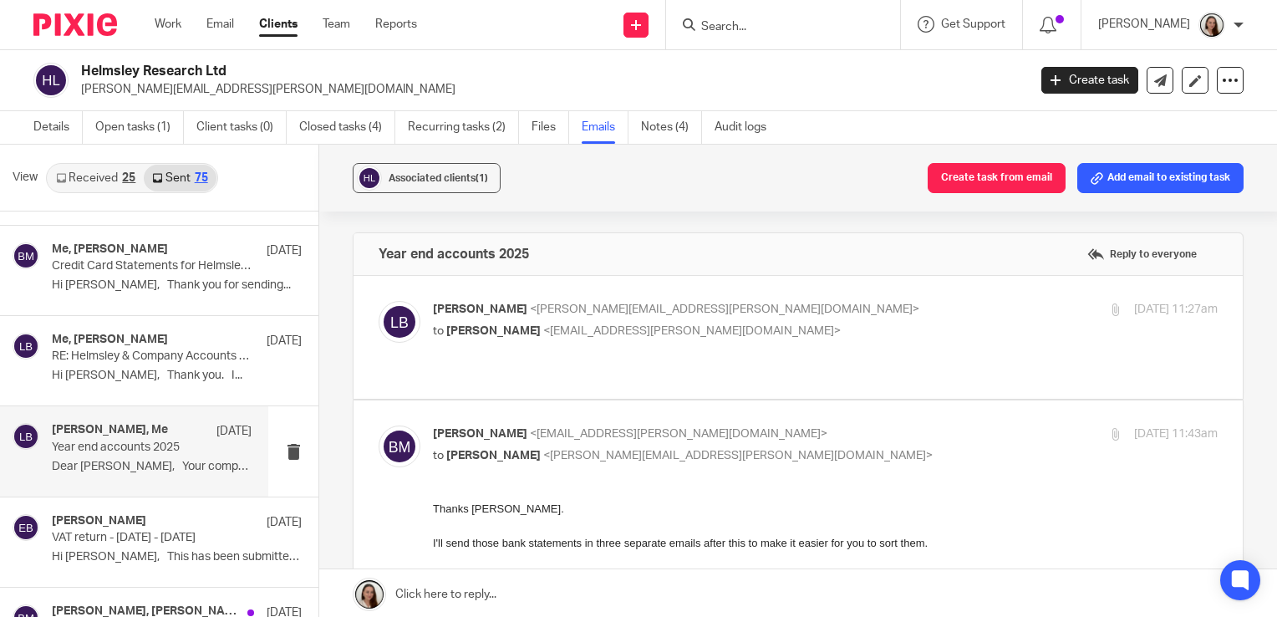
scroll to position [0, 0]
click at [103, 459] on p "Dear Benedict, Your company Year End..." at bounding box center [152, 466] width 200 height 14
click at [142, 446] on p "Year end accounts 2025" at bounding box center [132, 447] width 160 height 14
click at [674, 352] on div "Lory Baker <lory.baker@probusinessuk.com> to Benedict McAleenan <benedict.mcale…" at bounding box center [797, 337] width 839 height 73
click at [674, 371] on label at bounding box center [797, 337] width 889 height 123
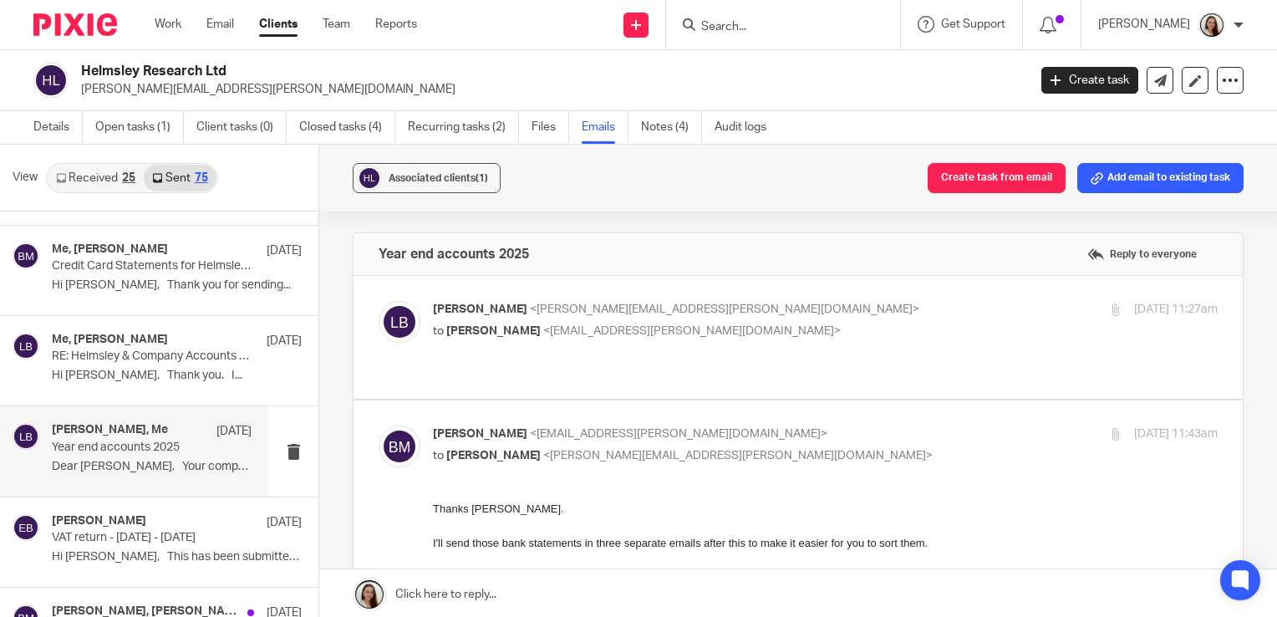
click at [378, 301] on input "checkbox" at bounding box center [378, 300] width 1 height 1
checkbox input "true"
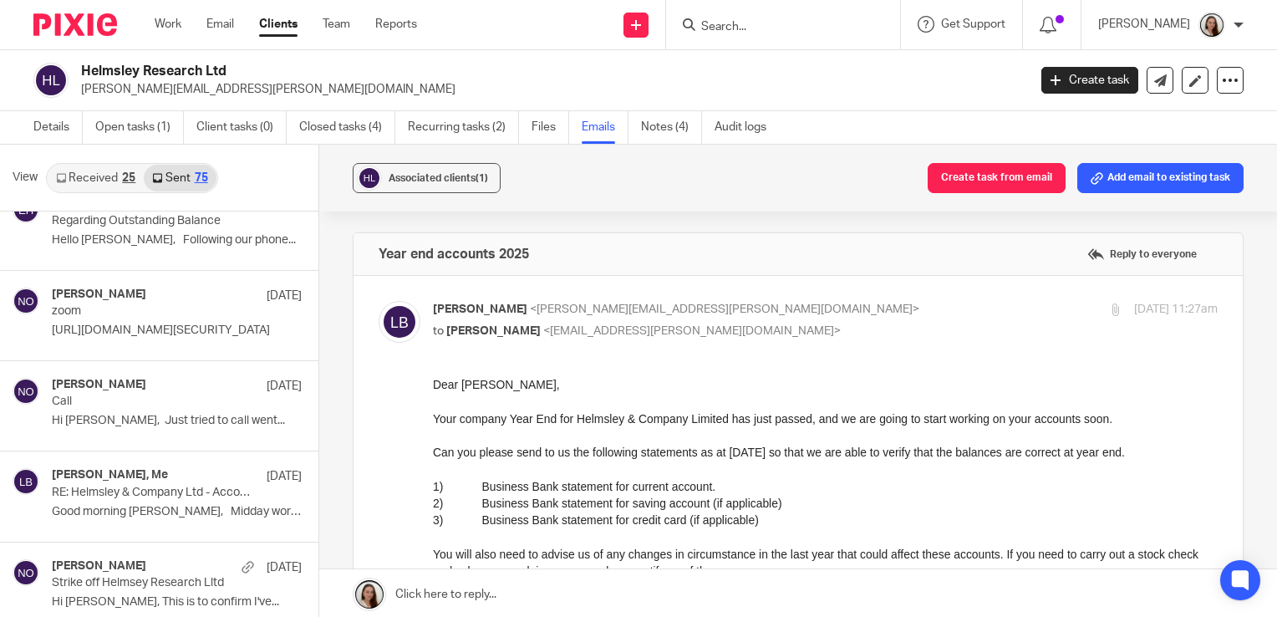
scroll to position [919, 0]
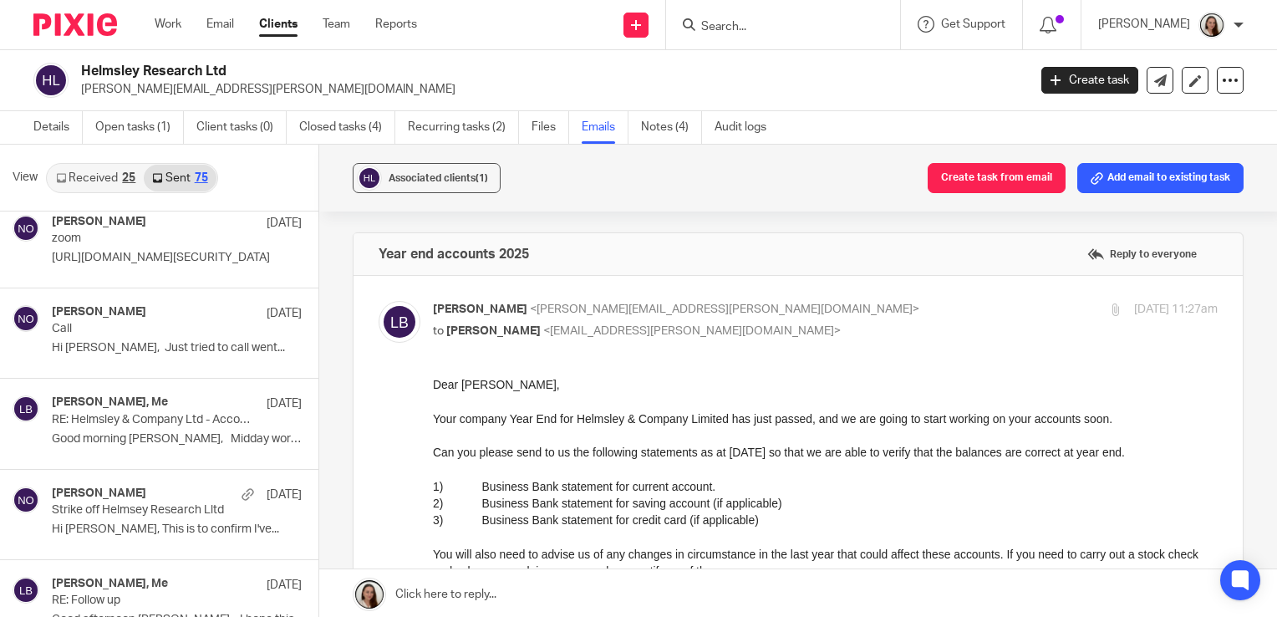
click at [768, 26] on input "Search" at bounding box center [774, 27] width 150 height 15
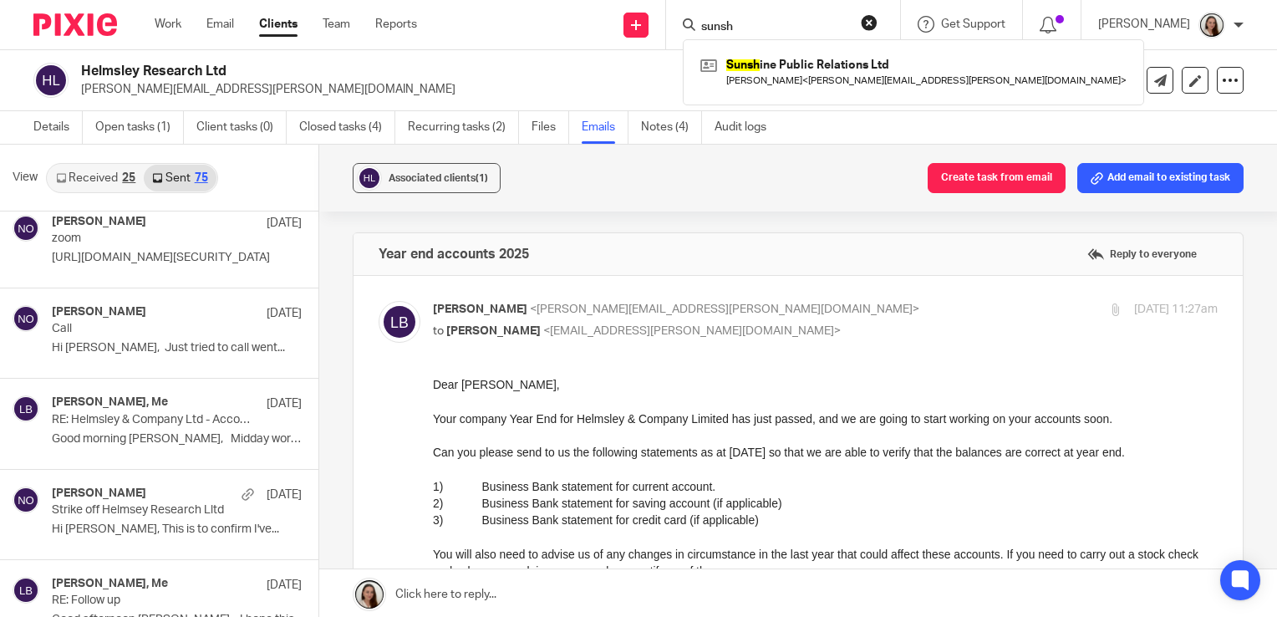
drag, startPoint x: 788, startPoint y: 27, endPoint x: 722, endPoint y: 32, distance: 66.2
click at [722, 32] on div "sunsh" at bounding box center [780, 24] width 195 height 21
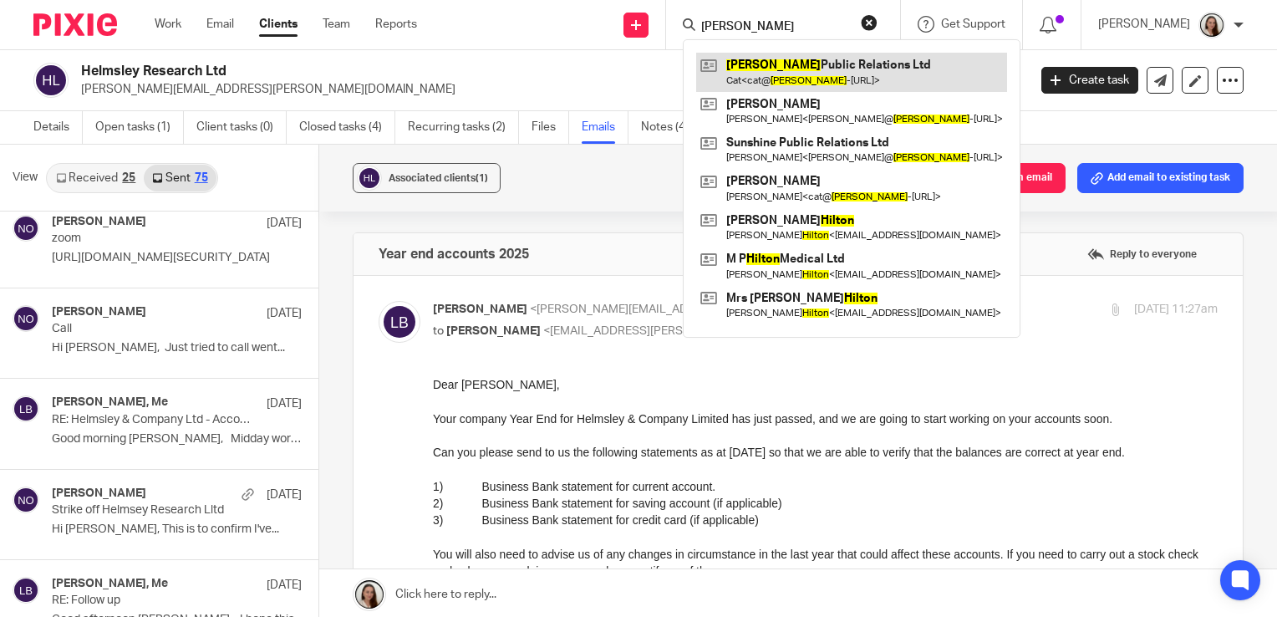
type input "hamilton"
click at [821, 71] on link at bounding box center [851, 72] width 311 height 38
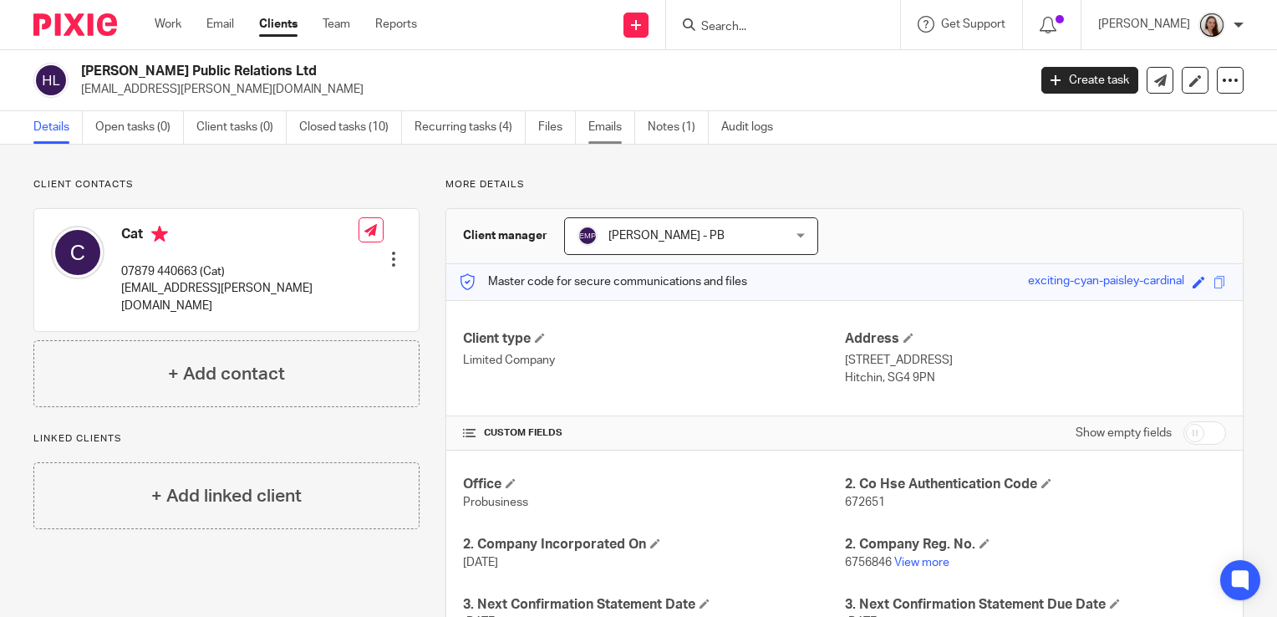
click at [601, 136] on link "Emails" at bounding box center [611, 127] width 47 height 33
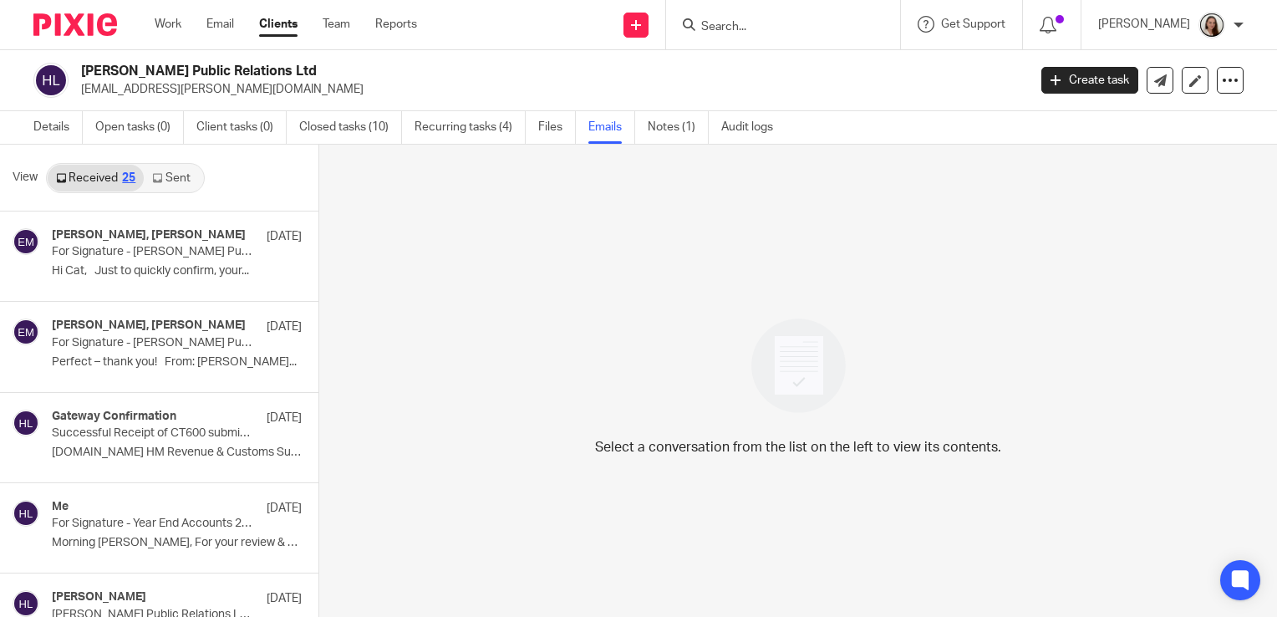
drag, startPoint x: 175, startPoint y: 179, endPoint x: 188, endPoint y: 175, distance: 13.0
click at [175, 179] on link "Sent" at bounding box center [173, 178] width 58 height 27
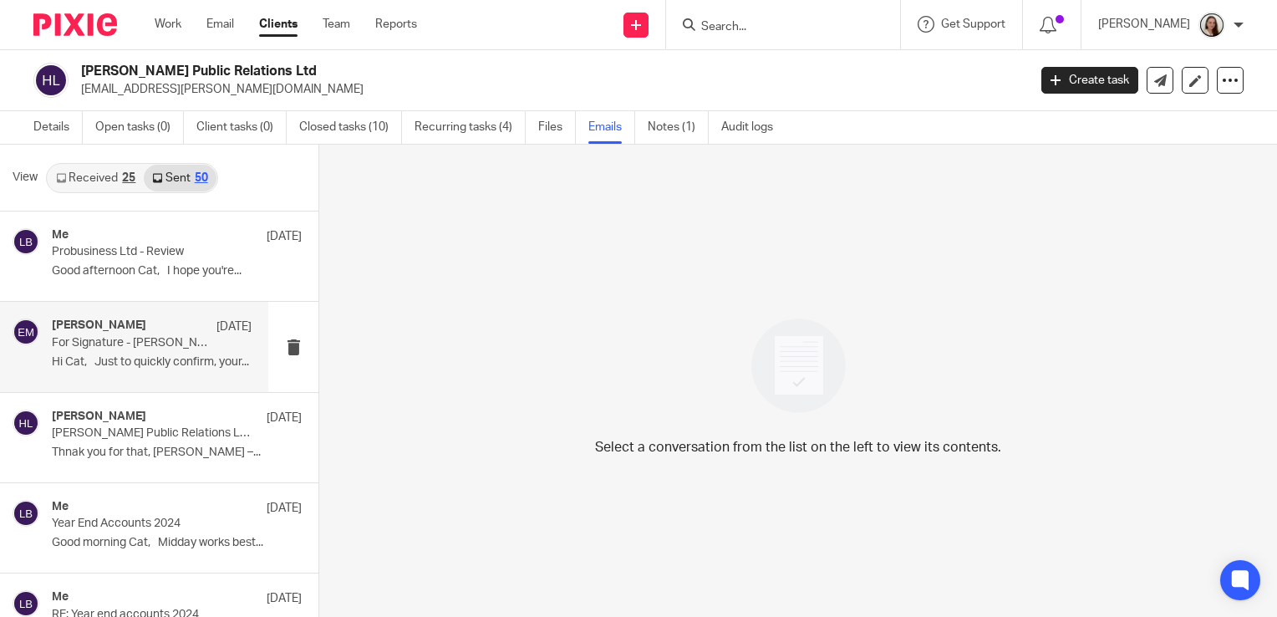
click at [119, 364] on p "Hi Cat, Just to quickly confirm, your..." at bounding box center [152, 362] width 200 height 14
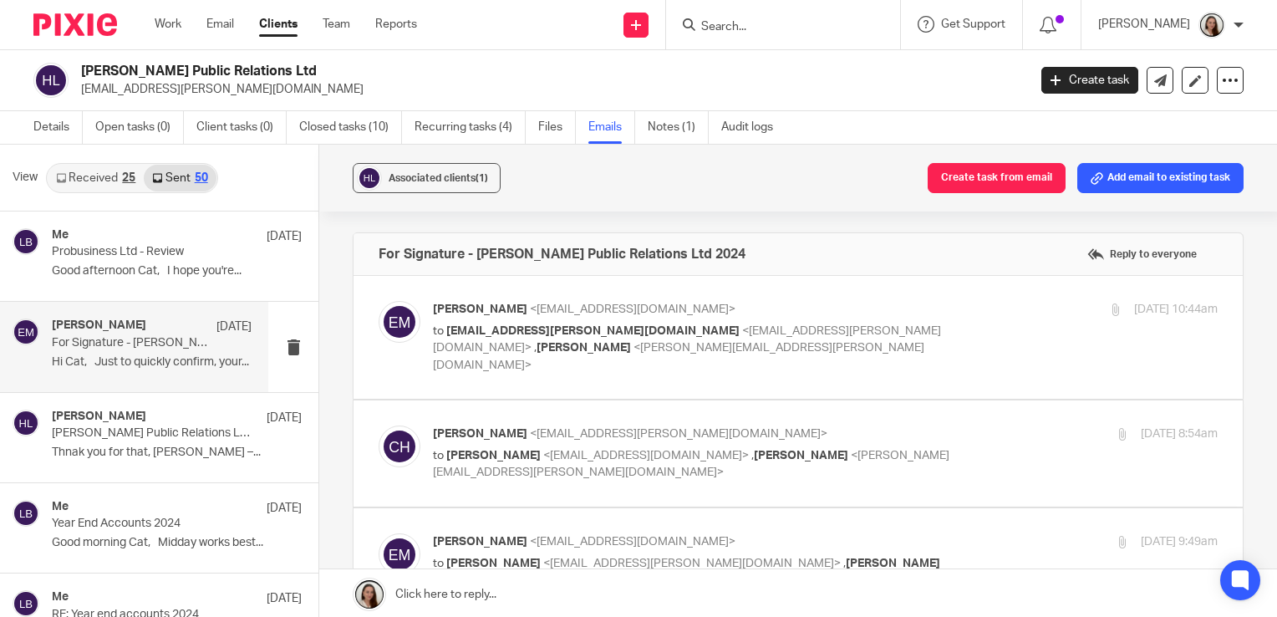
click at [832, 338] on p "to cat@hamilton-pr.com <cat@hamilton-pr.com> , Lory Baker <lory.baker@probusine…" at bounding box center [694, 348] width 523 height 52
checkbox input "true"
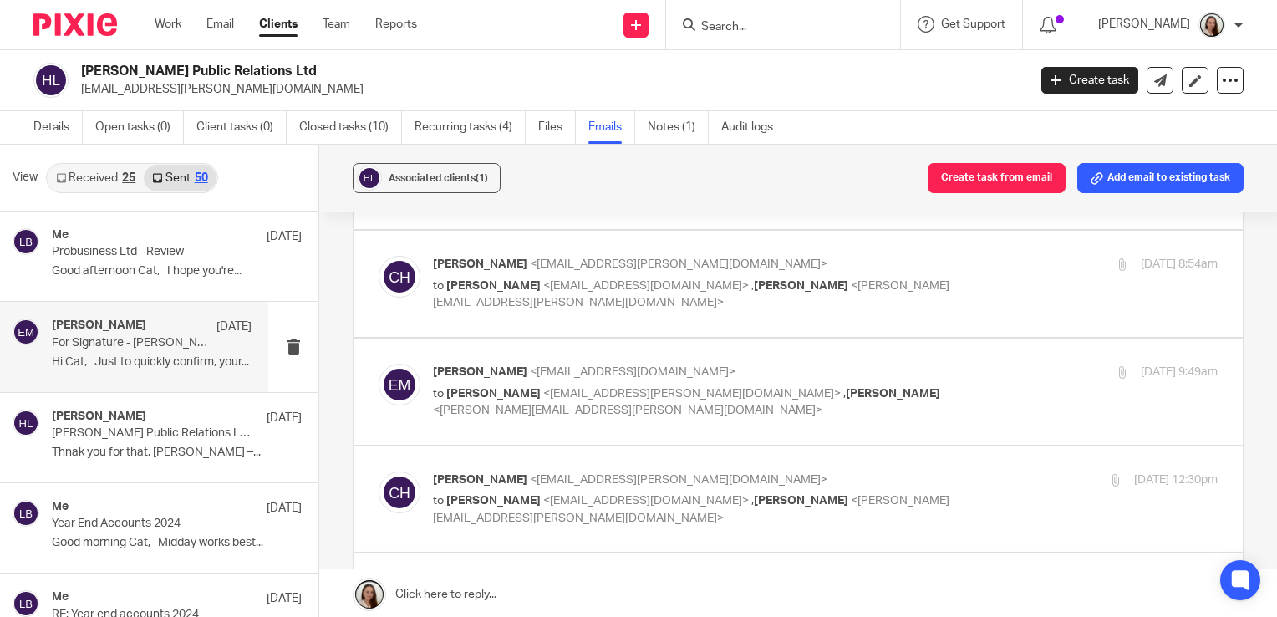
scroll to position [1253, 0]
click at [765, 409] on label at bounding box center [797, 390] width 889 height 106
click at [378, 362] on input "checkbox" at bounding box center [378, 361] width 1 height 1
checkbox input "true"
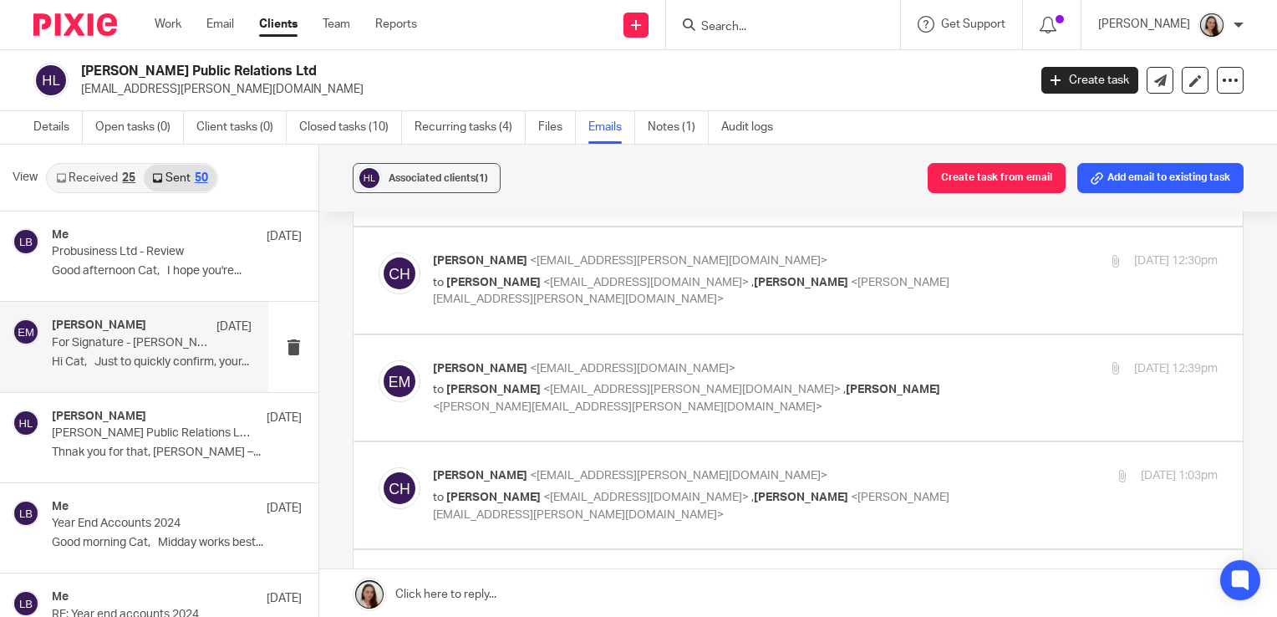
scroll to position [4010, 0]
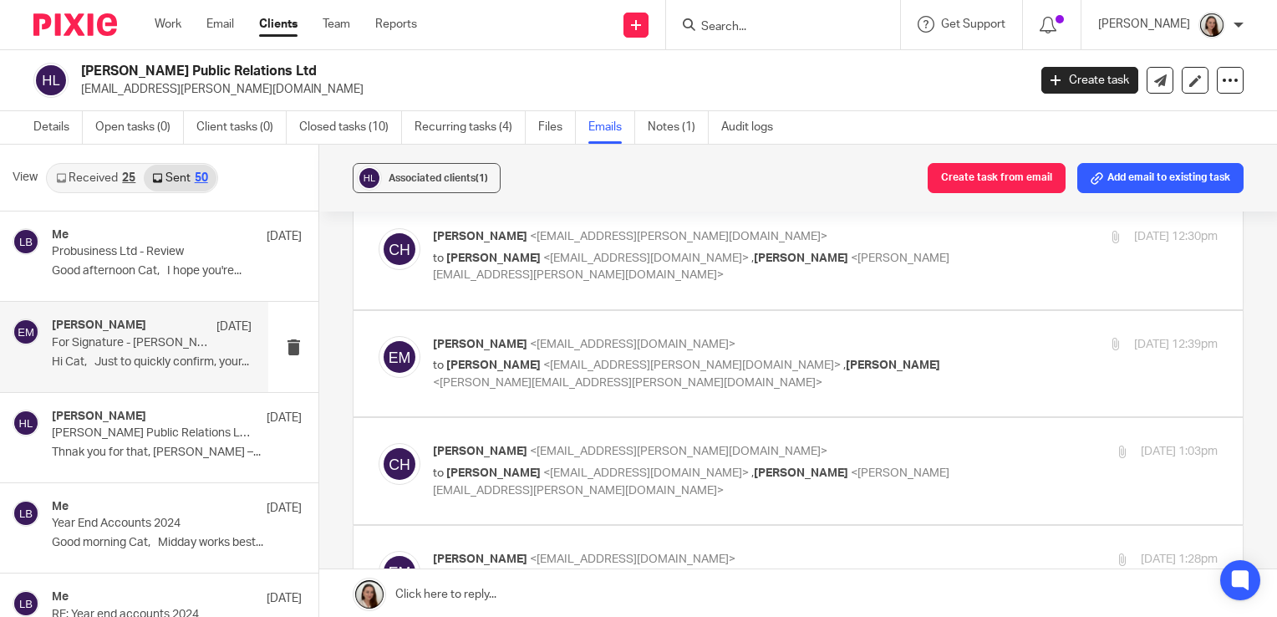
click at [739, 279] on label at bounding box center [797, 256] width 889 height 106
click at [378, 228] on input "checkbox" at bounding box center [378, 227] width 1 height 1
checkbox input "true"
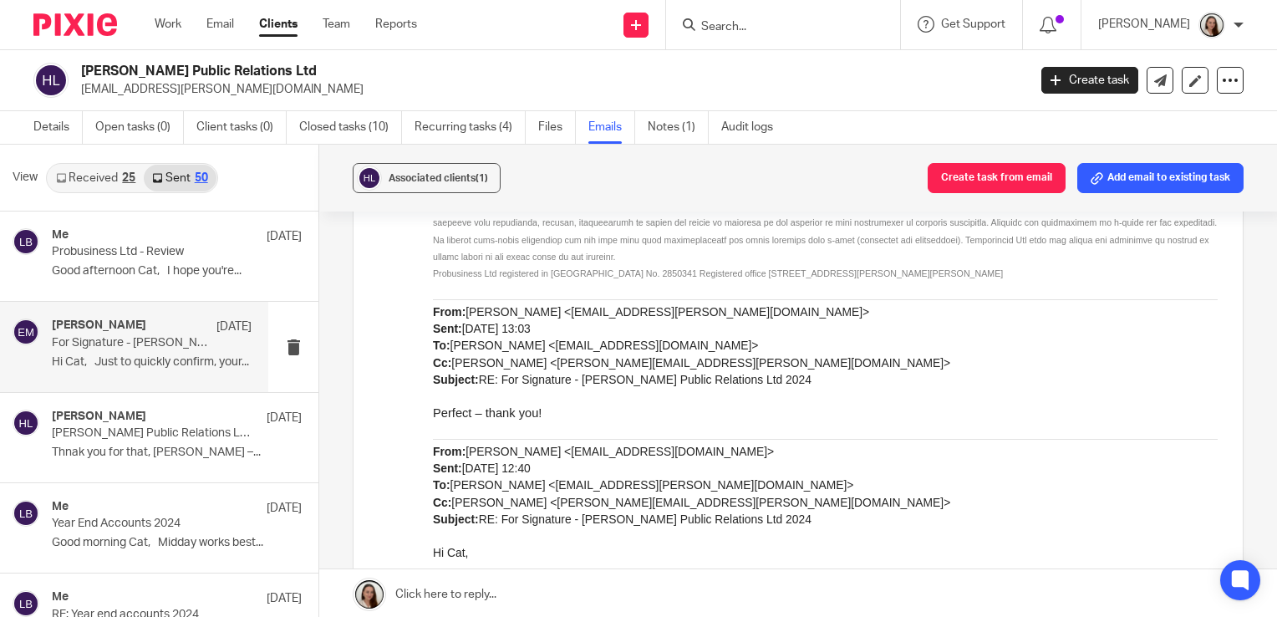
scroll to position [7769, 0]
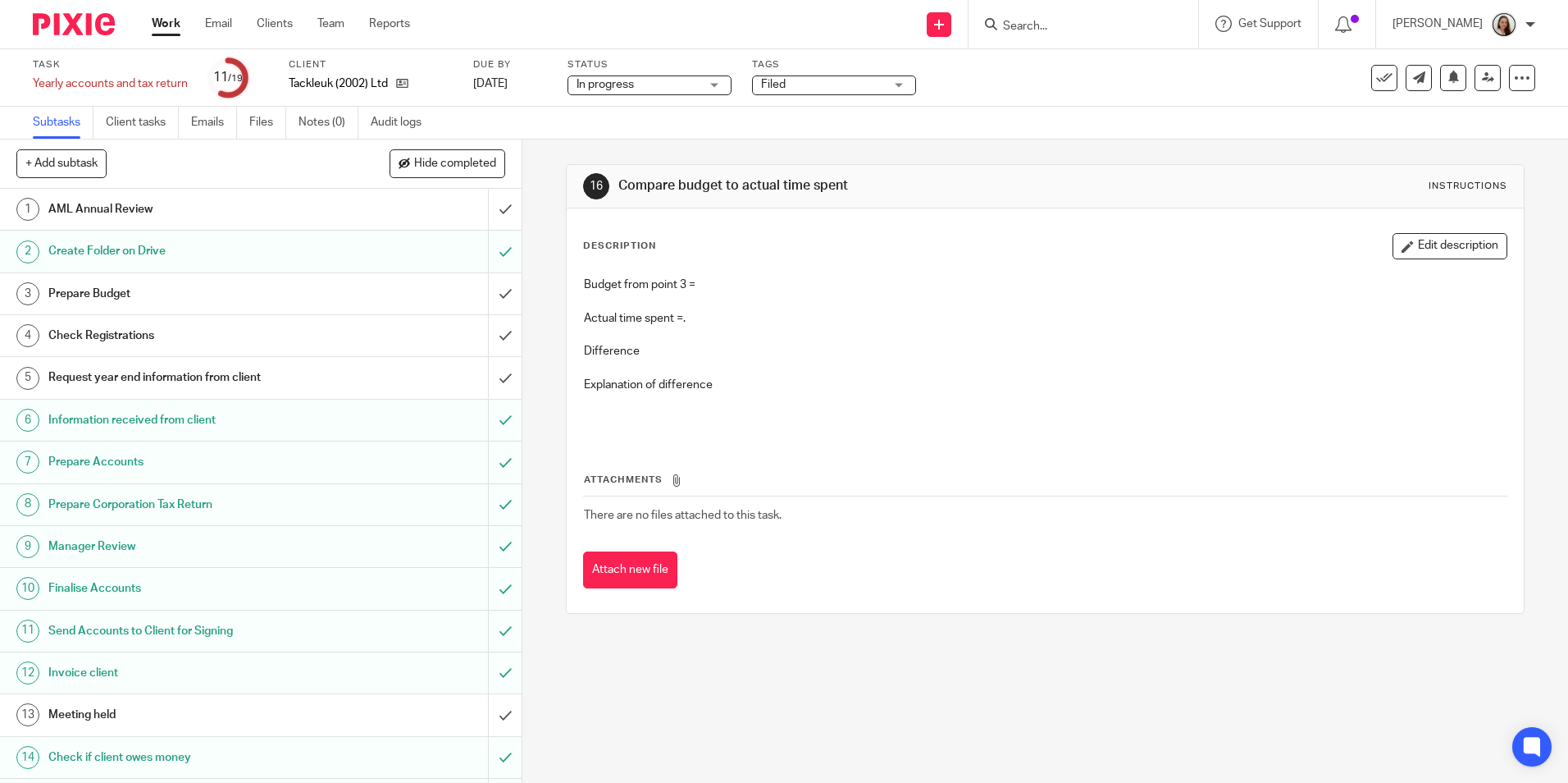
click at [91, 286] on h1 "Prepare Budget" at bounding box center [189, 294] width 282 height 25
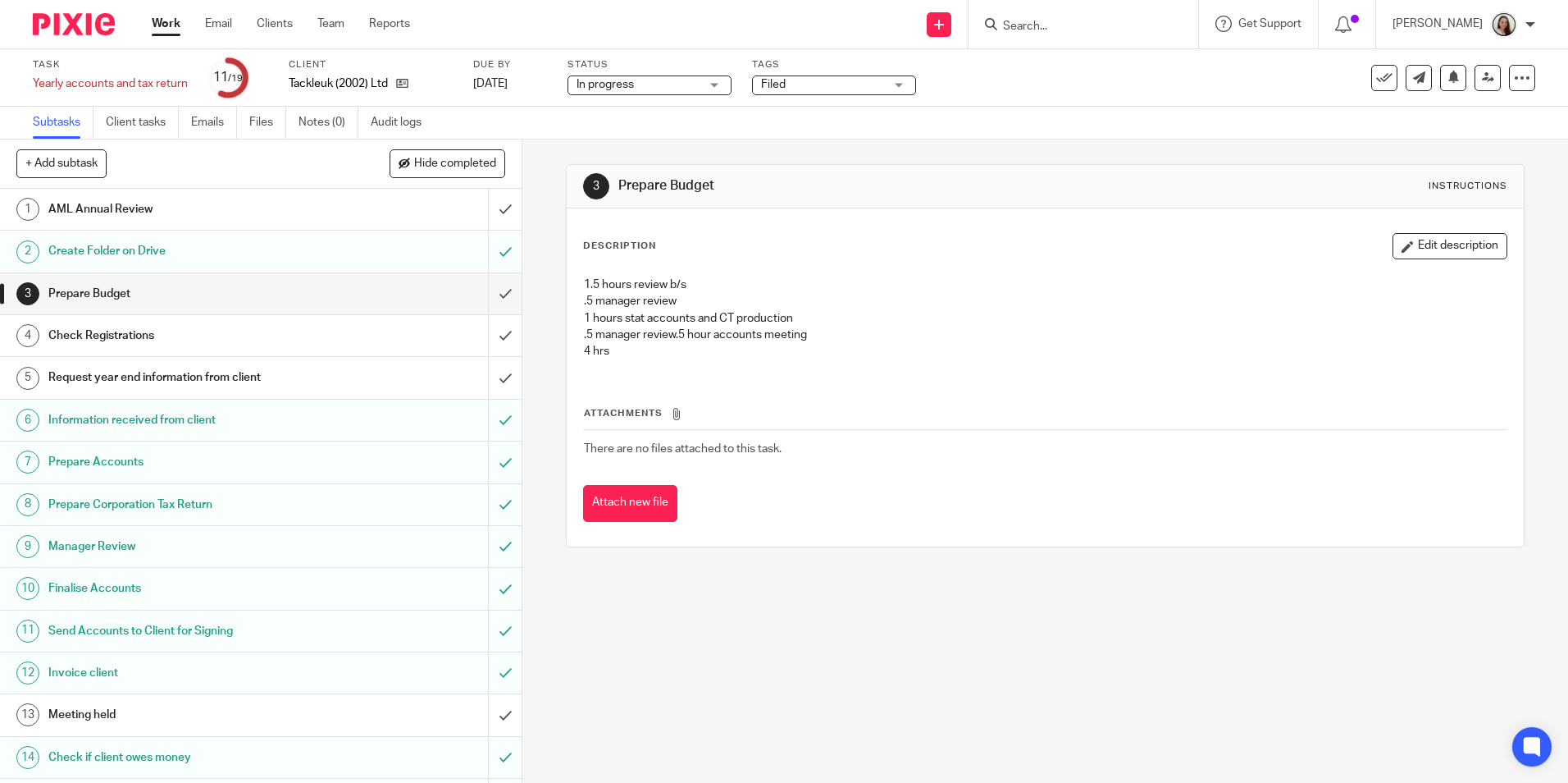
click at [1424, 234] on button "Edit description" at bounding box center [1450, 246] width 115 height 27
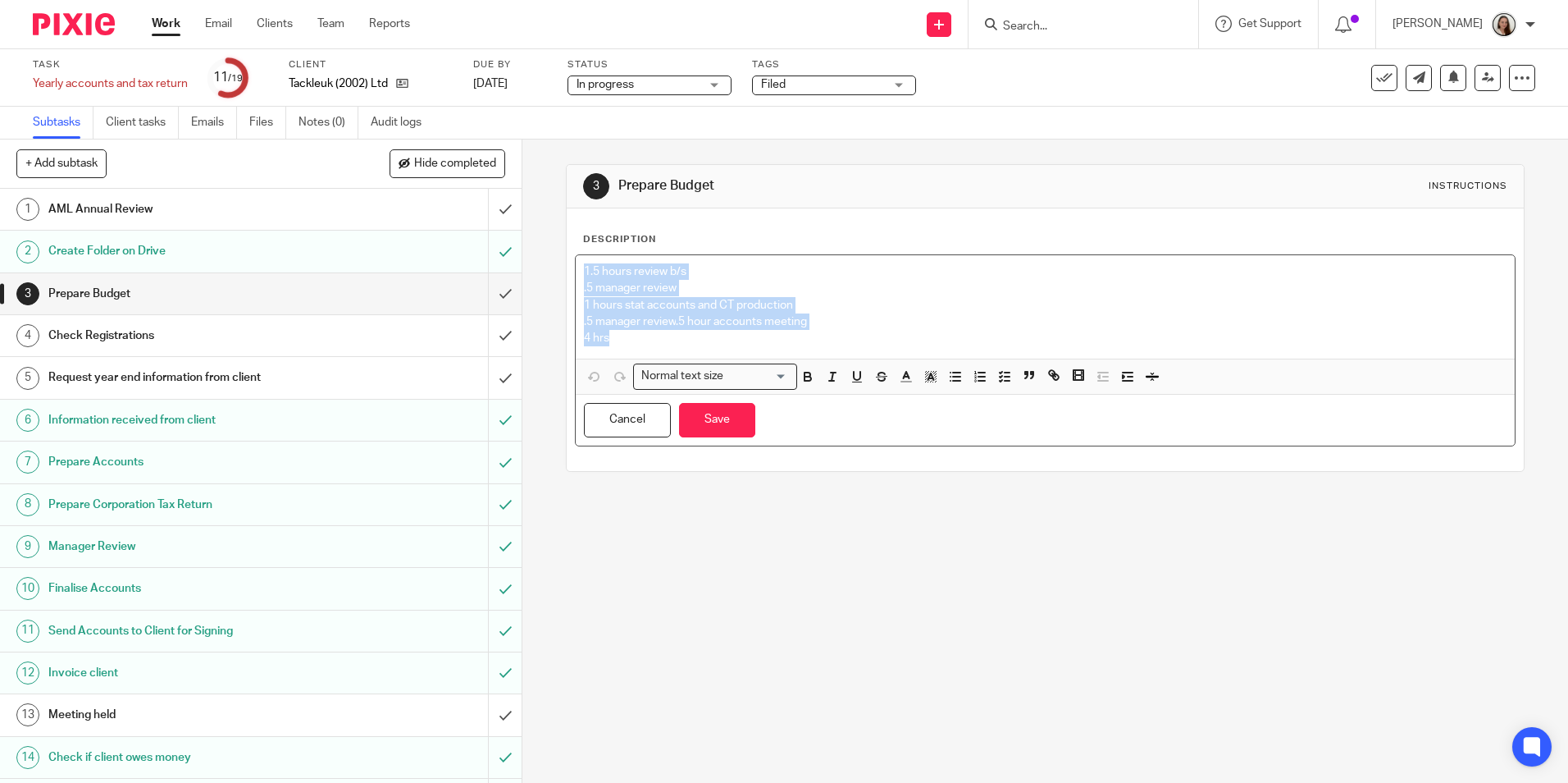
drag, startPoint x: 637, startPoint y: 337, endPoint x: 550, endPoint y: 262, distance: 114.9
click at [550, 264] on div "3 Prepare Budget Instructions Description 1.5 hours review b/s .5 manager revie…" at bounding box center [1045, 461] width 1046 height 643
copy div "1.5 hours review b/s .5 manager review 1 hours stat accounts and CT production …"
drag, startPoint x: 720, startPoint y: 421, endPoint x: 682, endPoint y: 428, distance: 38.6
click at [719, 421] on button "Save" at bounding box center [718, 420] width 77 height 35
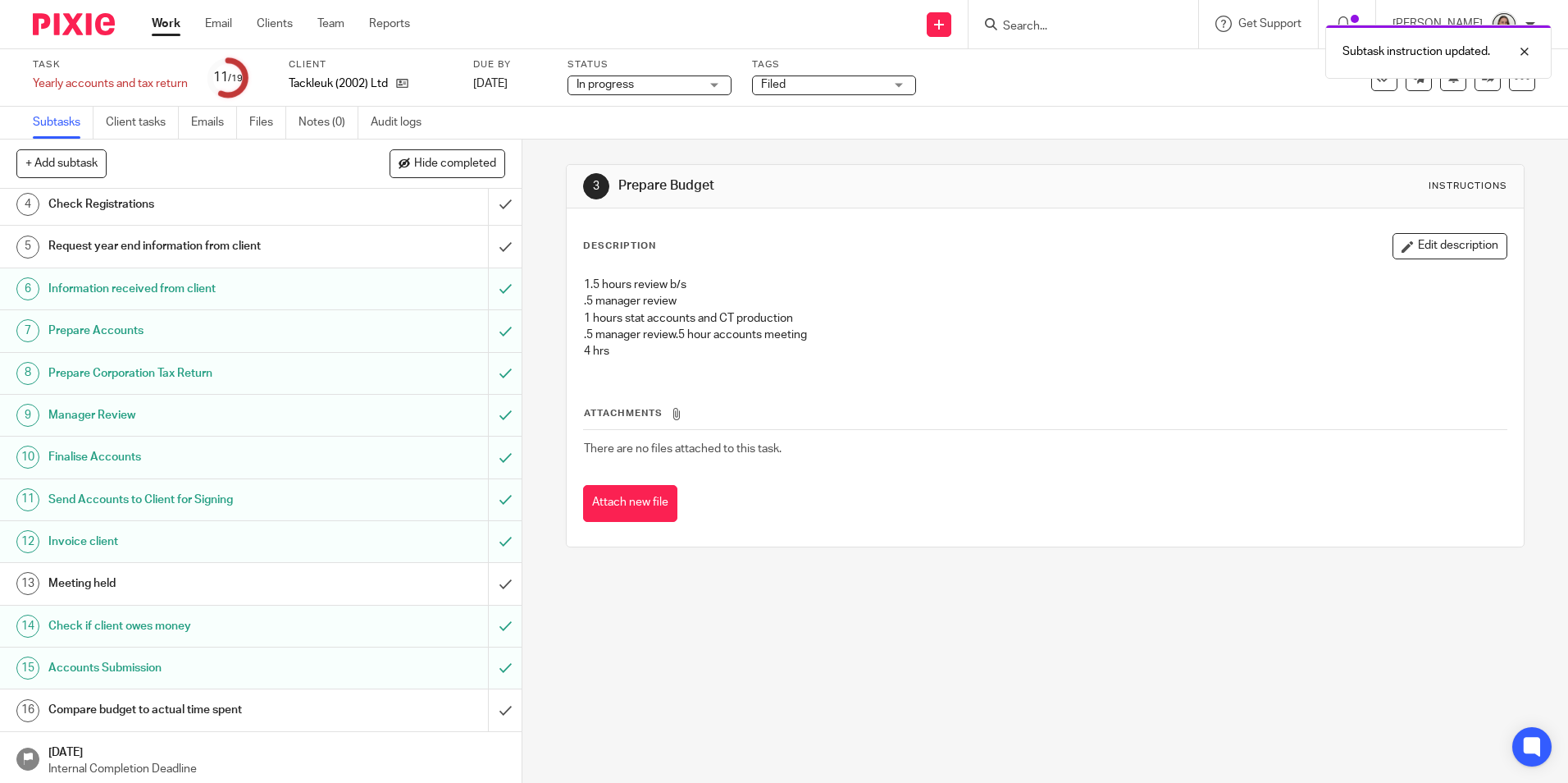
scroll to position [219, 0]
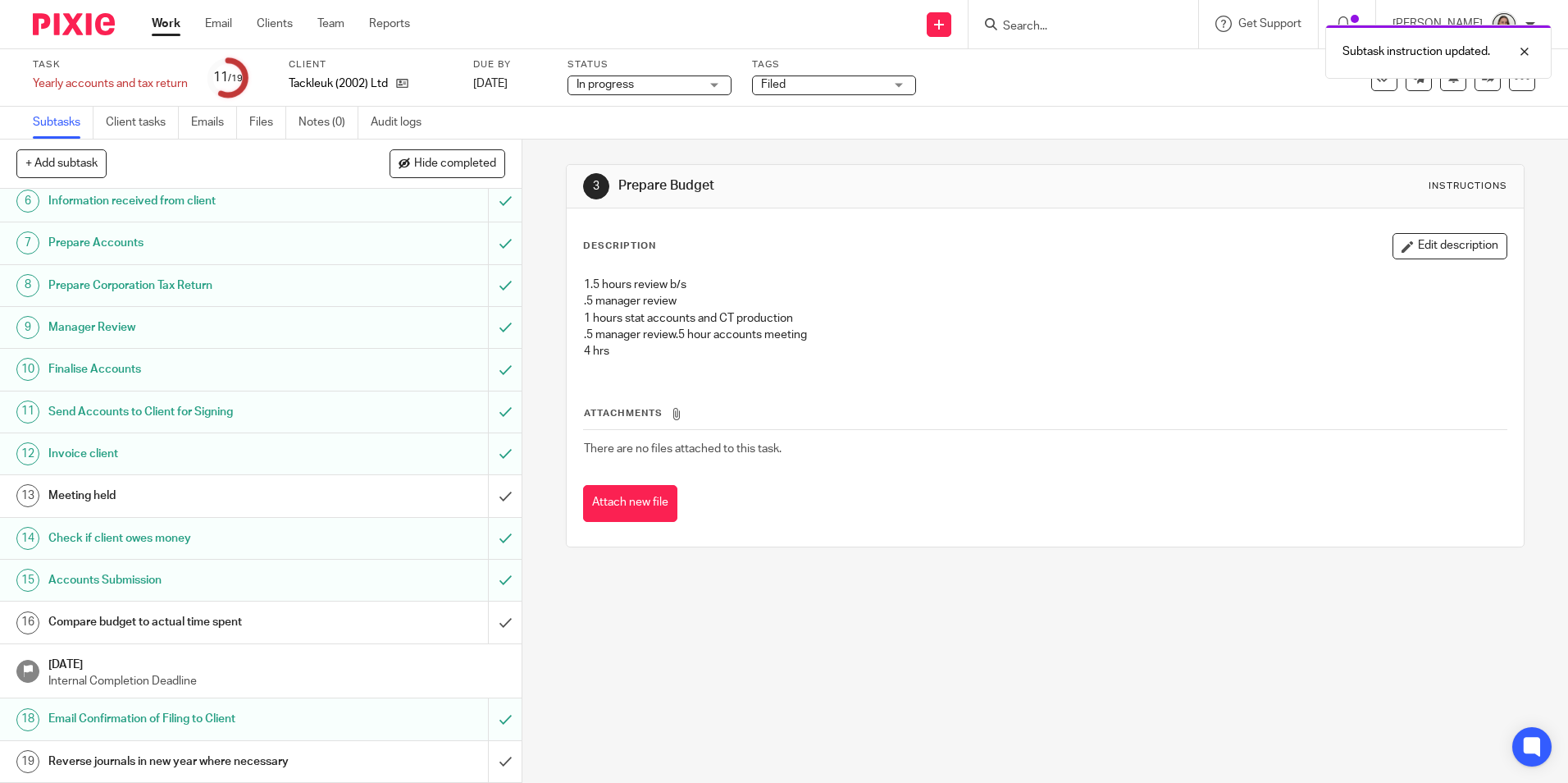
click at [146, 634] on h1 "Compare budget to actual time spent" at bounding box center [189, 622] width 282 height 25
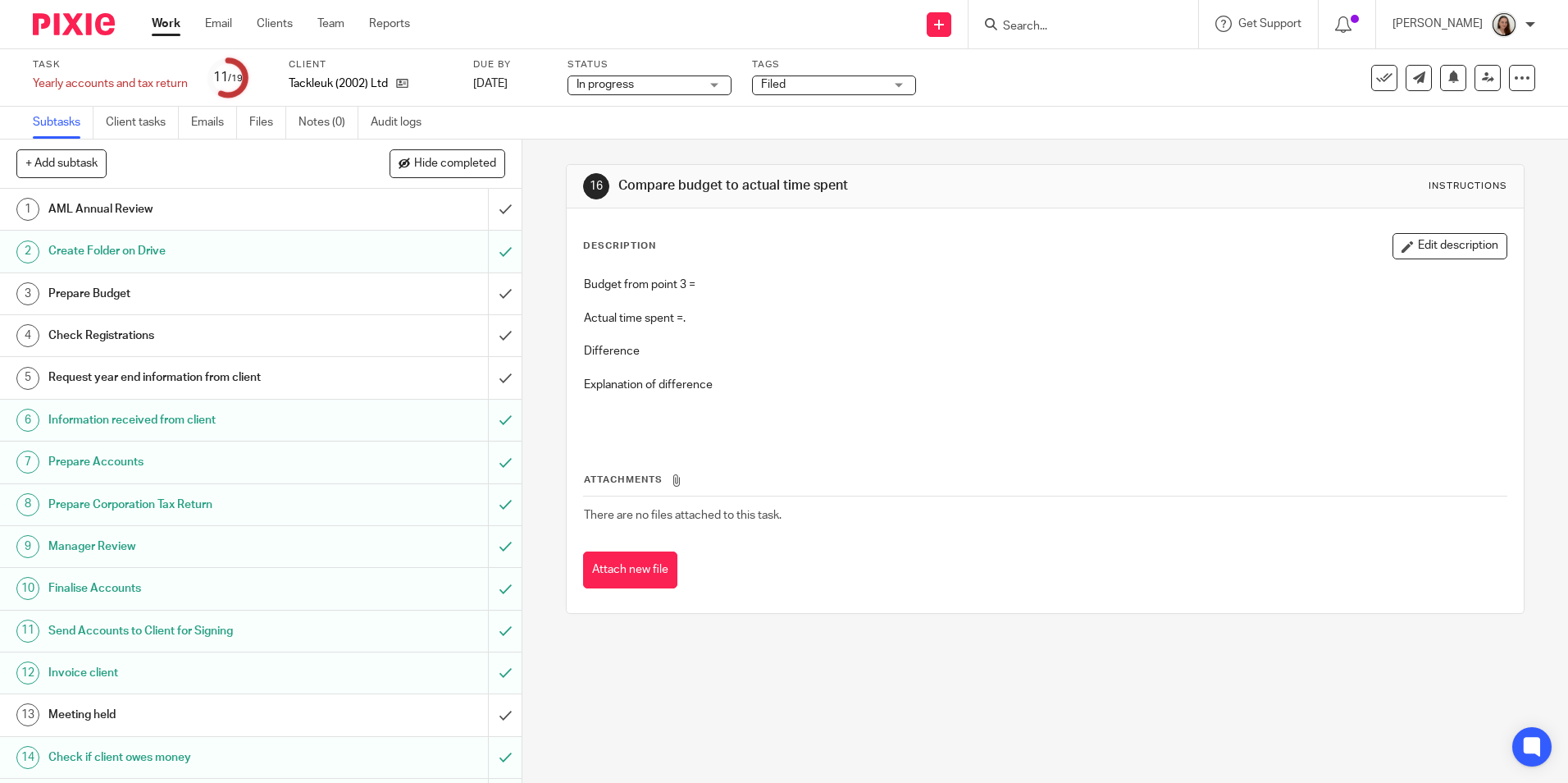
click at [1382, 267] on div "Budget from point 3 = Actual time spent =. Difference Explanation of difference" at bounding box center [1045, 353] width 940 height 172
click at [1398, 258] on button "Edit description" at bounding box center [1450, 246] width 115 height 27
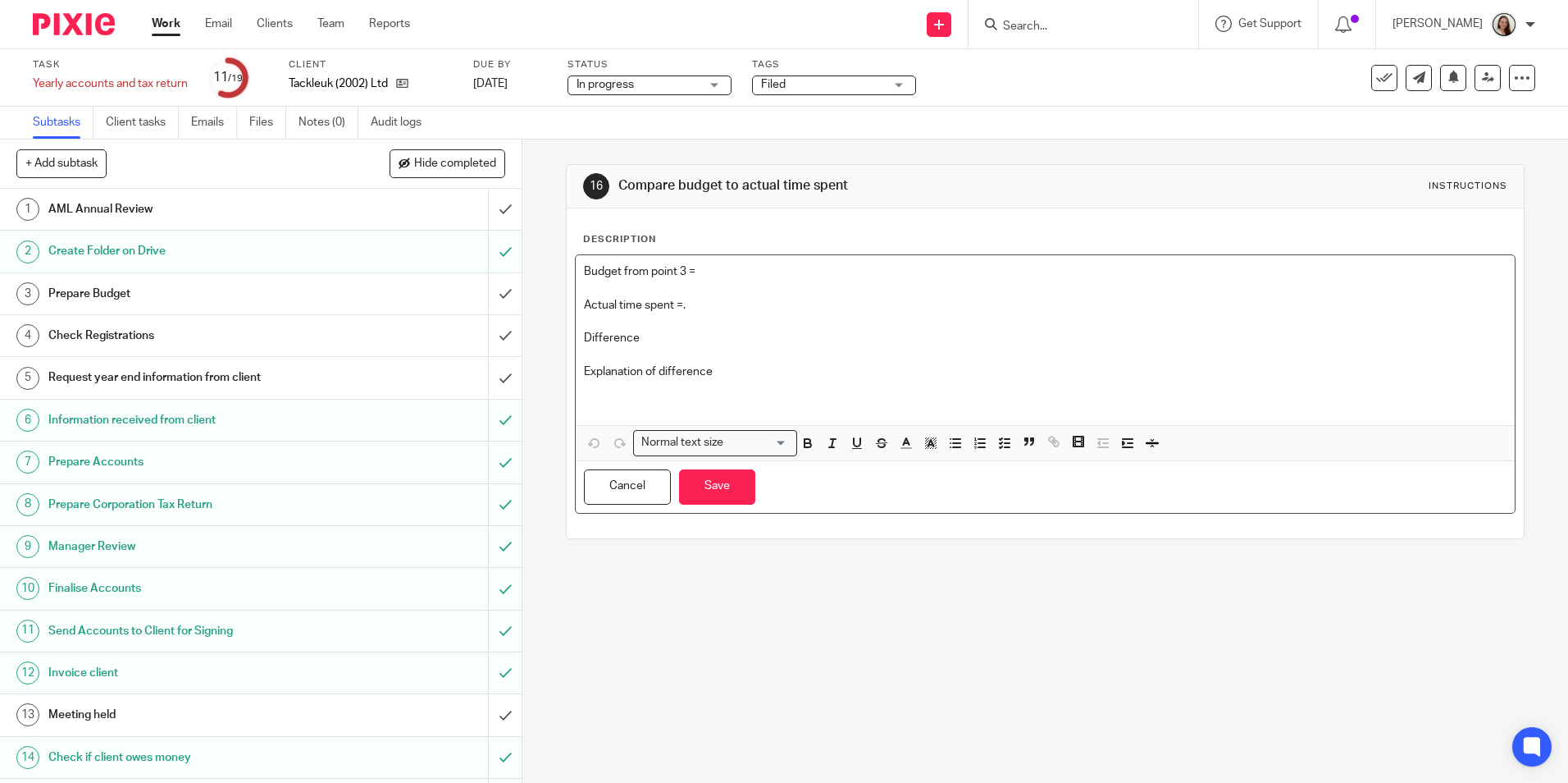
drag, startPoint x: 704, startPoint y: 270, endPoint x: 740, endPoint y: 287, distance: 39.8
click at [706, 271] on p "Budget from point 3 =" at bounding box center [1045, 271] width 922 height 17
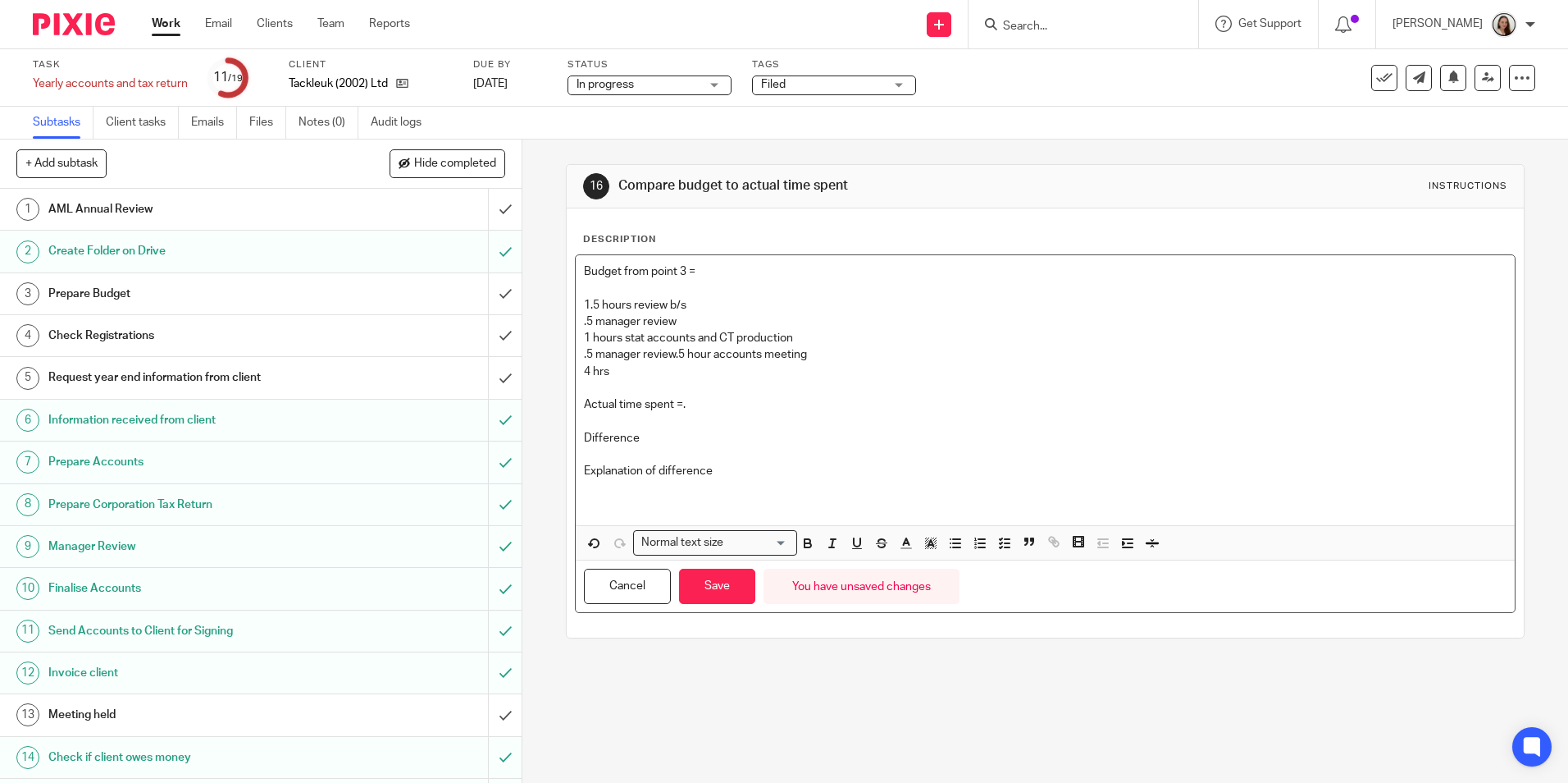
click at [770, 428] on p at bounding box center [1045, 420] width 922 height 17
drag, startPoint x: 749, startPoint y: 415, endPoint x: 306, endPoint y: 461, distance: 445.4
click at [748, 415] on p at bounding box center [1045, 420] width 922 height 17
click at [707, 405] on p "Actual time spent =." at bounding box center [1045, 405] width 922 height 17
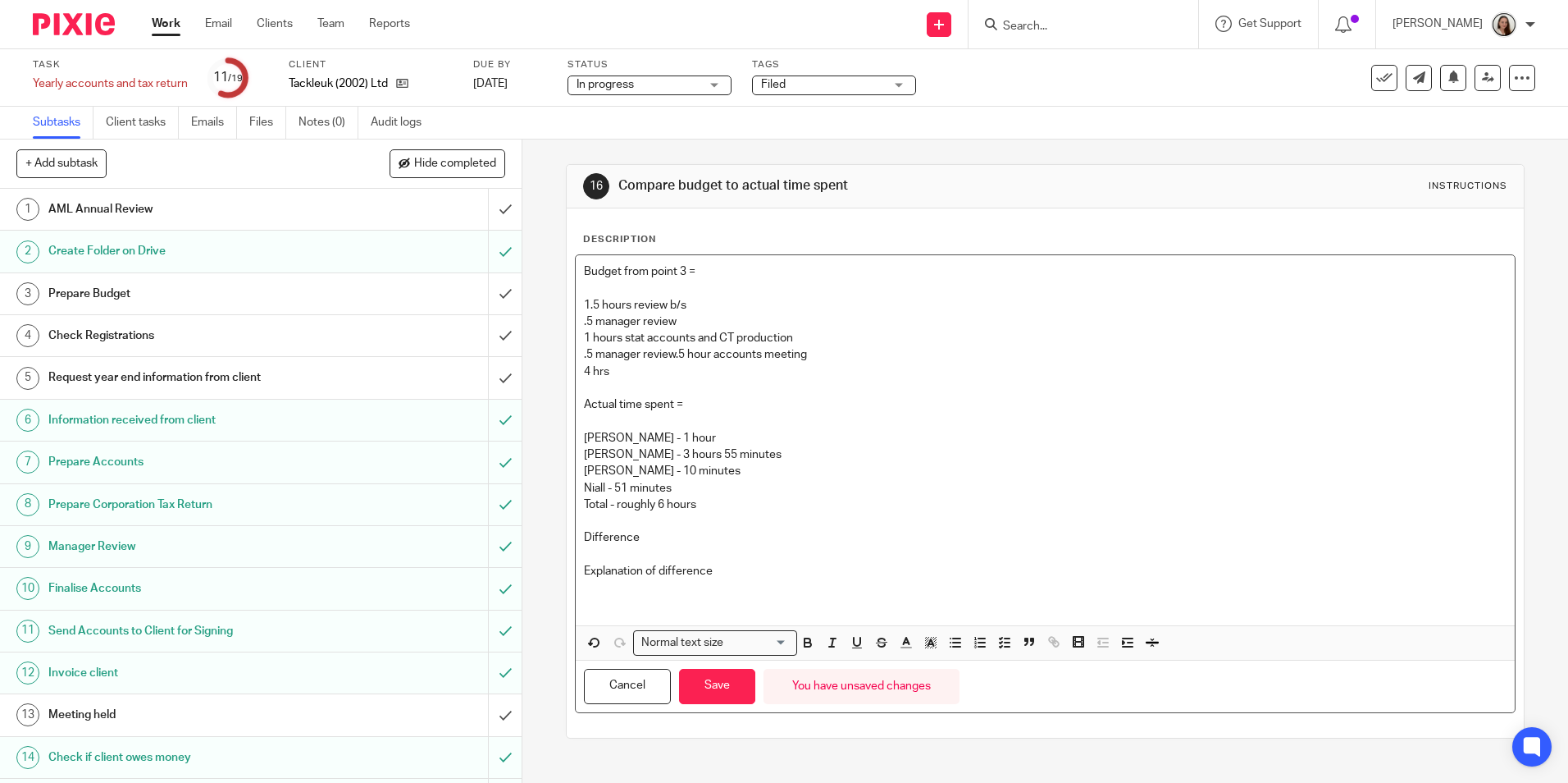
click at [651, 545] on p "Difference" at bounding box center [1045, 537] width 922 height 17
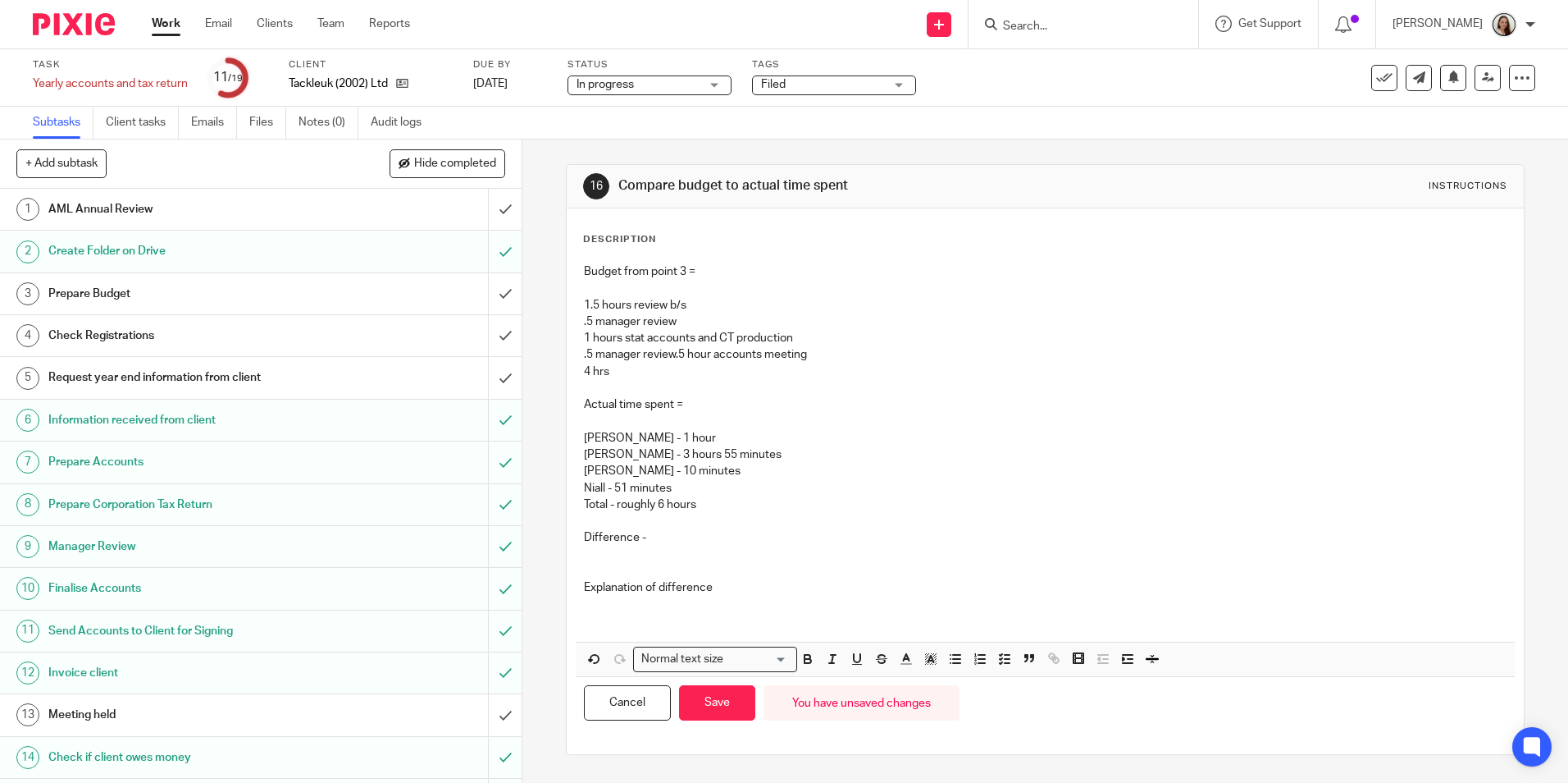
click at [684, 540] on p "Difference -" at bounding box center [1045, 537] width 922 height 17
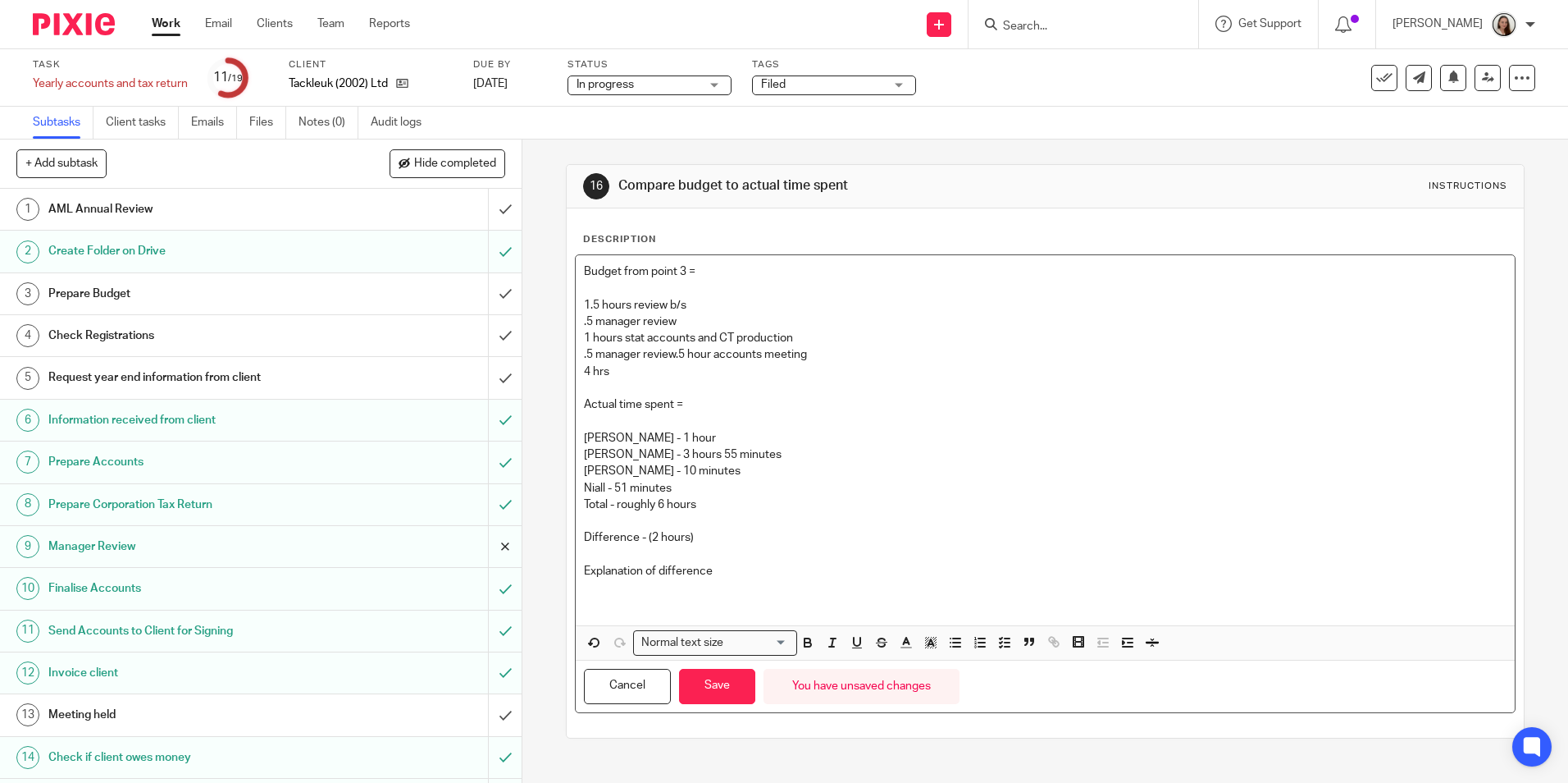
click at [504, 529] on div "+ Add subtask Hide completed Cancel + Add 1 AML Annual Review 2 Create Folder o…" at bounding box center [784, 461] width 1568 height 643
drag, startPoint x: 497, startPoint y: 528, endPoint x: 630, endPoint y: 592, distance: 147.6
click at [650, 605] on p at bounding box center [1045, 596] width 922 height 33
click at [617, 585] on p at bounding box center [1045, 596] width 922 height 33
click at [672, 358] on p "1.5 hours review b/s .5 manager review 1 hours stat accounts and CT production …" at bounding box center [1045, 330] width 922 height 67
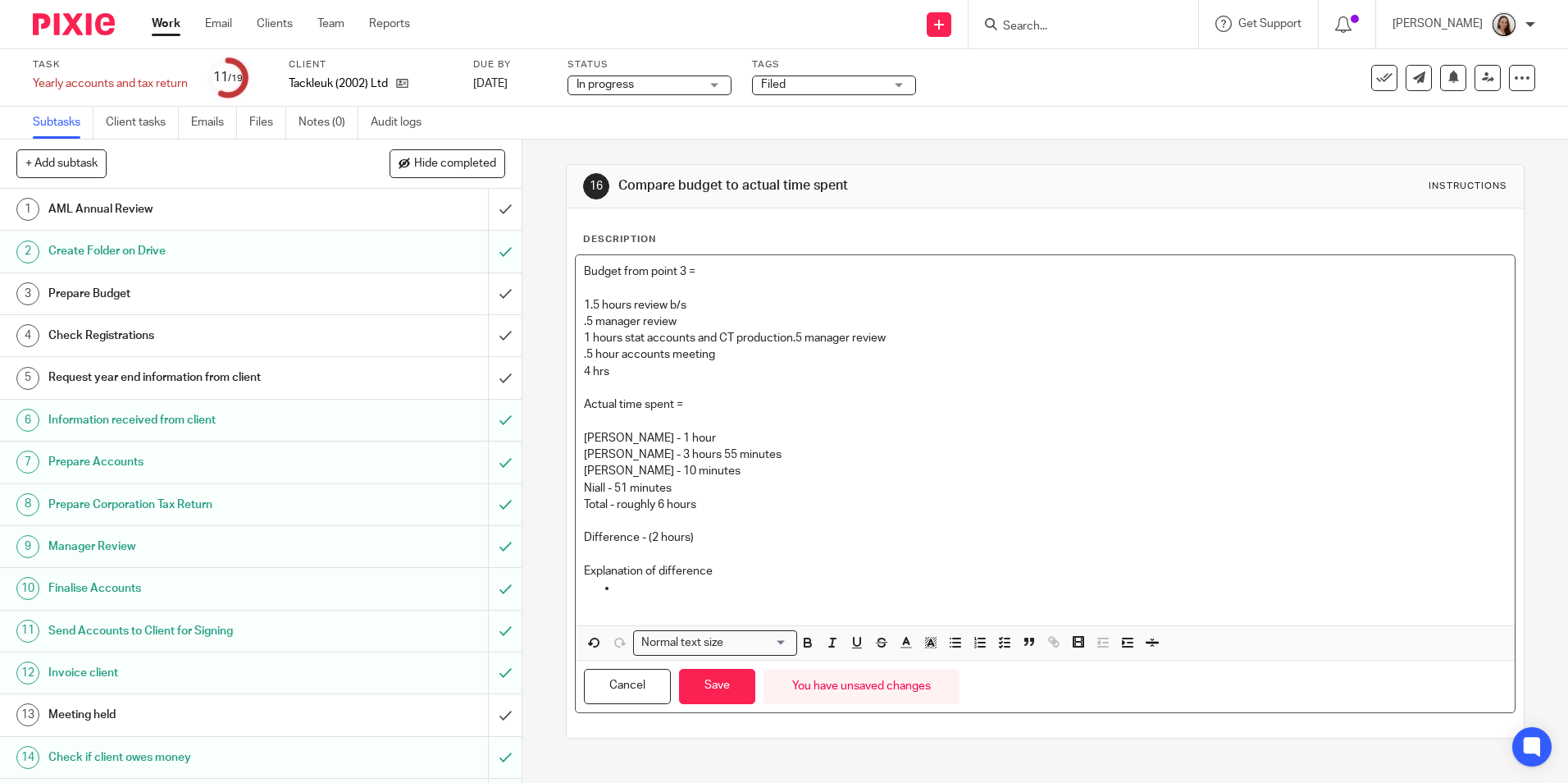
click at [789, 337] on p "1.5 hours review b/s .5 manager review 1 hours stat accounts and CT production …" at bounding box center [1045, 321] width 922 height 50
click at [700, 381] on p at bounding box center [1045, 388] width 922 height 17
click at [663, 576] on p "Explanation of difference" at bounding box center [1045, 571] width 922 height 17
click at [633, 593] on p at bounding box center [1061, 596] width 890 height 33
click at [628, 588] on p at bounding box center [1061, 596] width 890 height 33
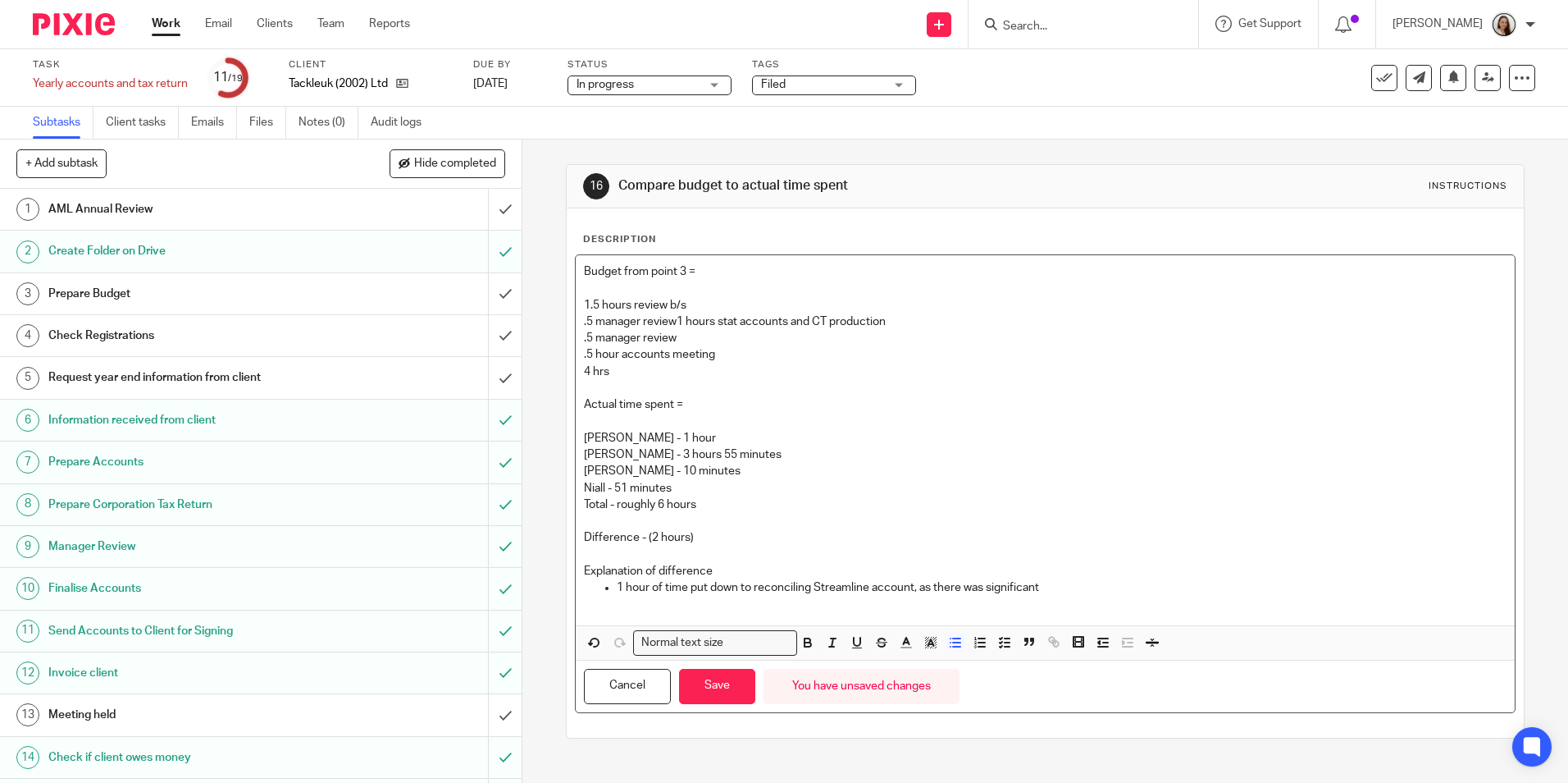
click at [1124, 587] on p "1 hour of time put down to reconciling Streamline account, as there was signifi…" at bounding box center [1061, 596] width 890 height 33
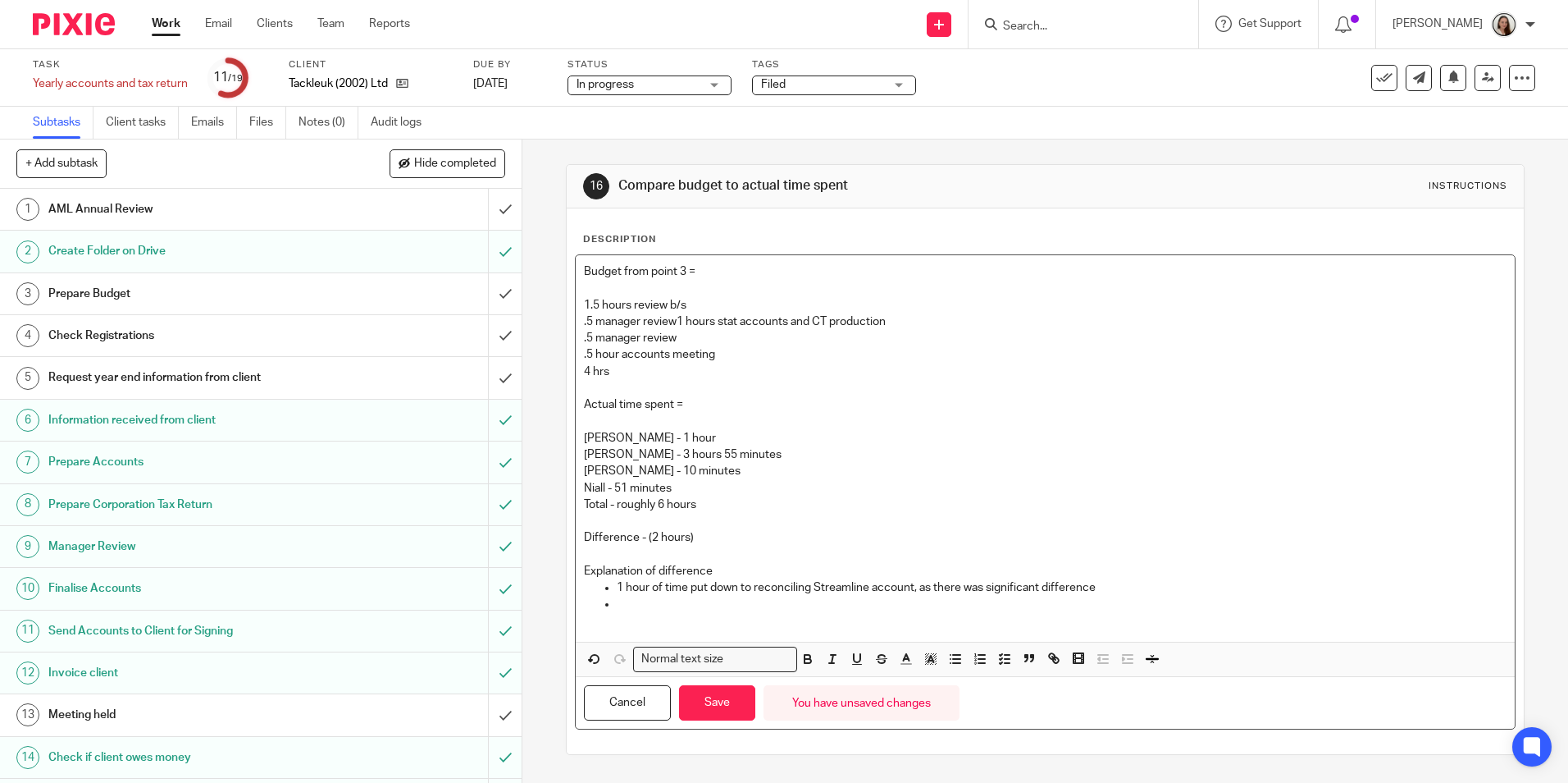
drag, startPoint x: 1116, startPoint y: 579, endPoint x: 1118, endPoint y: 588, distance: 9.2
click at [1118, 588] on div "Budget from point 3 = 1.5 hours review b/s .5 manager review 1 hours stat accou…" at bounding box center [1045, 448] width 939 height 386
click at [1118, 588] on p "1 hour of time put down to reconciling Streamline account, as there was signifi…" at bounding box center [1061, 587] width 890 height 17
click at [625, 602] on p at bounding box center [1061, 613] width 890 height 33
click at [1127, 589] on p "1 hour of time put down to reconciling Streamline account, as there was signifi…" at bounding box center [1061, 587] width 890 height 17
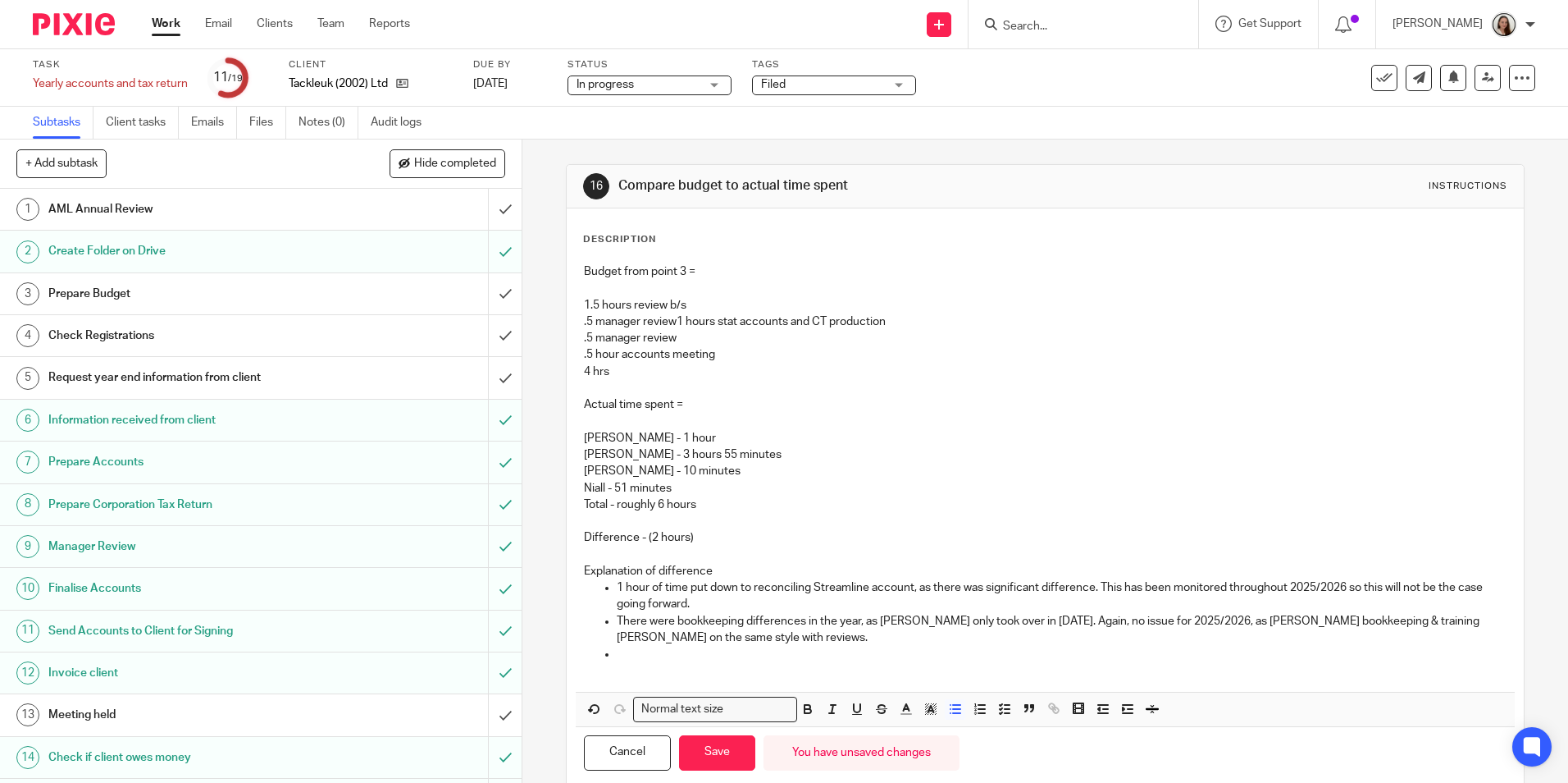
click at [639, 661] on p at bounding box center [1061, 662] width 890 height 33
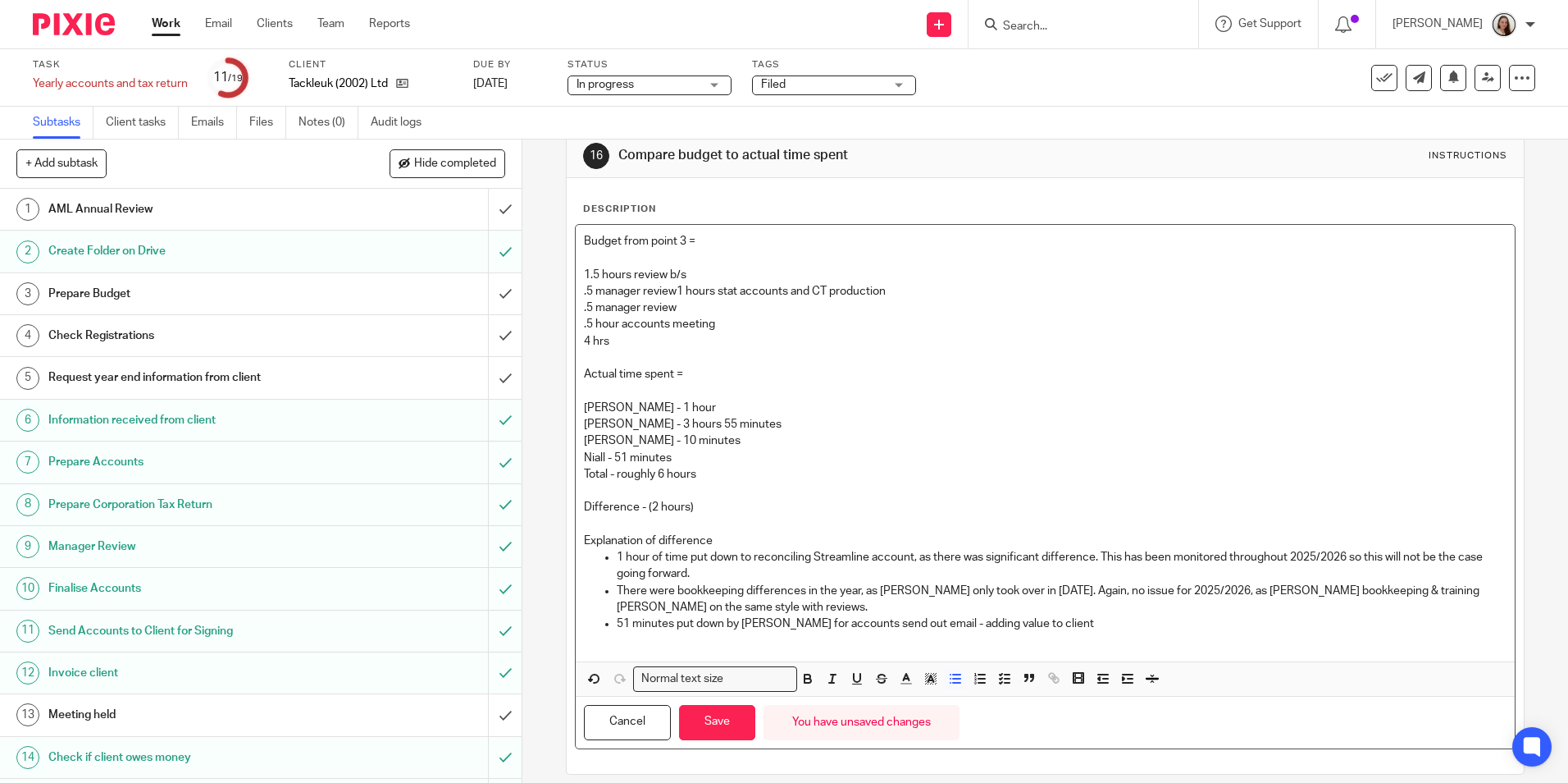
scroll to position [47, 0]
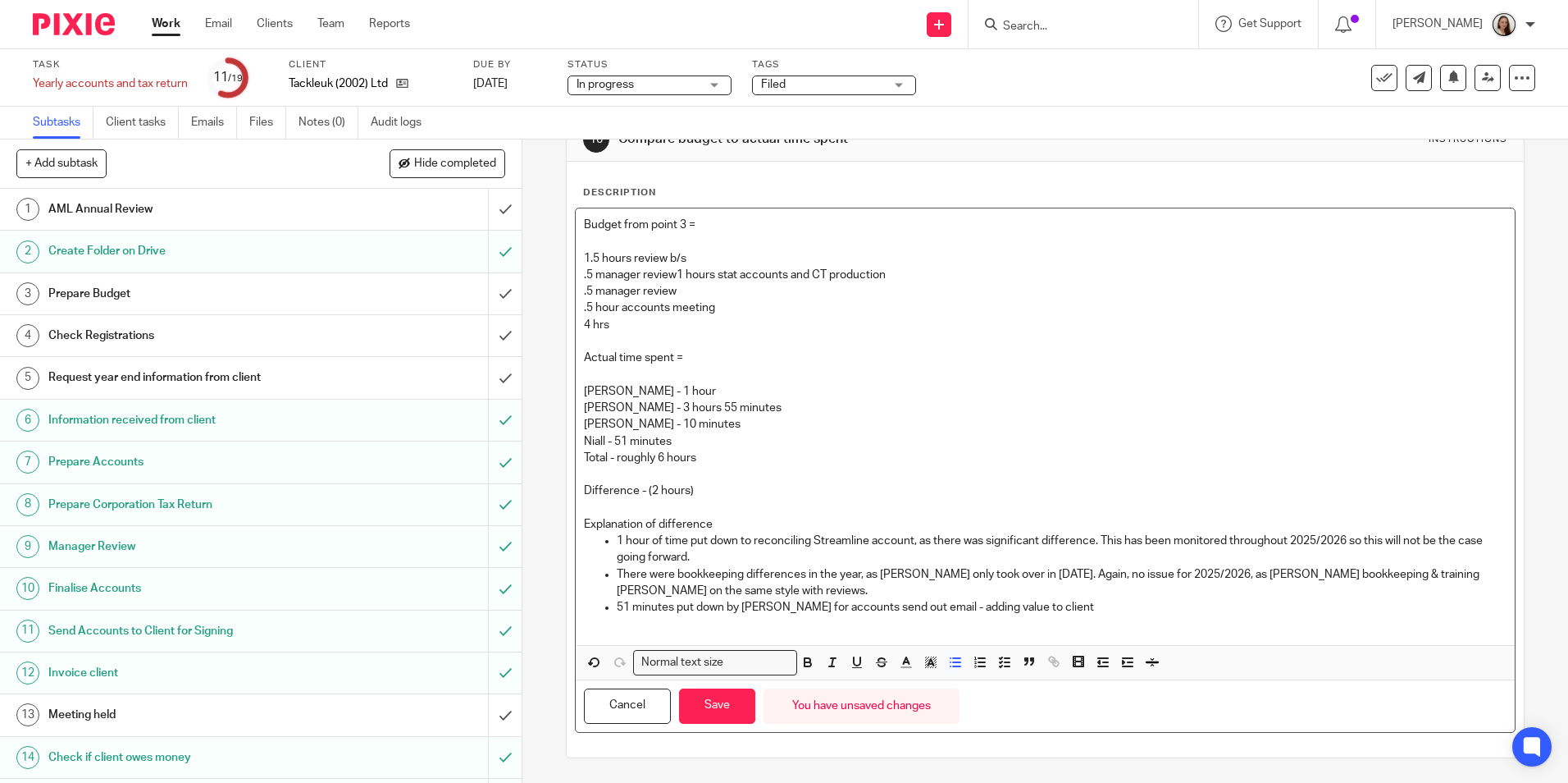
click at [650, 635] on div "Budget from point 3 = 1.5 hours review b/s .5 manager review 1 hours stat accou…" at bounding box center [1045, 426] width 939 height 436
click at [1098, 605] on p "51 minutes put down by Niall for accounts send out email - adding value to clie…" at bounding box center [1061, 616] width 890 height 33
click at [709, 705] on button "Save" at bounding box center [718, 706] width 77 height 35
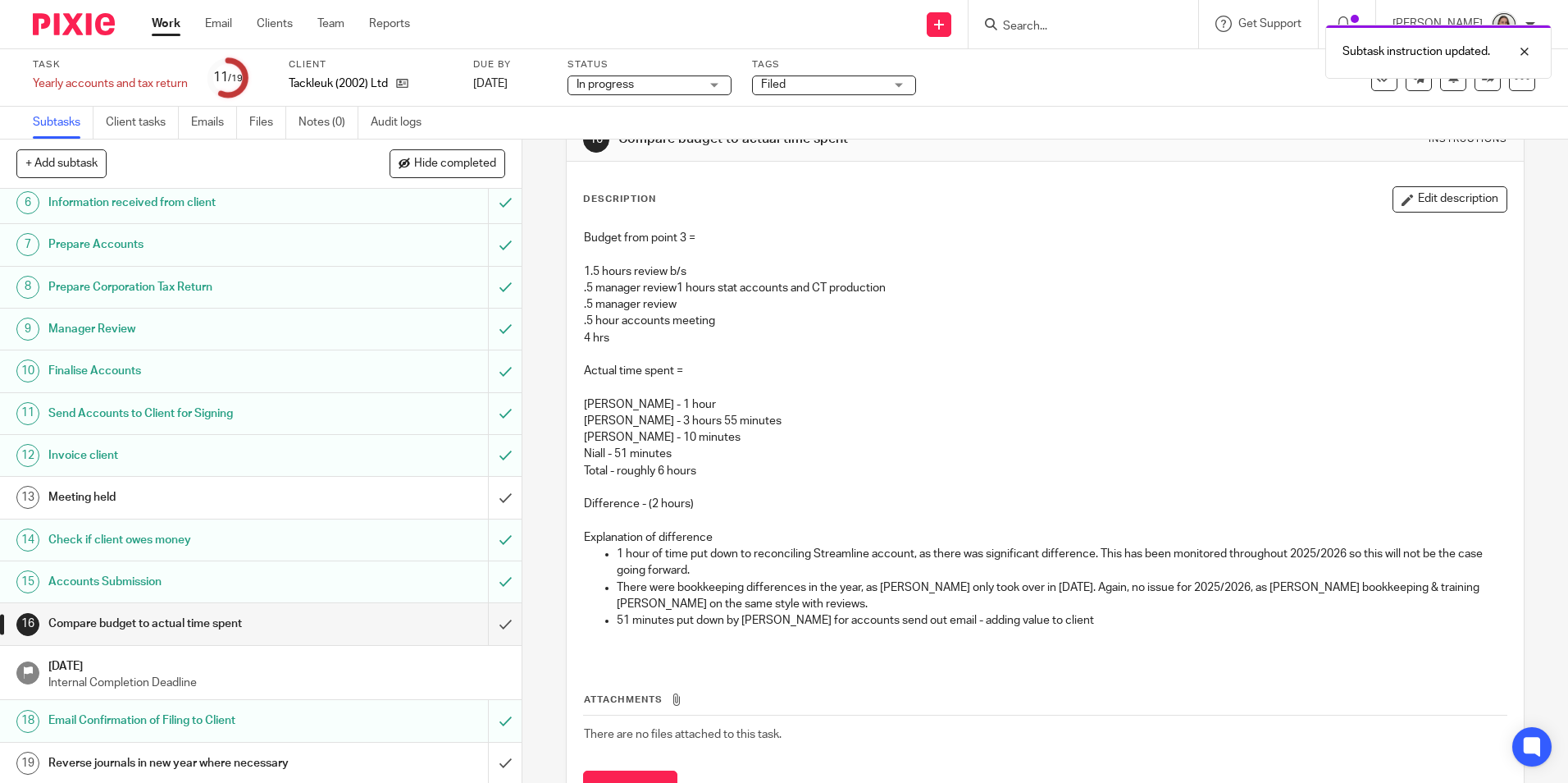
scroll to position [219, 0]
click at [486, 616] on input "submit" at bounding box center [260, 622] width 521 height 41
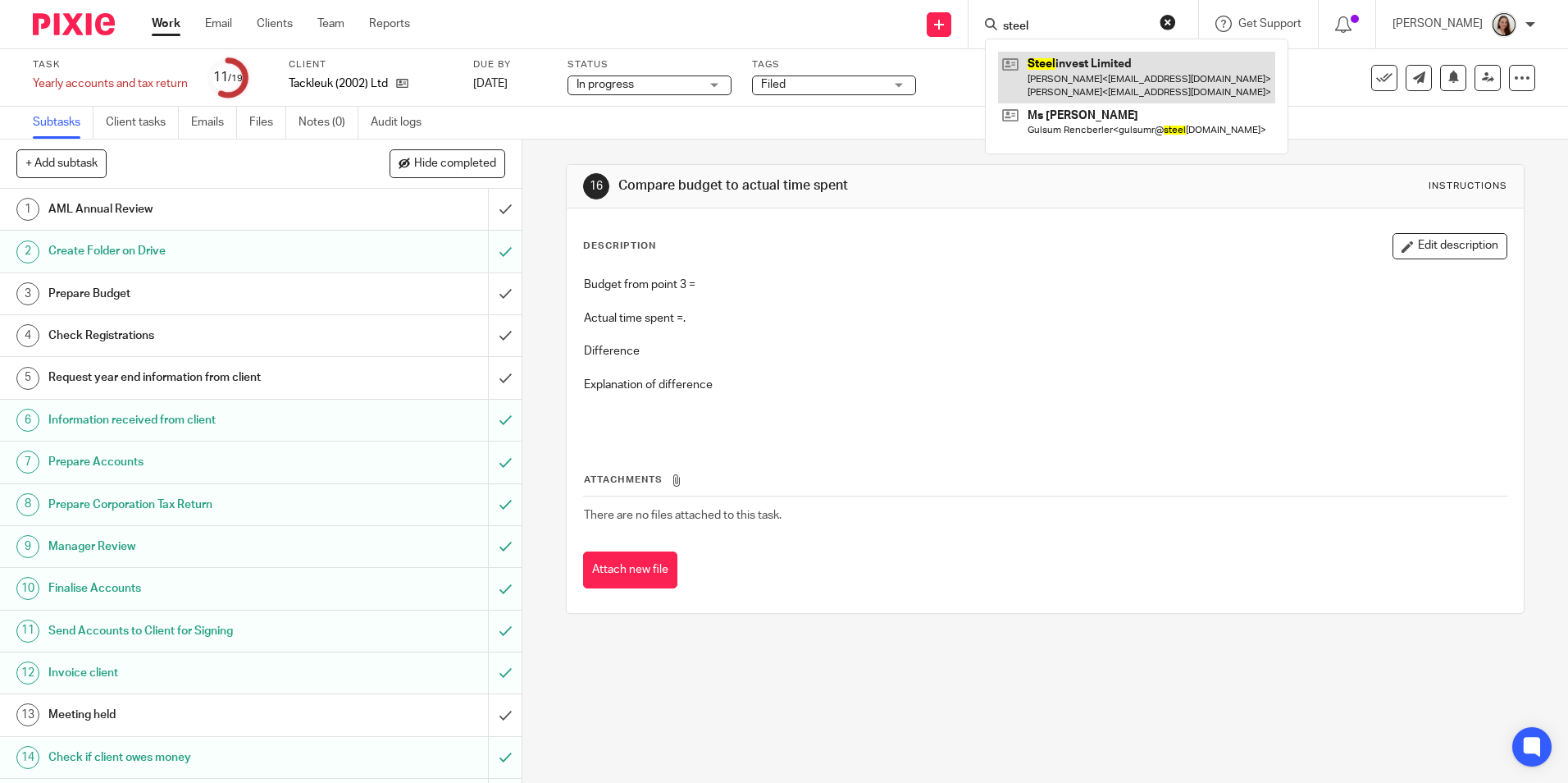
type input "steel"
click at [1090, 84] on link at bounding box center [1137, 78] width 277 height 51
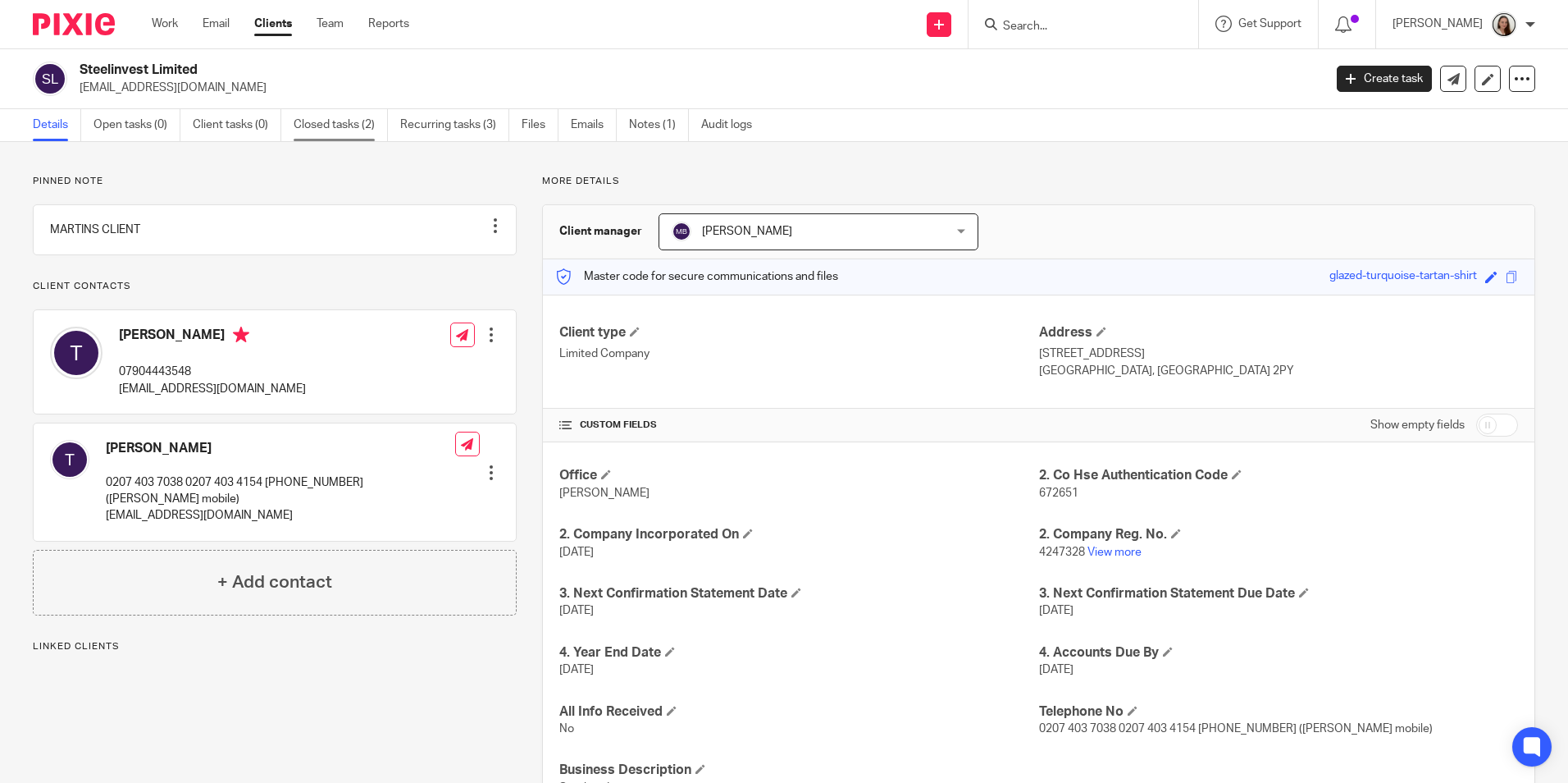
click at [311, 127] on link "Closed tasks (2)" at bounding box center [341, 125] width 94 height 32
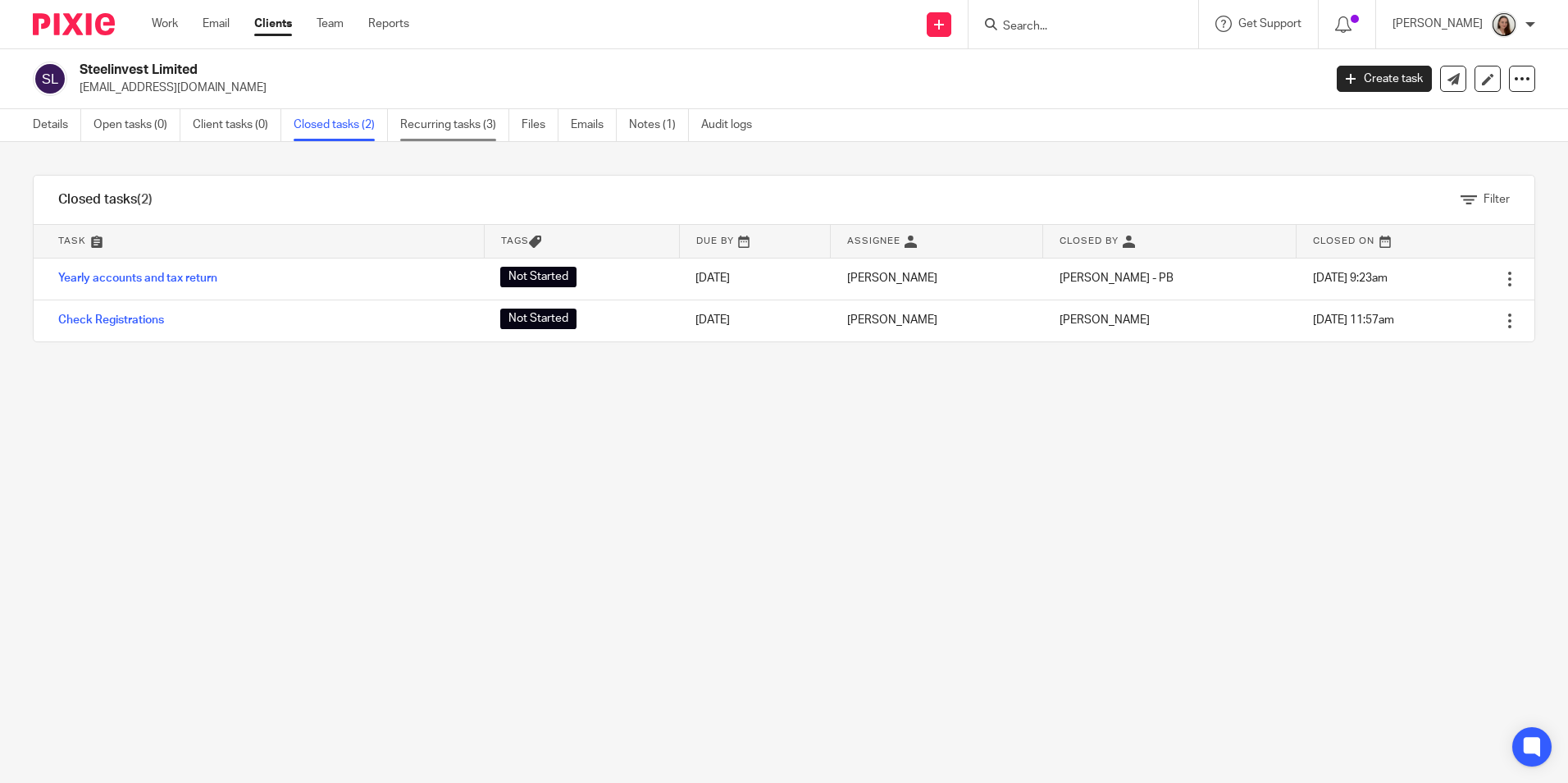
click at [434, 130] on link "Recurring tasks (3)" at bounding box center [455, 125] width 109 height 32
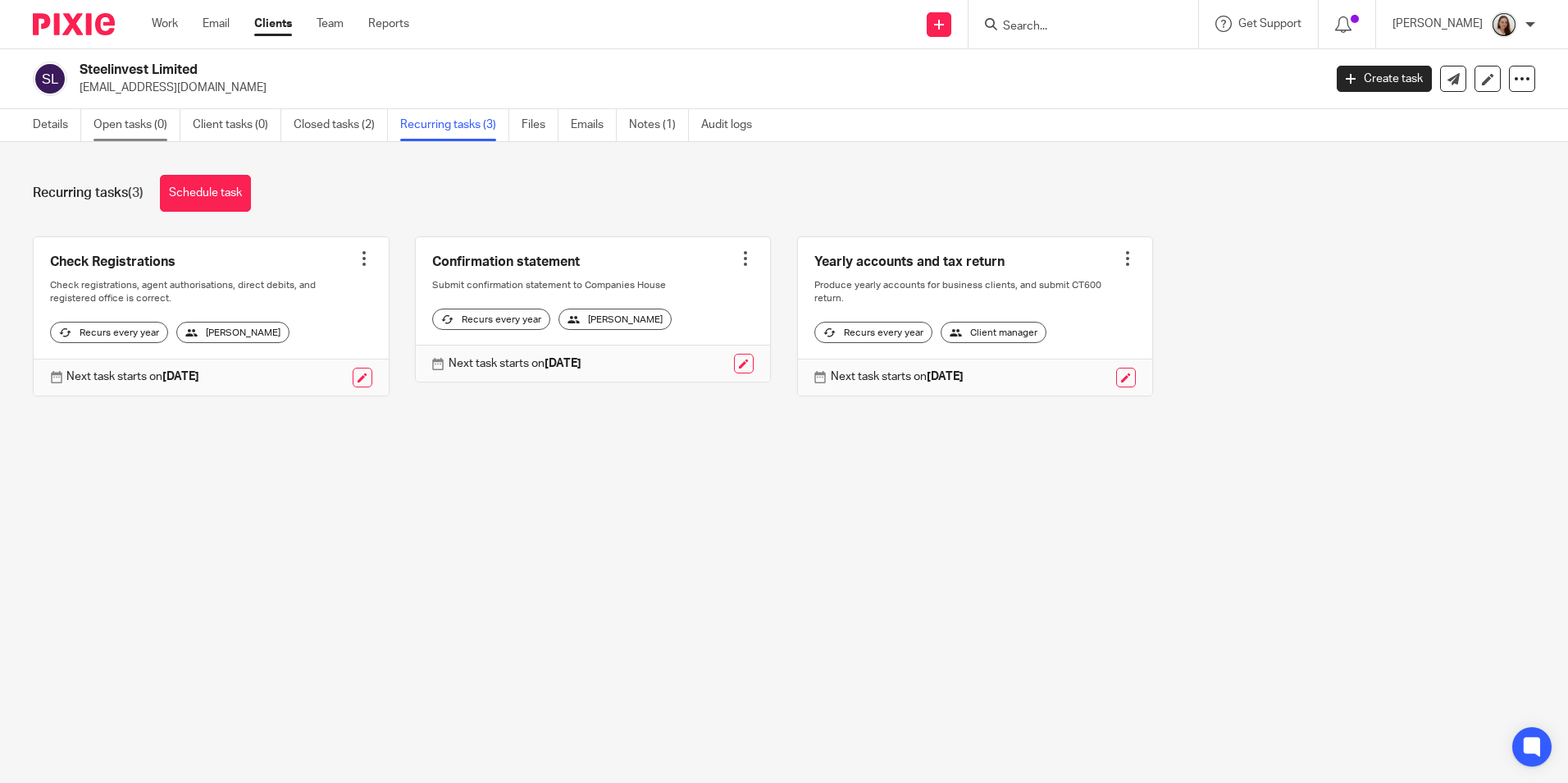
drag, startPoint x: 146, startPoint y: 123, endPoint x: 135, endPoint y: 123, distance: 11.0
click at [145, 123] on link "Open tasks (0)" at bounding box center [136, 125] width 87 height 32
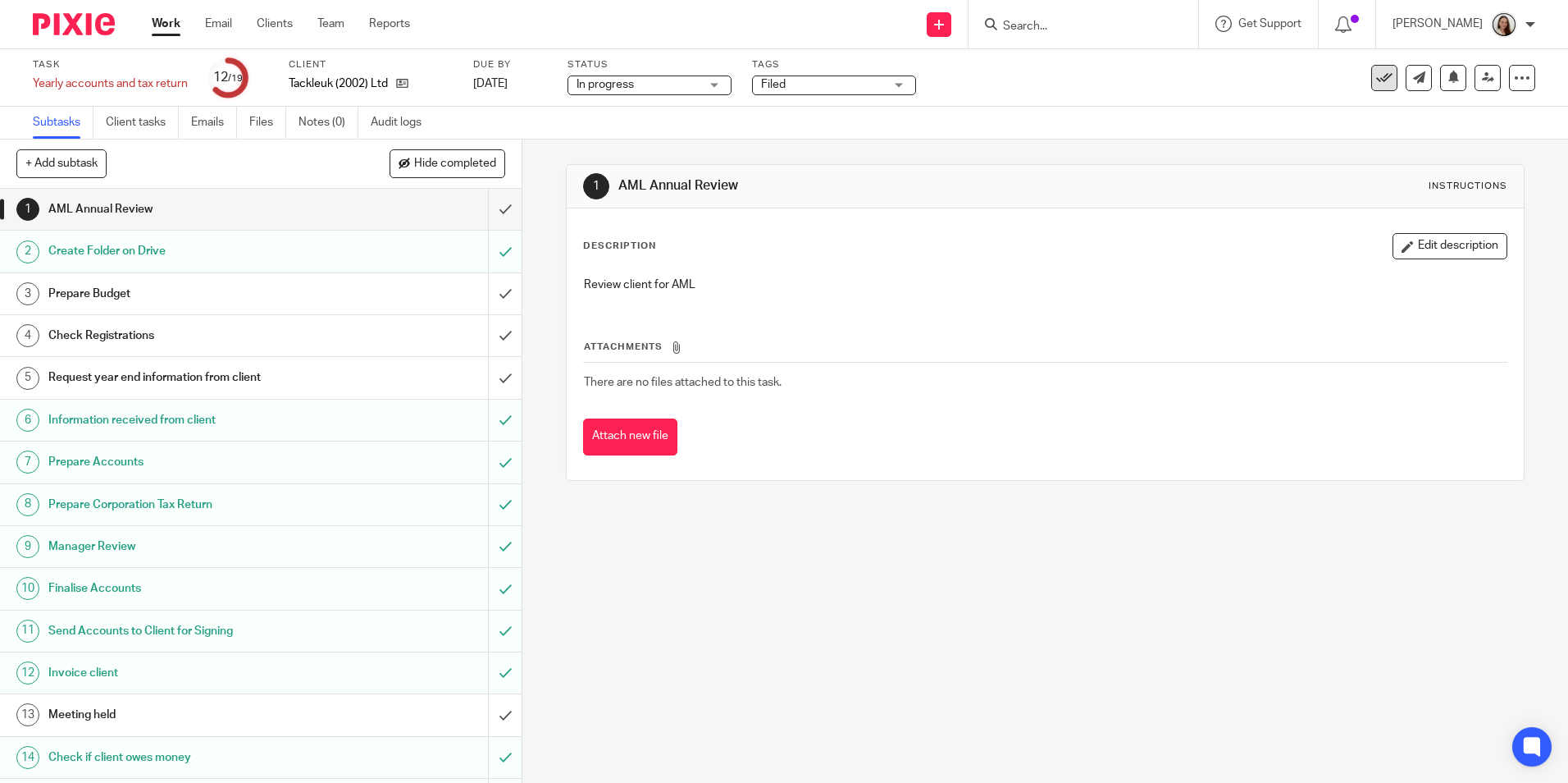
click at [1378, 77] on icon at bounding box center [1384, 78] width 17 height 17
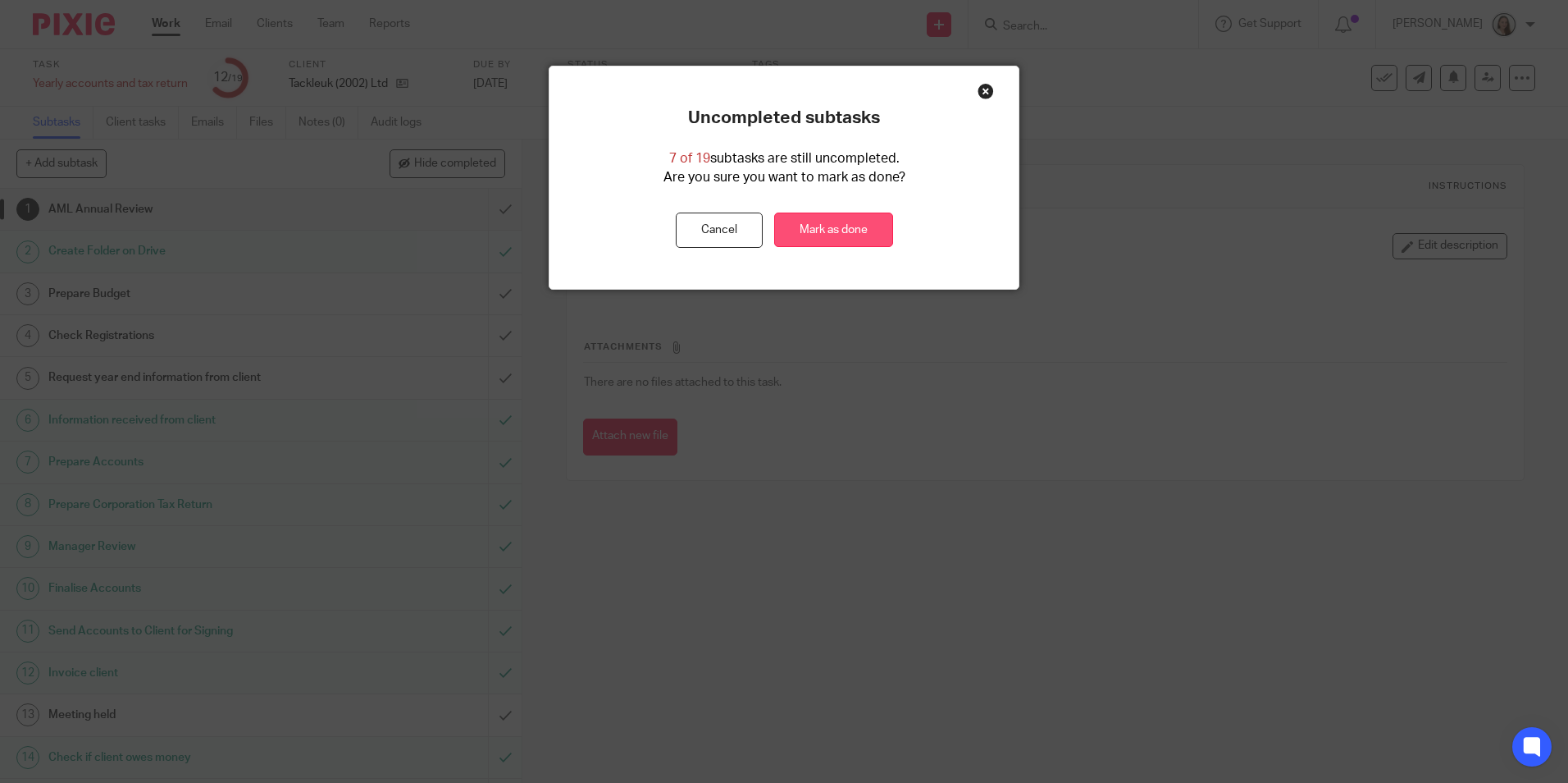
click at [835, 228] on link "Mark as done" at bounding box center [834, 230] width 119 height 35
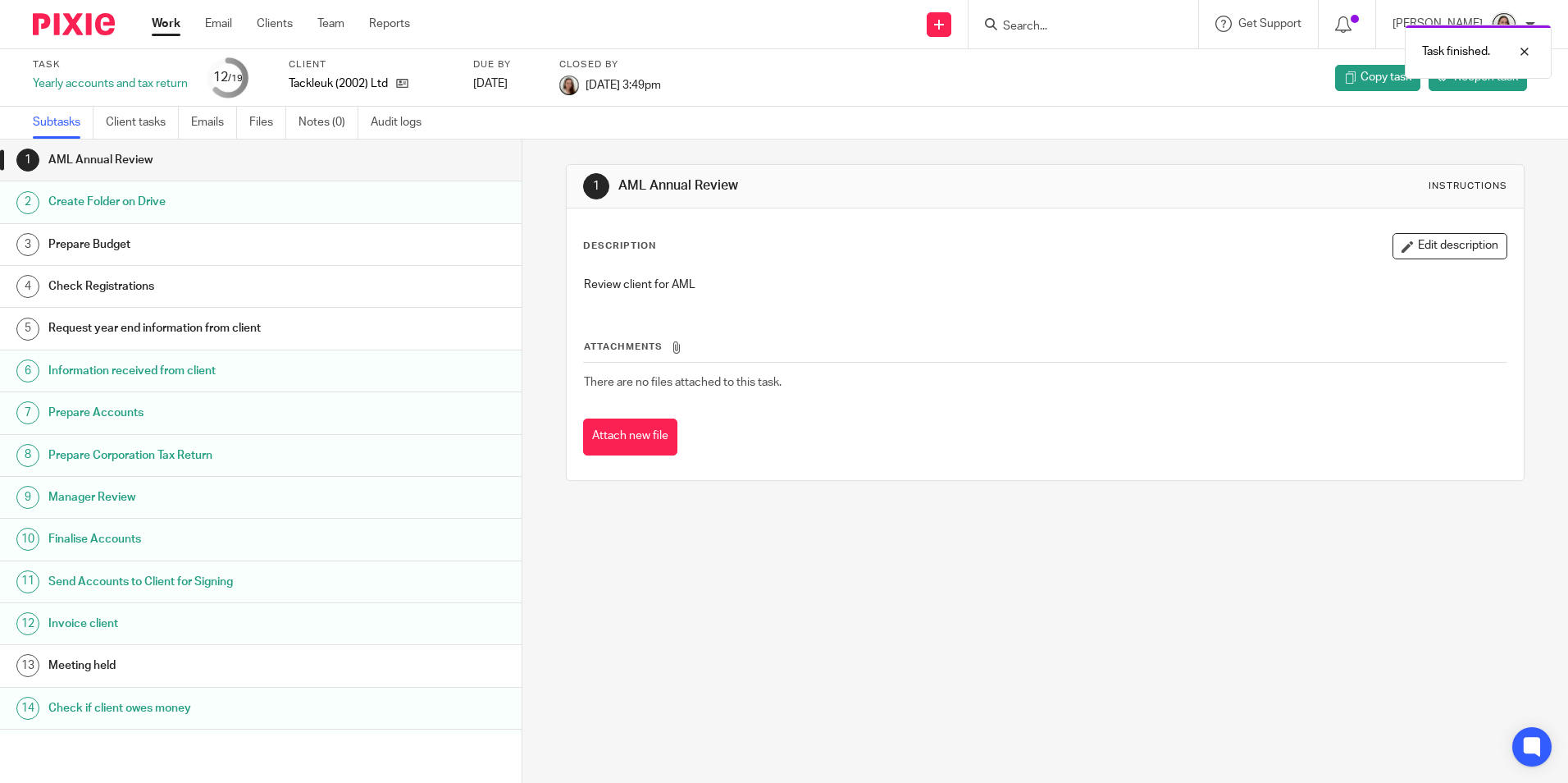
click at [157, 18] on link "Work" at bounding box center [166, 24] width 28 height 17
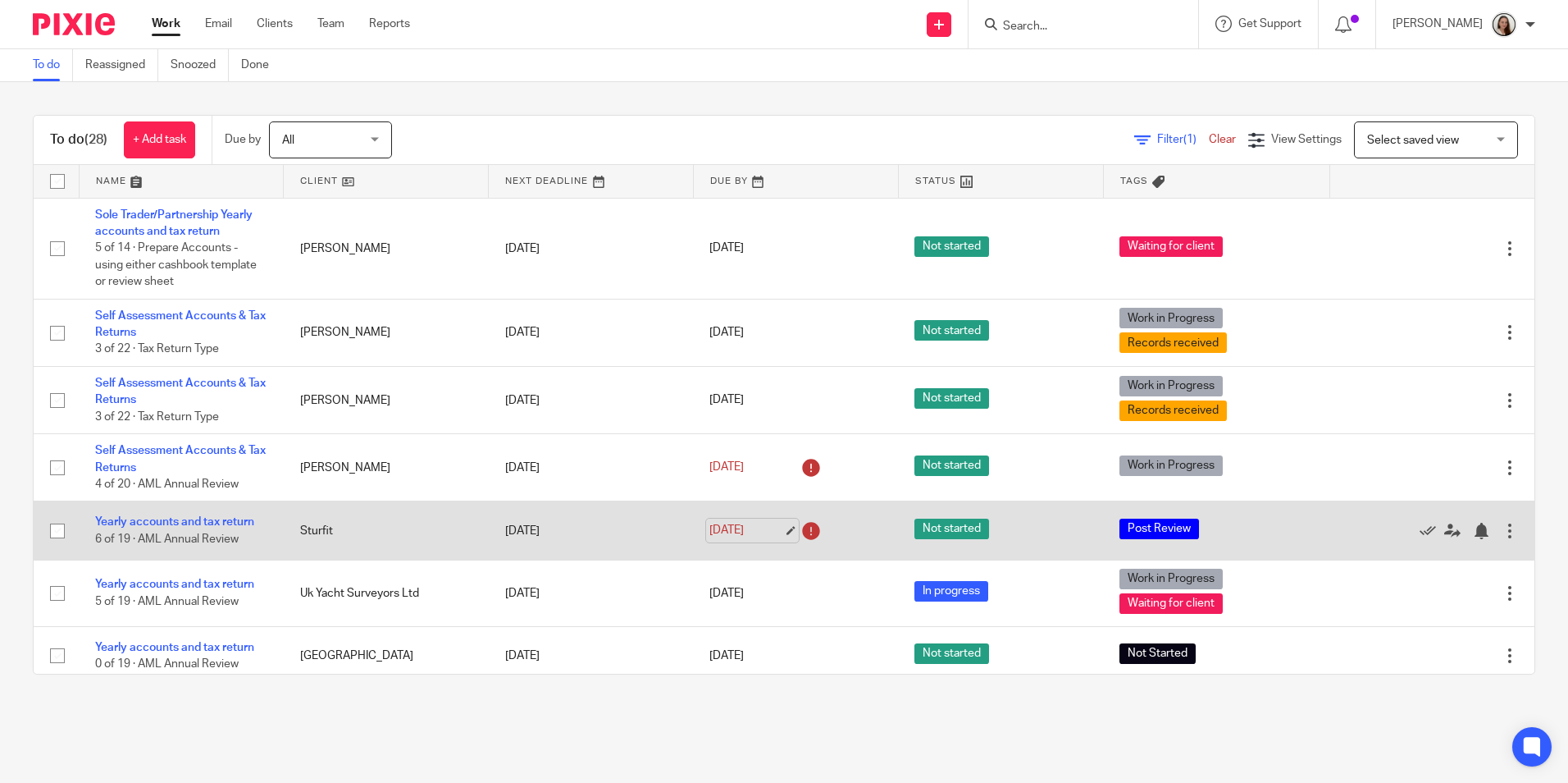
click at [772, 530] on link "15 Aug 2025" at bounding box center [746, 531] width 74 height 18
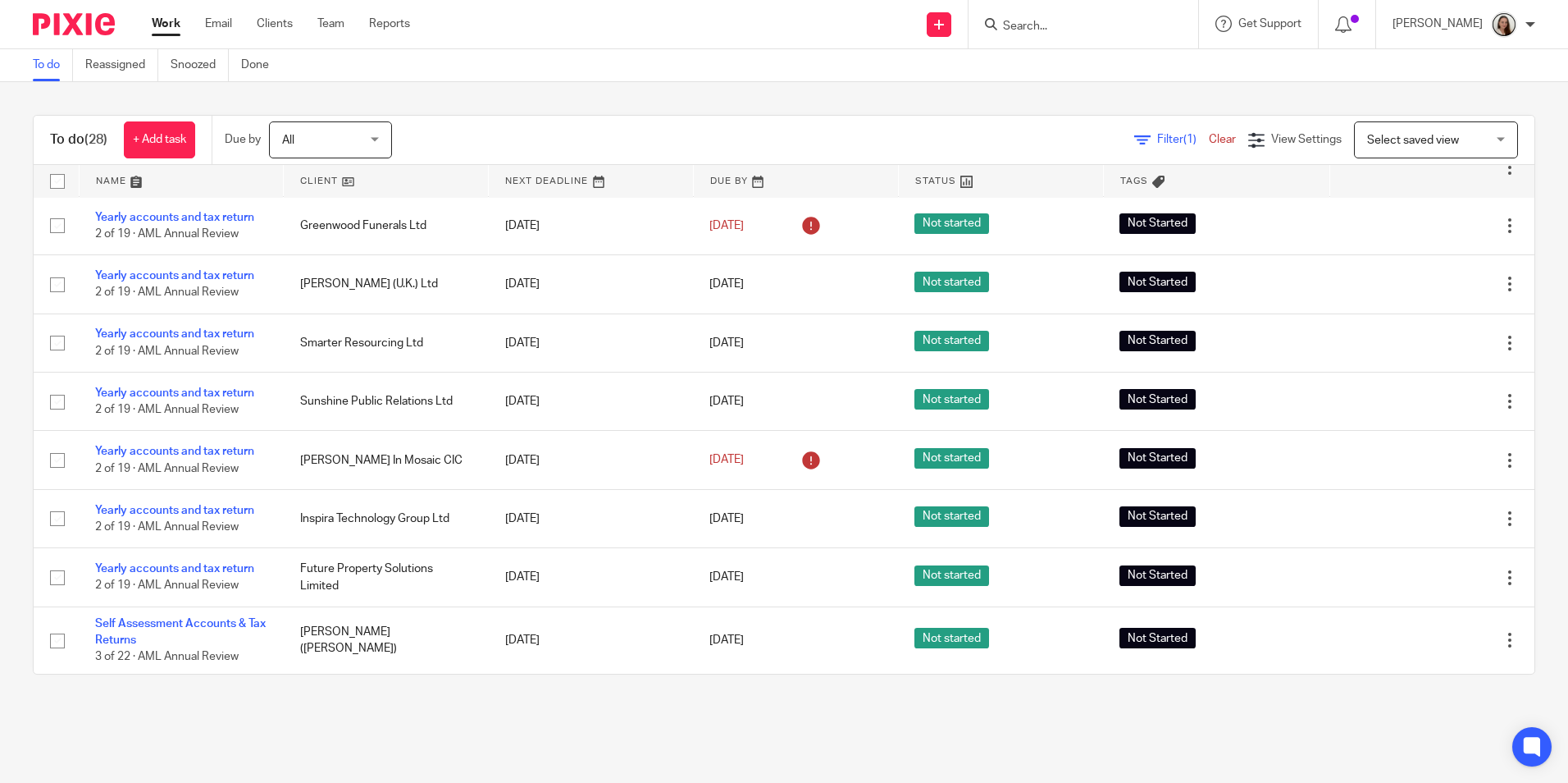
scroll to position [1294, 0]
drag, startPoint x: 493, startPoint y: 127, endPoint x: 42, endPoint y: 13, distance: 465.2
click at [42, 13] on body "Work Email Clients Team Reports Work Email Clients Team Reports Settings Send n…" at bounding box center [784, 391] width 1568 height 783
drag, startPoint x: 42, startPoint y: 13, endPoint x: 556, endPoint y: 115, distance: 524.0
click at [556, 115] on div "To do (28) + Add task Due by All All Today Tomorrow This week Next week This mo…" at bounding box center [784, 395] width 1502 height 560
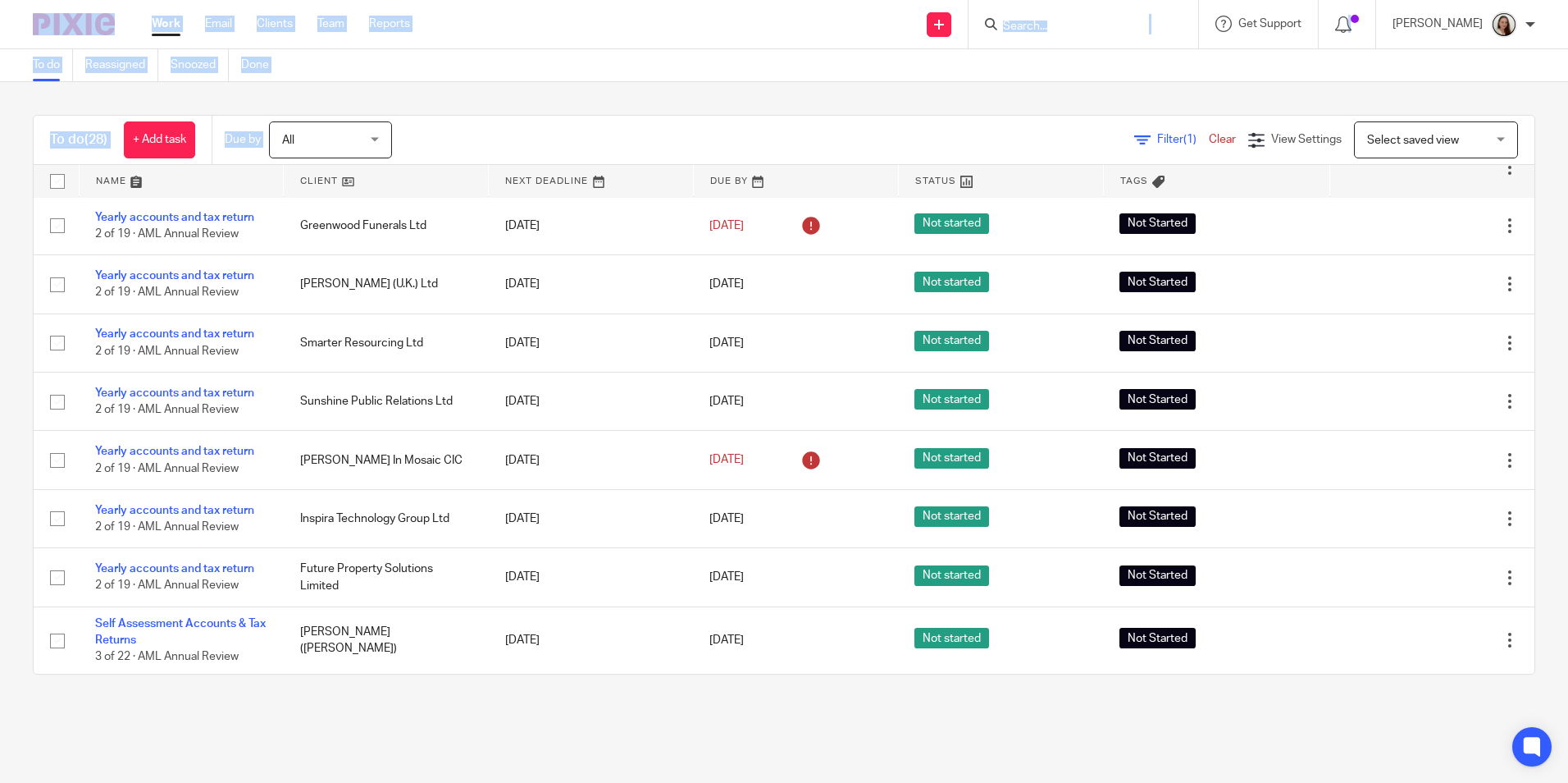
drag, startPoint x: 499, startPoint y: 138, endPoint x: 42, endPoint y: 13, distance: 473.8
click at [42, 13] on body "Work Email Clients Team Reports Work Email Clients Team Reports Settings Send n…" at bounding box center [784, 391] width 1568 height 783
click at [595, 147] on div "Filter (1) Clear View Settings View Settings (1) Filters Clear Save Manage save…" at bounding box center [978, 140] width 1113 height 37
click at [645, 128] on div "Filter (1) Clear View Settings View Settings (1) Filters Clear Save Manage save…" at bounding box center [978, 140] width 1113 height 37
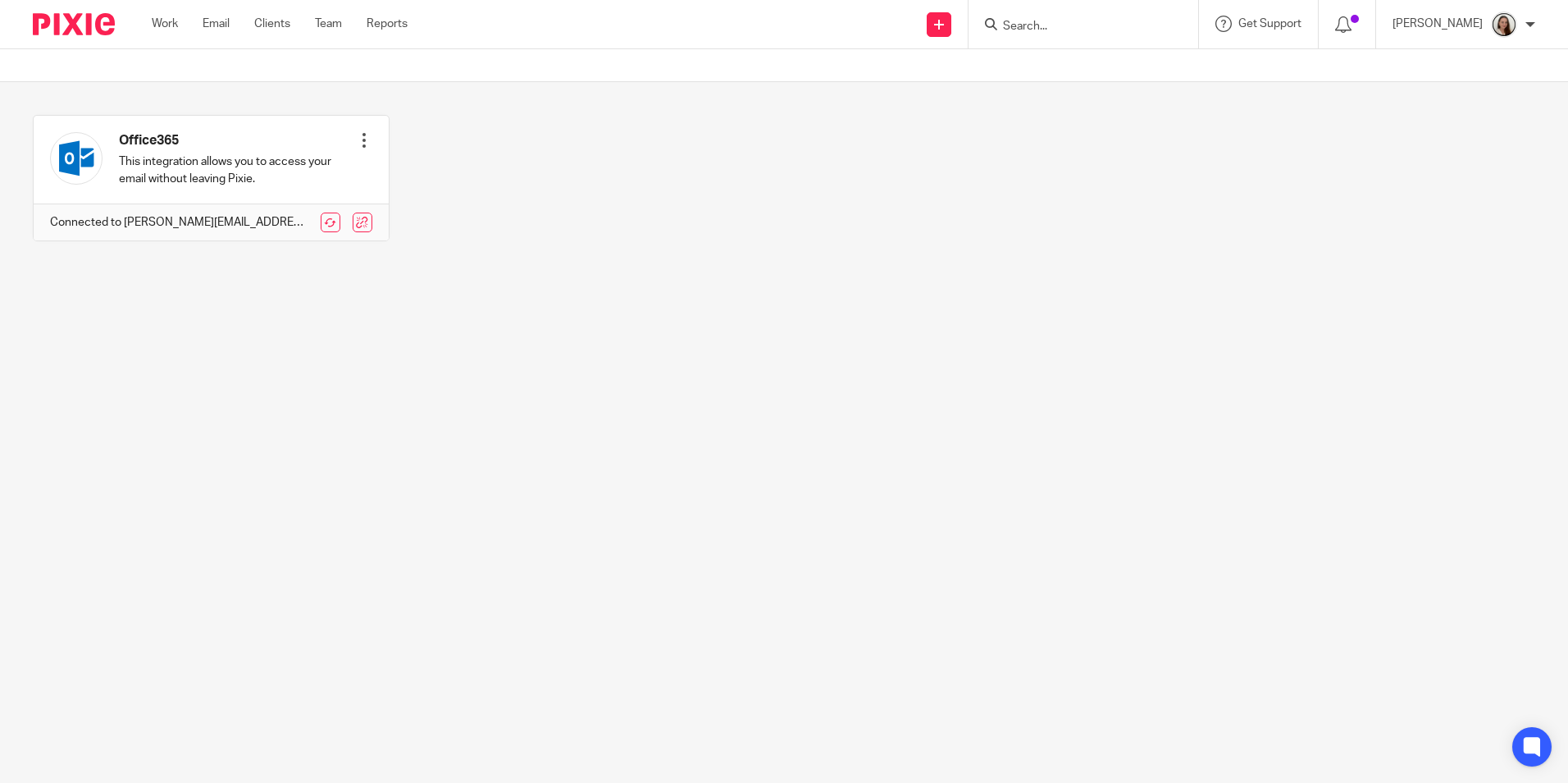
click at [236, 36] on div "Work Email Clients Team Reports Work Email Clients Team Reports Settings" at bounding box center [284, 24] width 297 height 48
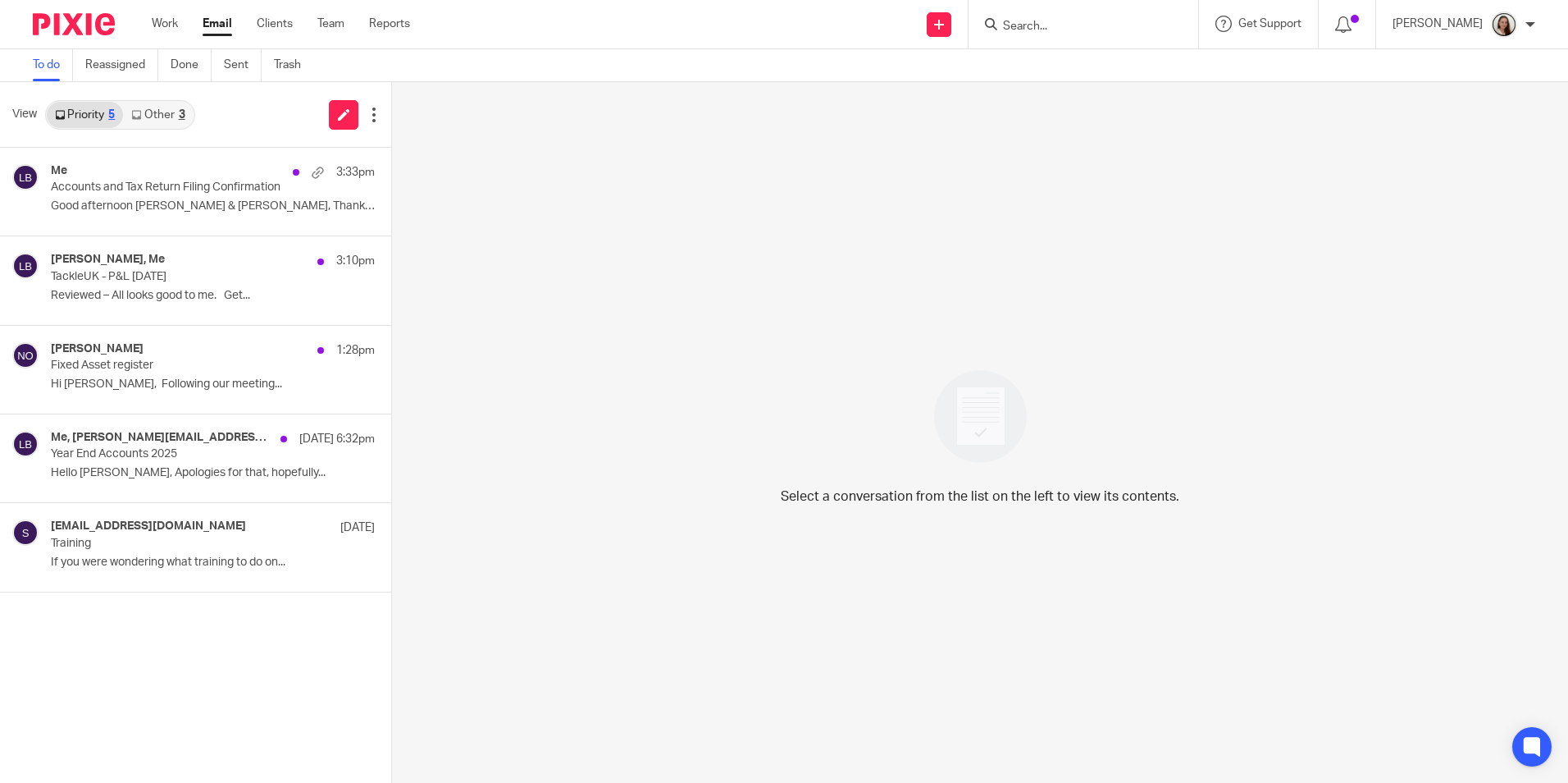
click at [170, 112] on link "Other 3" at bounding box center [157, 115] width 70 height 27
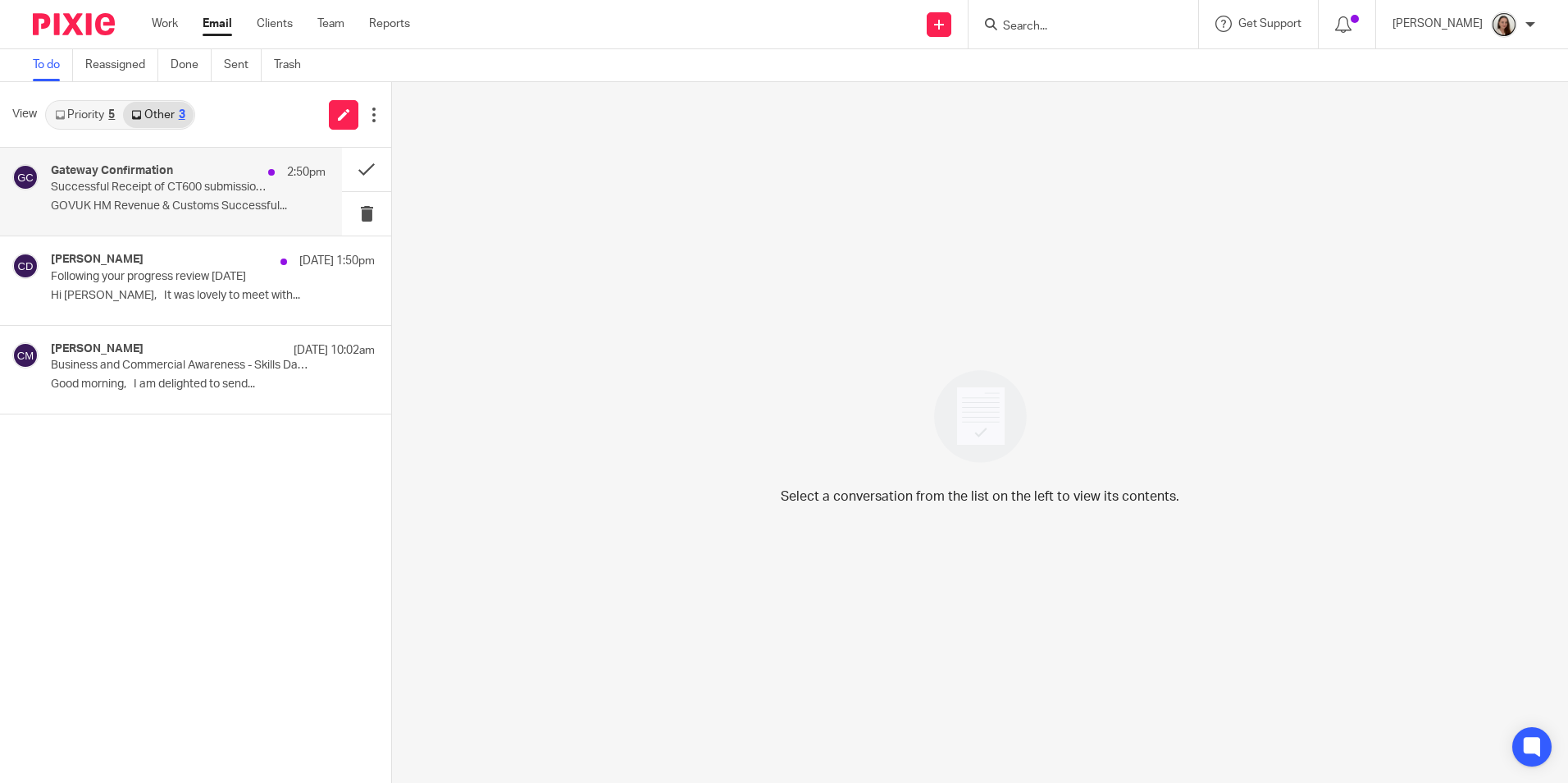
click at [102, 207] on p "GOVUK HM Revenue & Customs Successful..." at bounding box center [189, 206] width 275 height 14
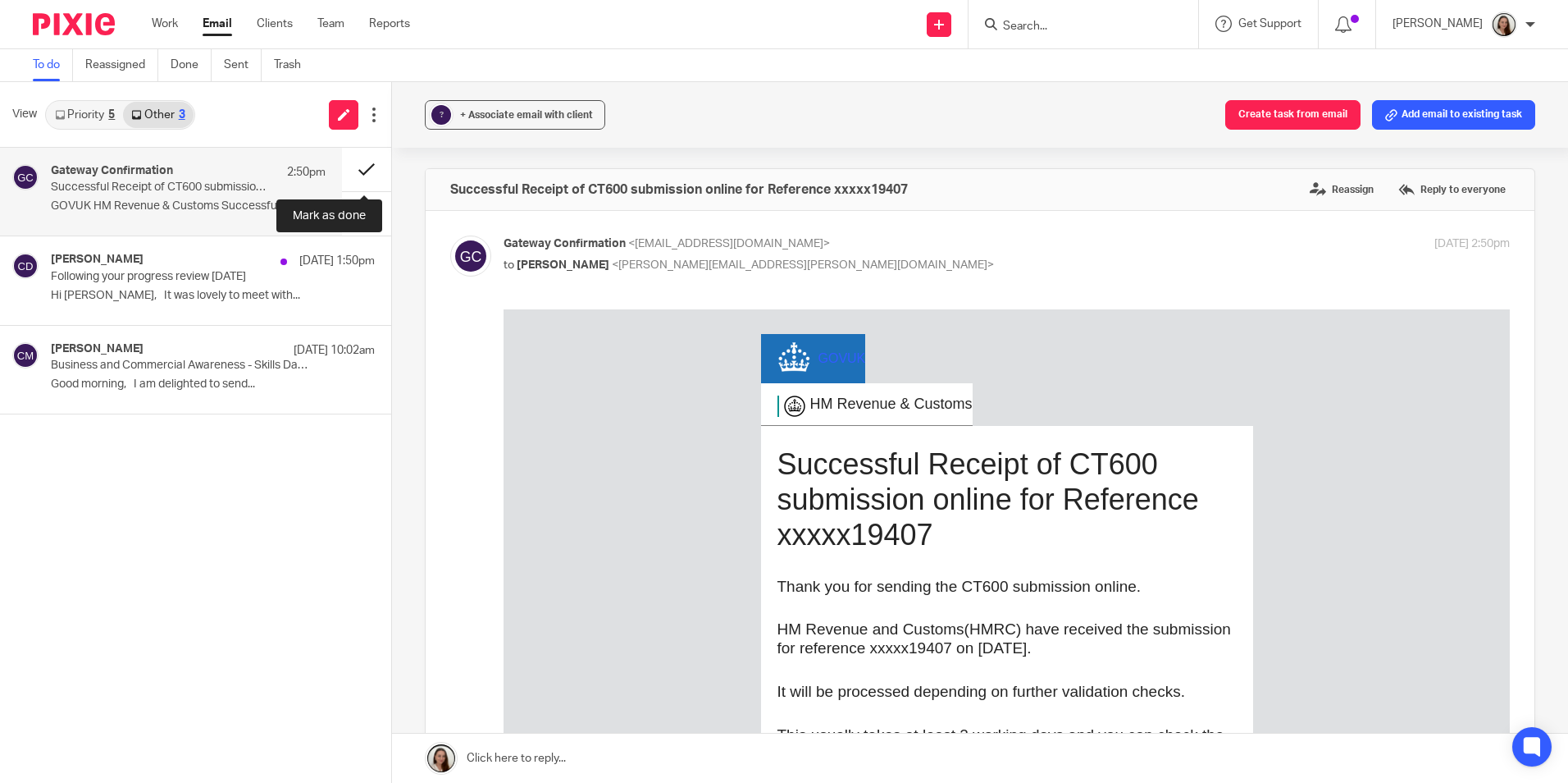
click at [353, 164] on button at bounding box center [366, 169] width 49 height 43
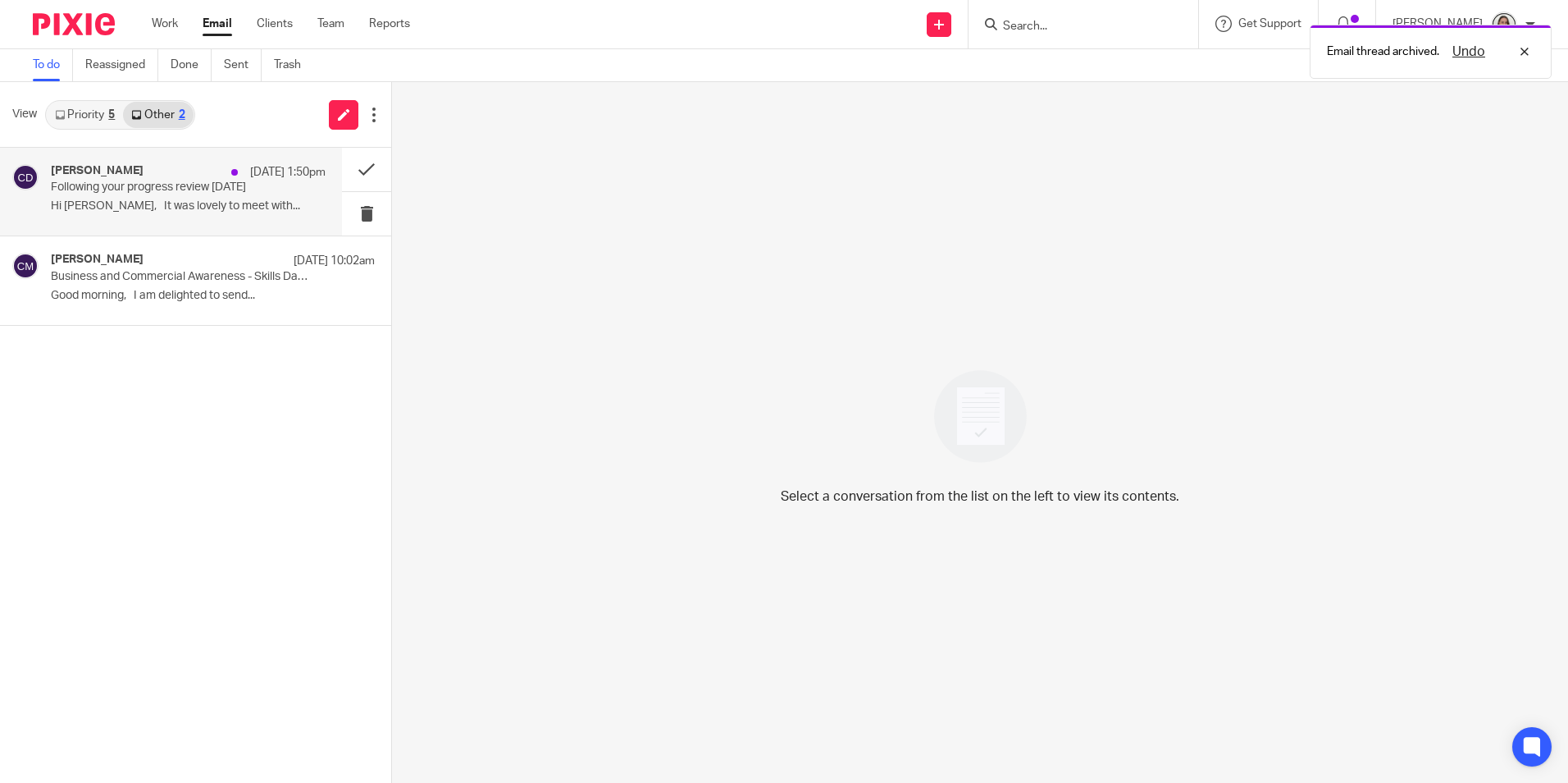
click at [202, 180] on div "[PERSON_NAME] [DATE] 1:50pm" at bounding box center [189, 172] width 275 height 17
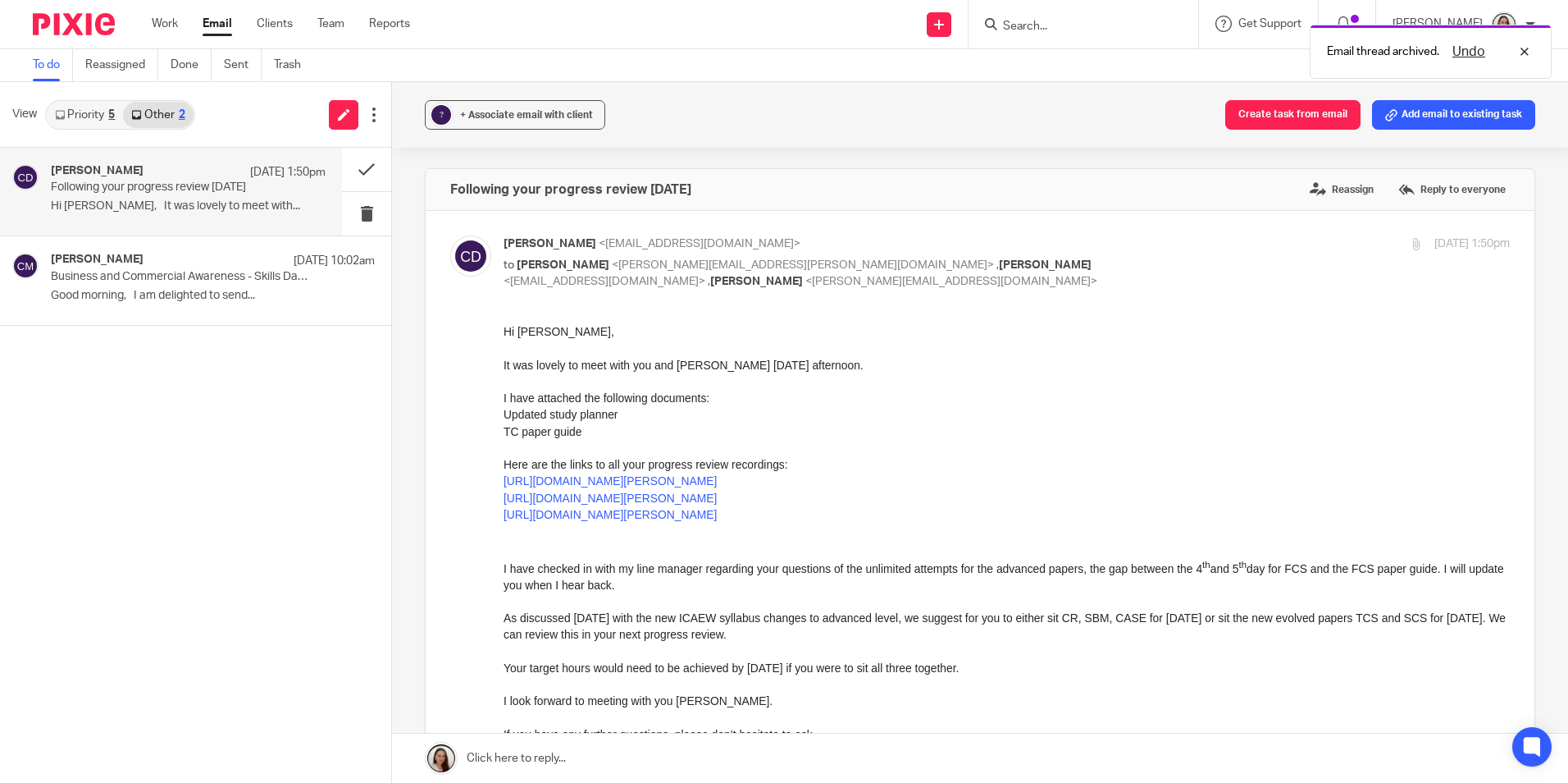
click at [84, 122] on link "Priority 5" at bounding box center [85, 115] width 77 height 27
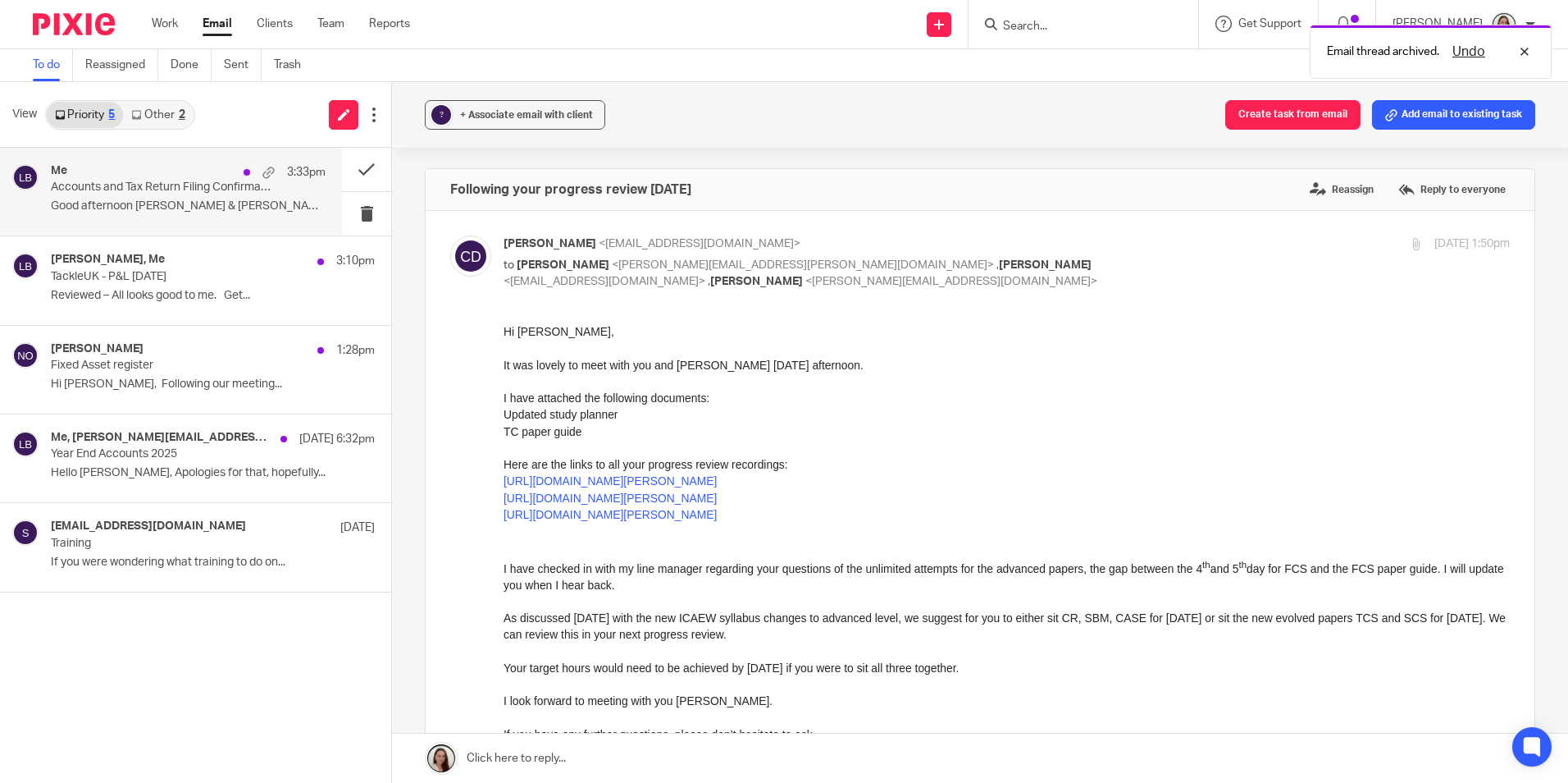
click at [144, 204] on p "Good afternoon [PERSON_NAME] & [PERSON_NAME], Thank you..." at bounding box center [189, 206] width 275 height 14
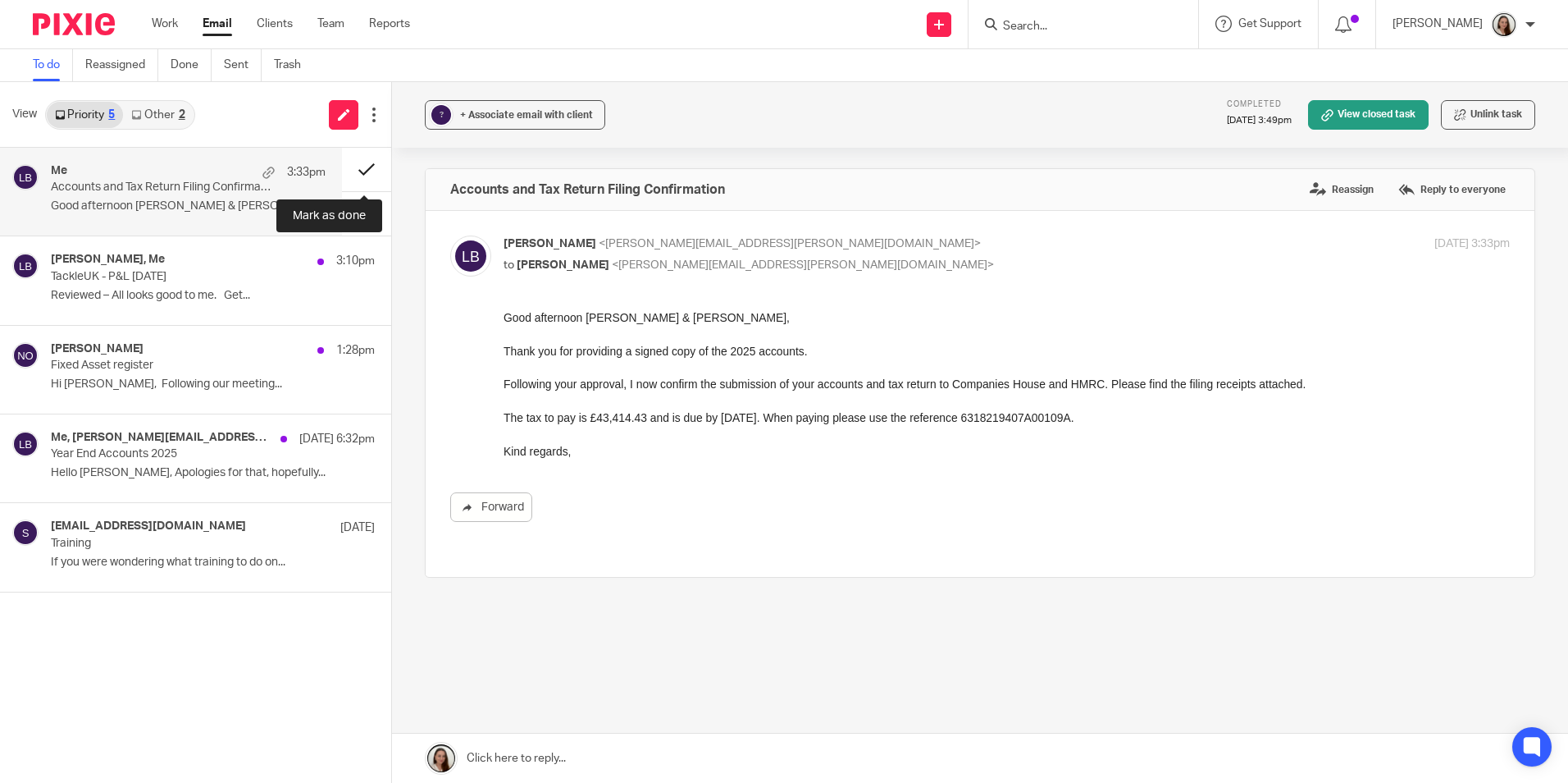
click at [356, 169] on button at bounding box center [366, 169] width 49 height 43
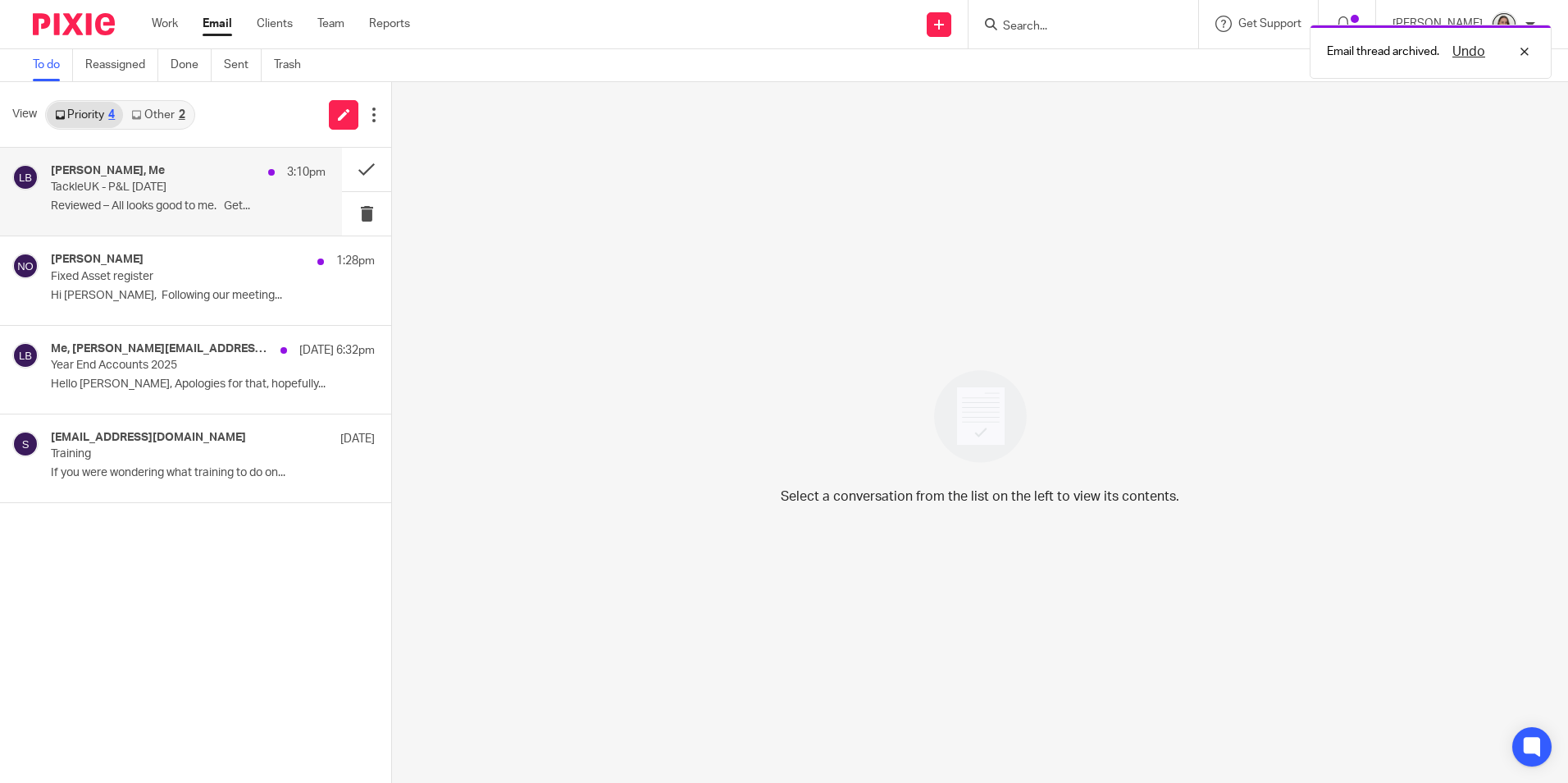
click at [177, 184] on p "TackleUK - P&L [DATE]" at bounding box center [161, 188] width 220 height 14
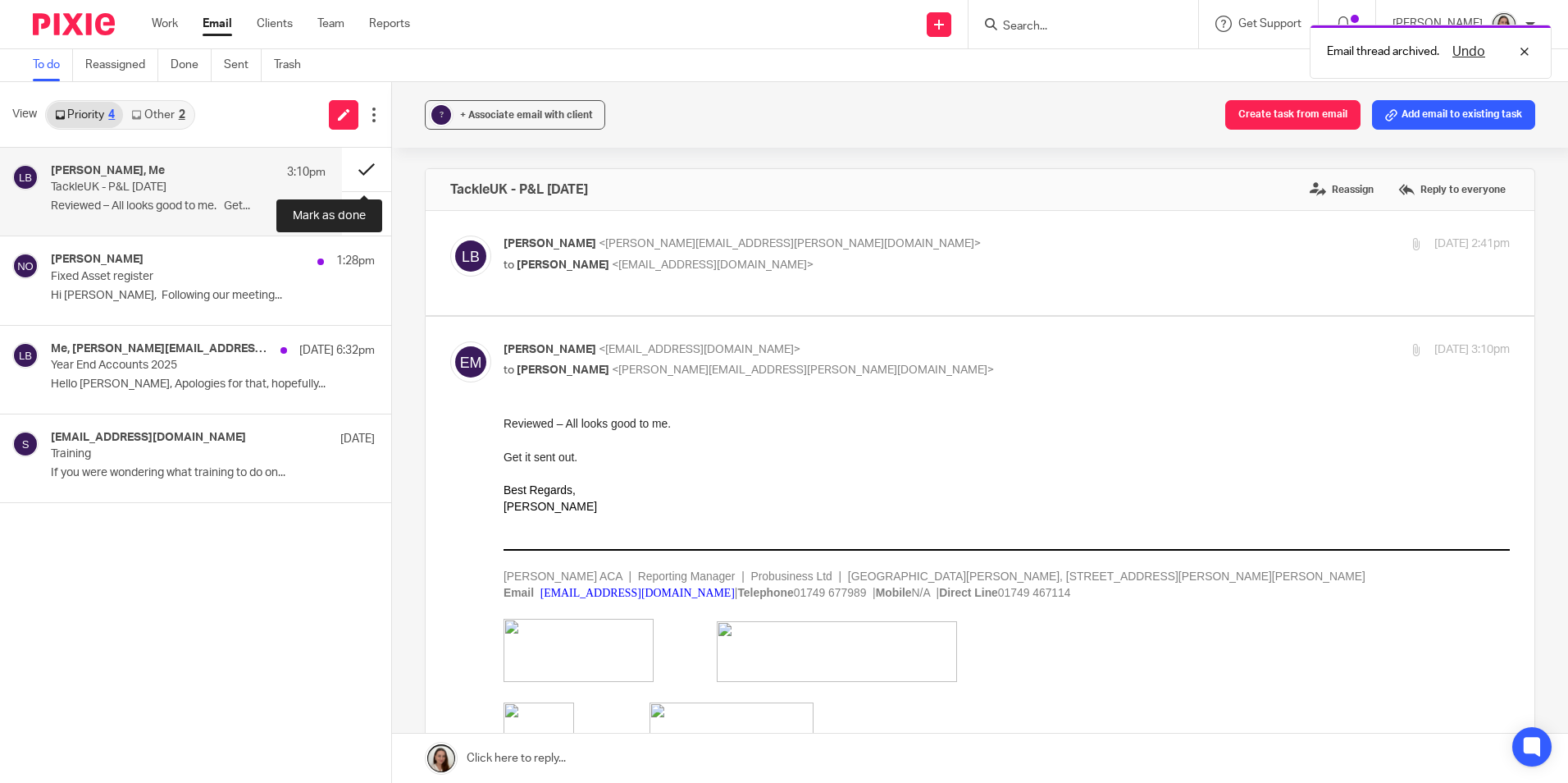
click at [357, 172] on button at bounding box center [366, 169] width 49 height 43
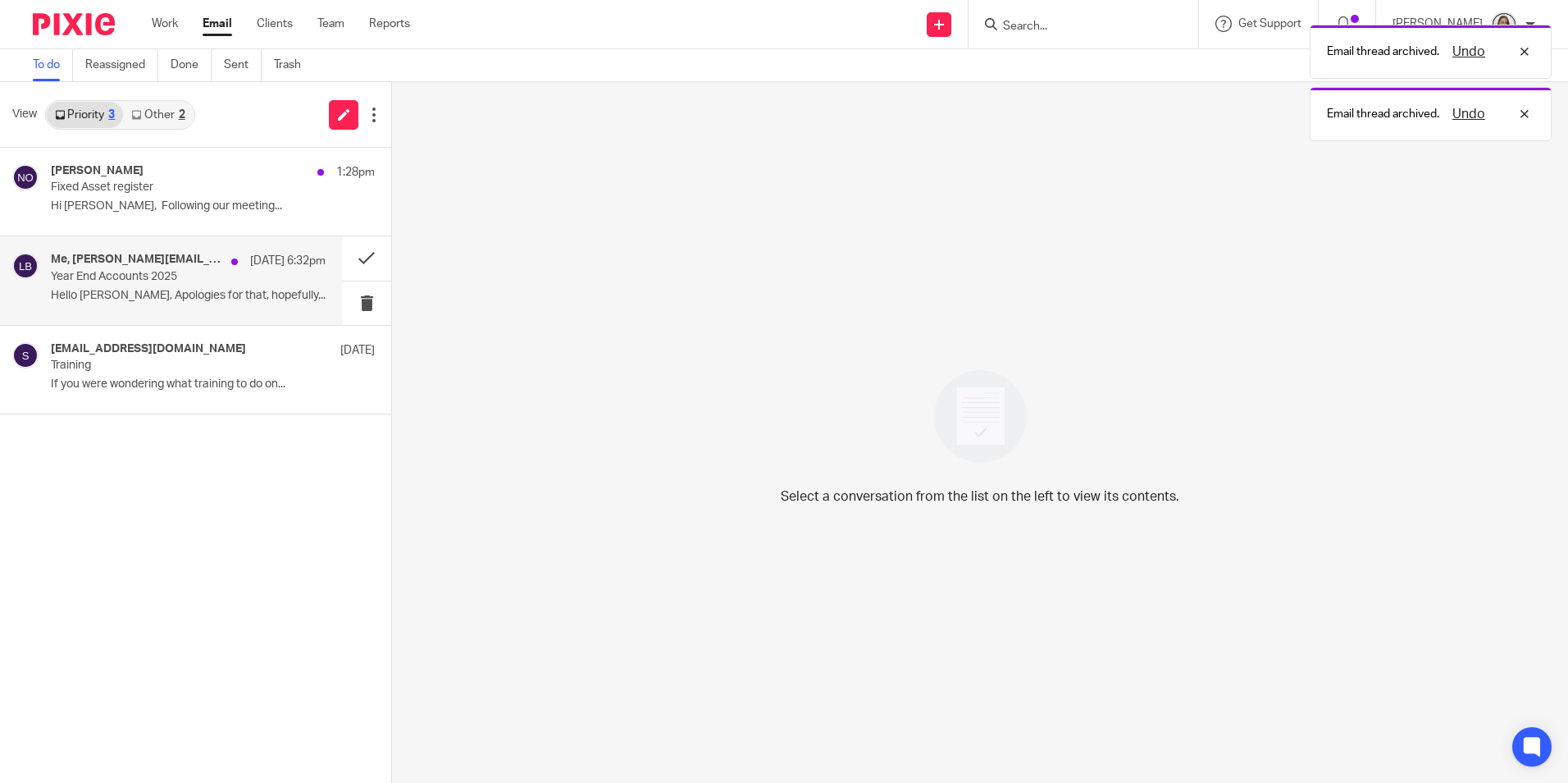
drag, startPoint x: 157, startPoint y: 287, endPoint x: 154, endPoint y: 319, distance: 32.1
click at [157, 288] on div "Me, [PERSON_NAME][EMAIL_ADDRESS][DOMAIN_NAME] [DATE] 6:32pm Year End Accounts 2…" at bounding box center [189, 280] width 275 height 55
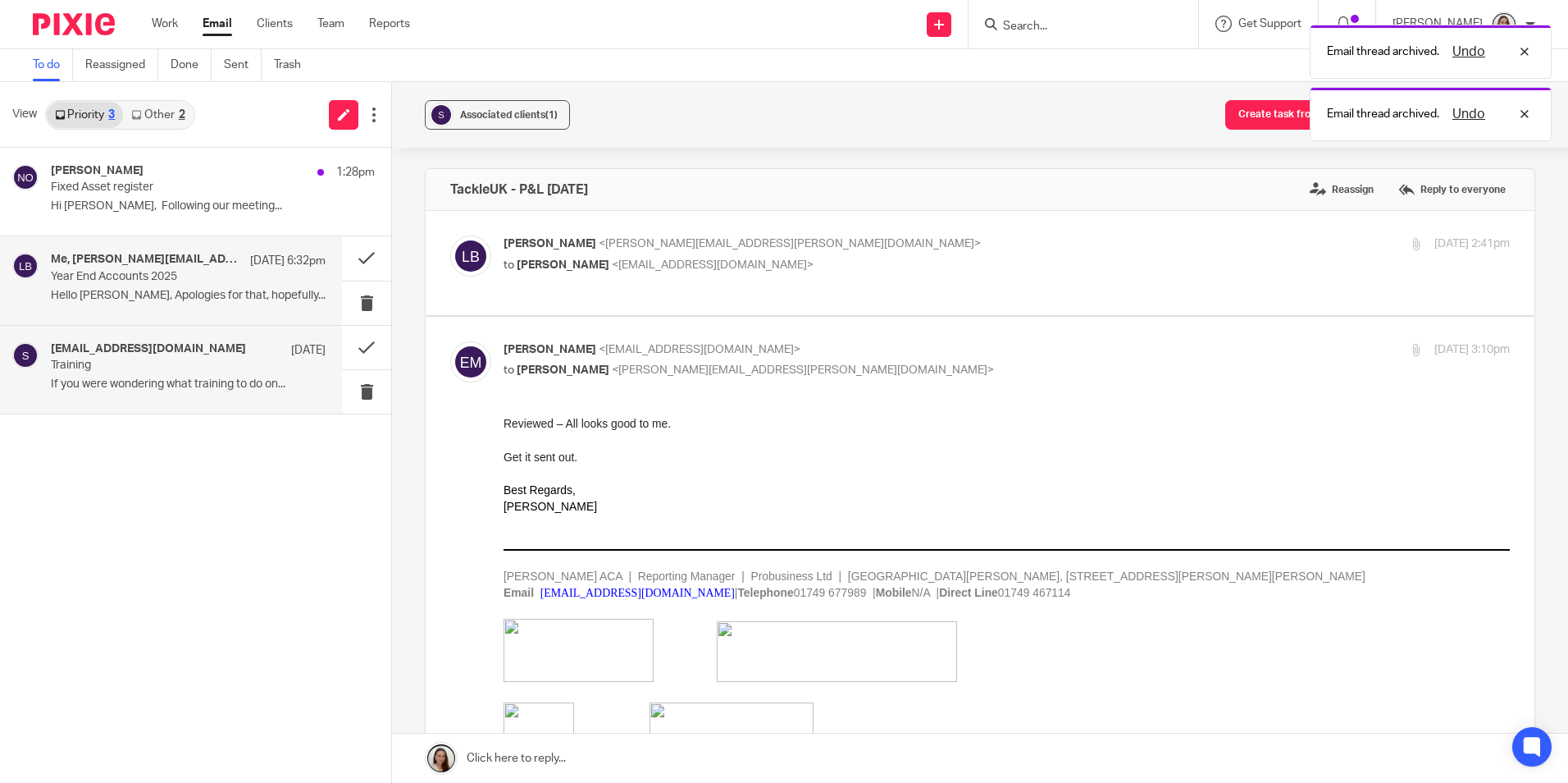
click at [147, 364] on p "Training" at bounding box center [161, 365] width 220 height 14
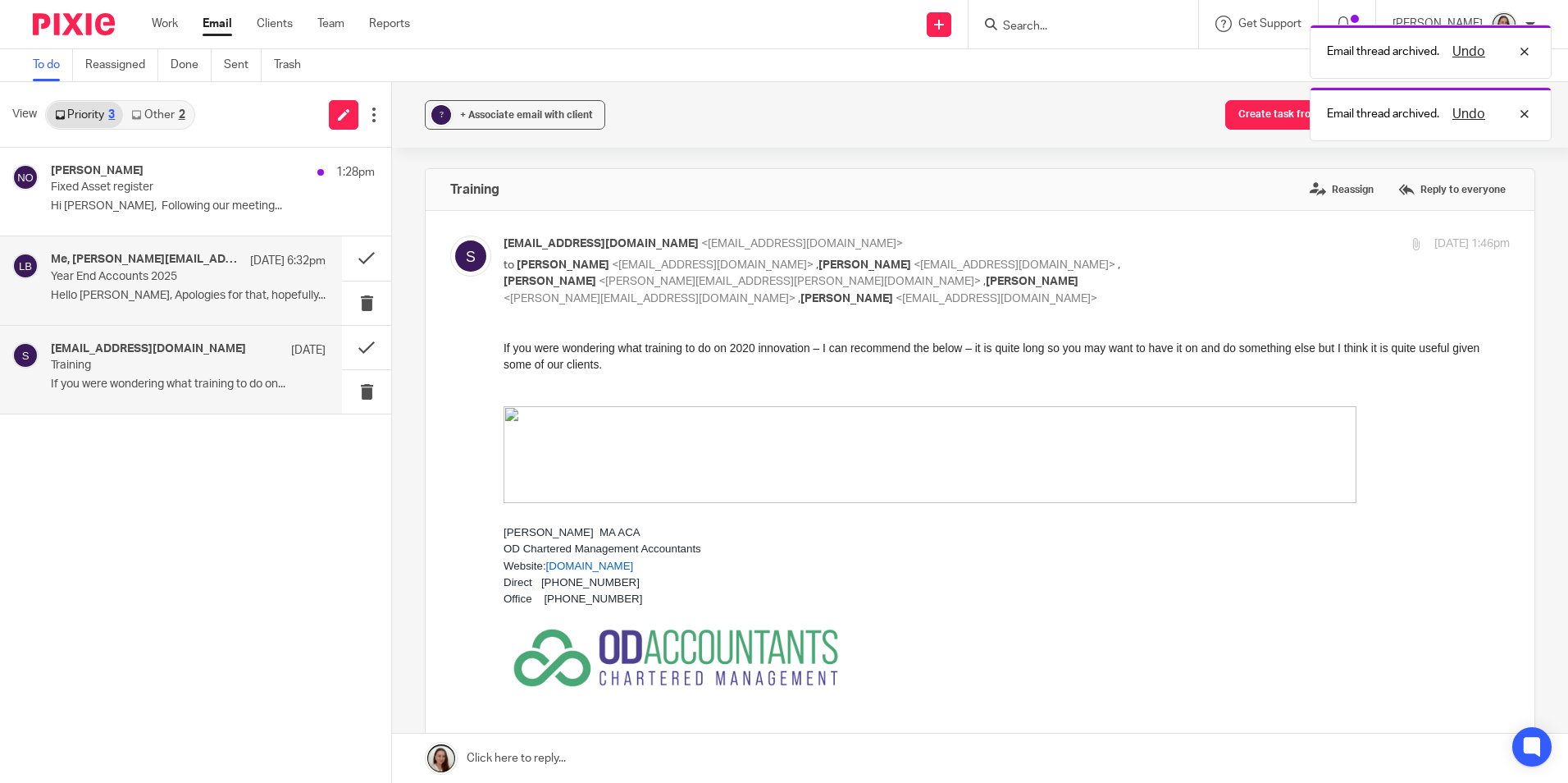
click at [125, 252] on div "Me, [PERSON_NAME][EMAIL_ADDRESS][DOMAIN_NAME] [DATE] 6:32pm Year End Accounts 2…" at bounding box center [171, 280] width 342 height 87
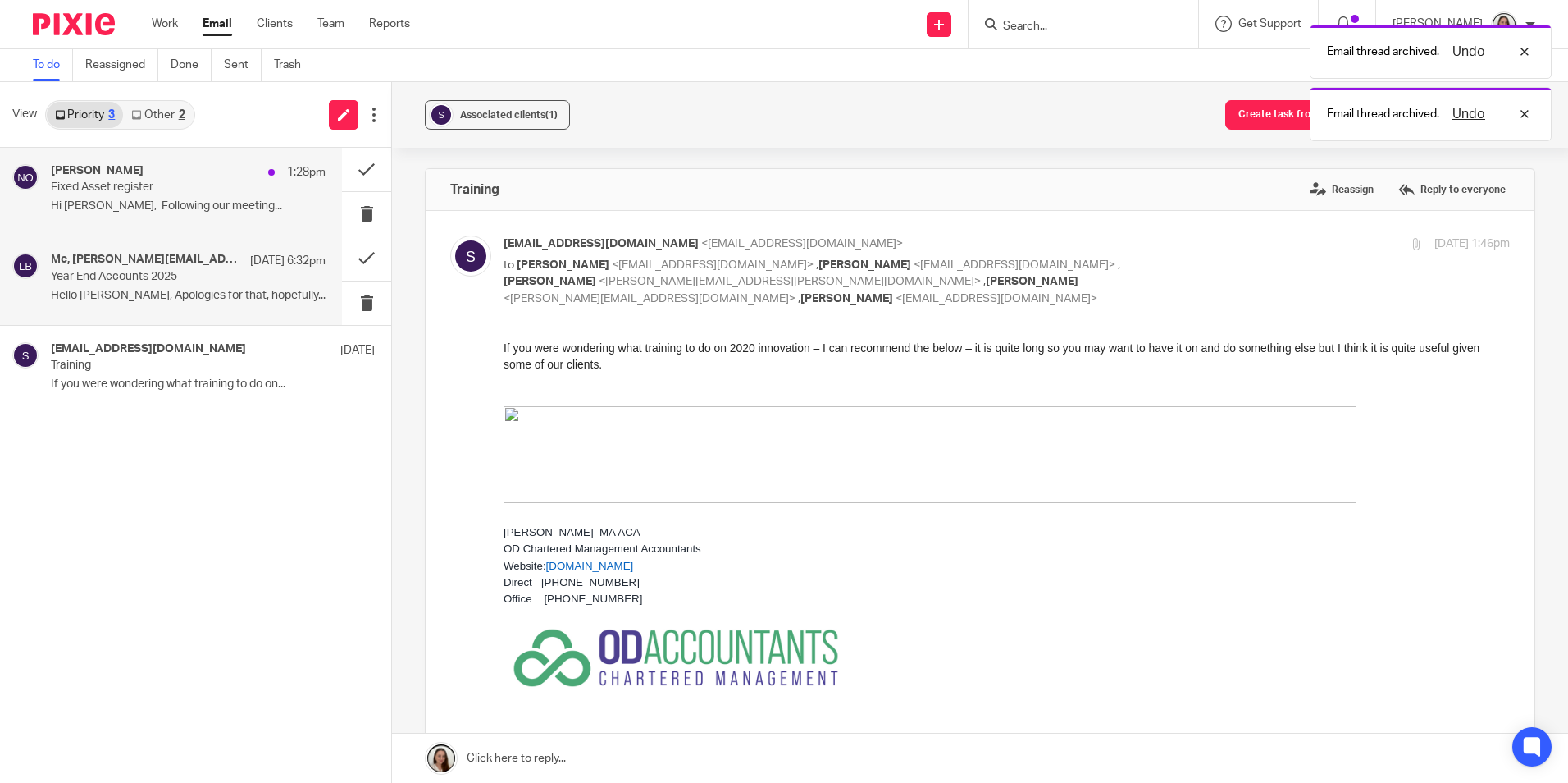
click at [122, 179] on div "[PERSON_NAME] 1:28pm" at bounding box center [189, 172] width 275 height 17
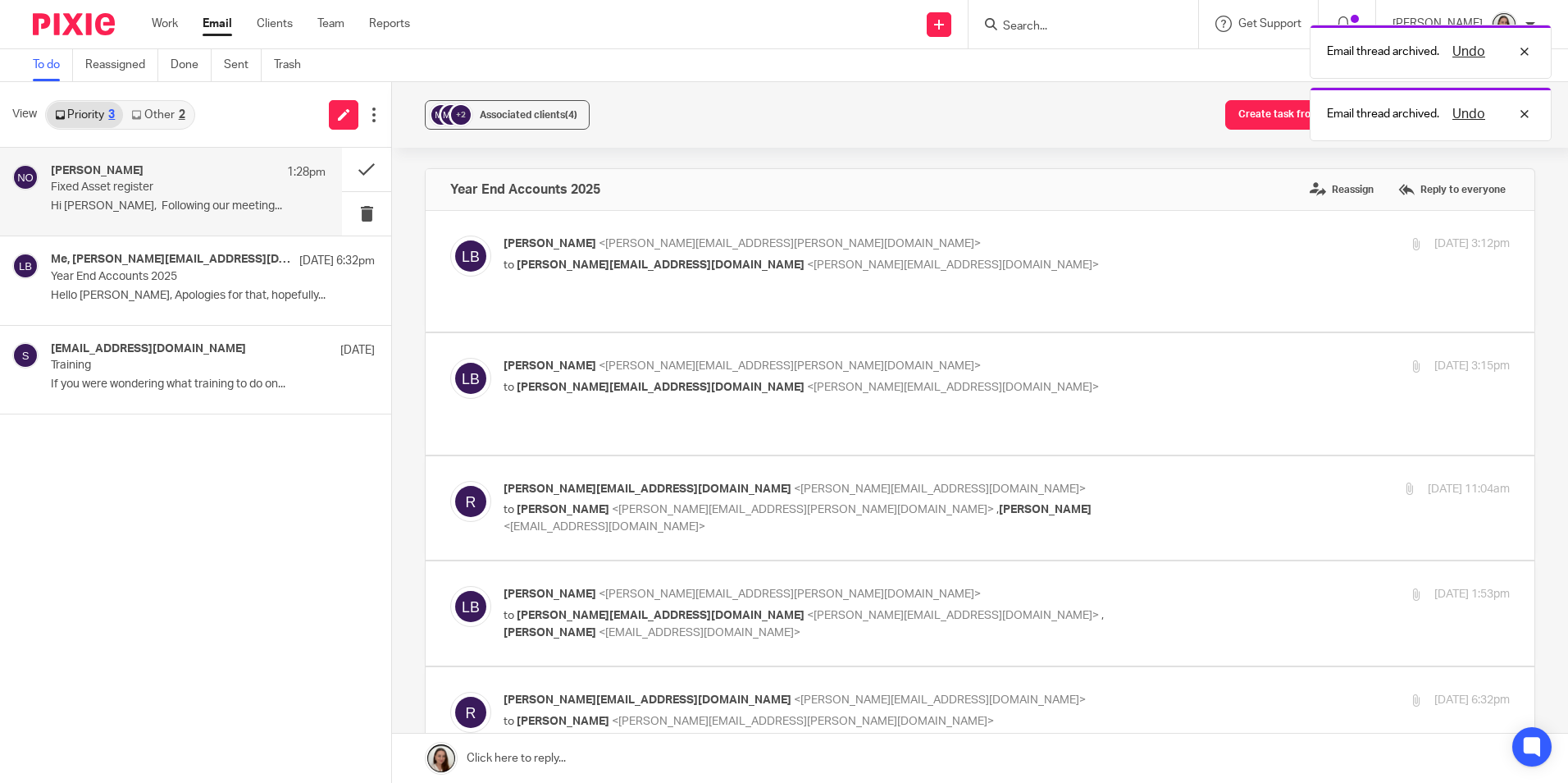
click at [154, 111] on link "Other 2" at bounding box center [157, 115] width 70 height 27
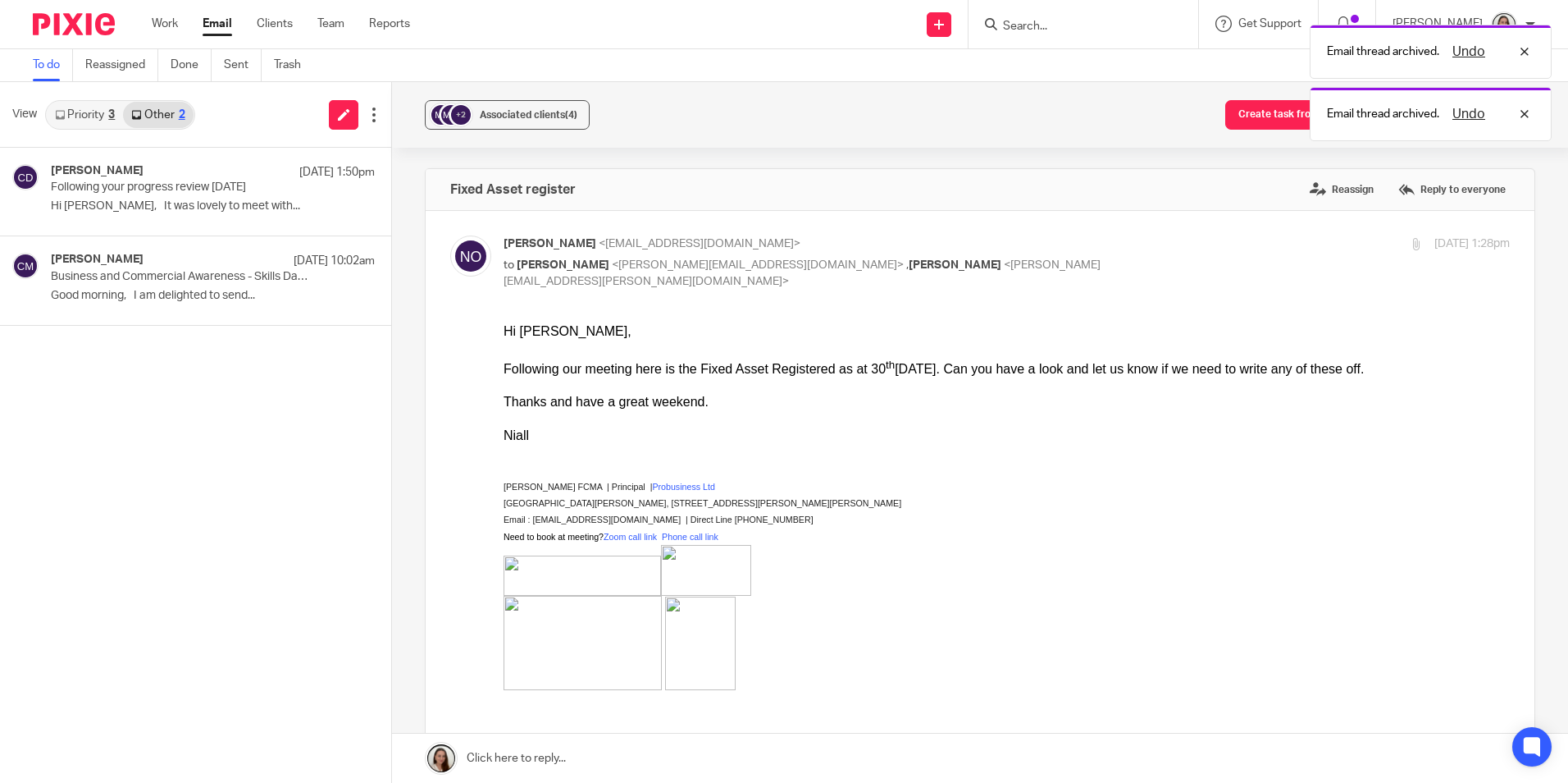
click at [99, 125] on link "Priority 3" at bounding box center [85, 115] width 77 height 27
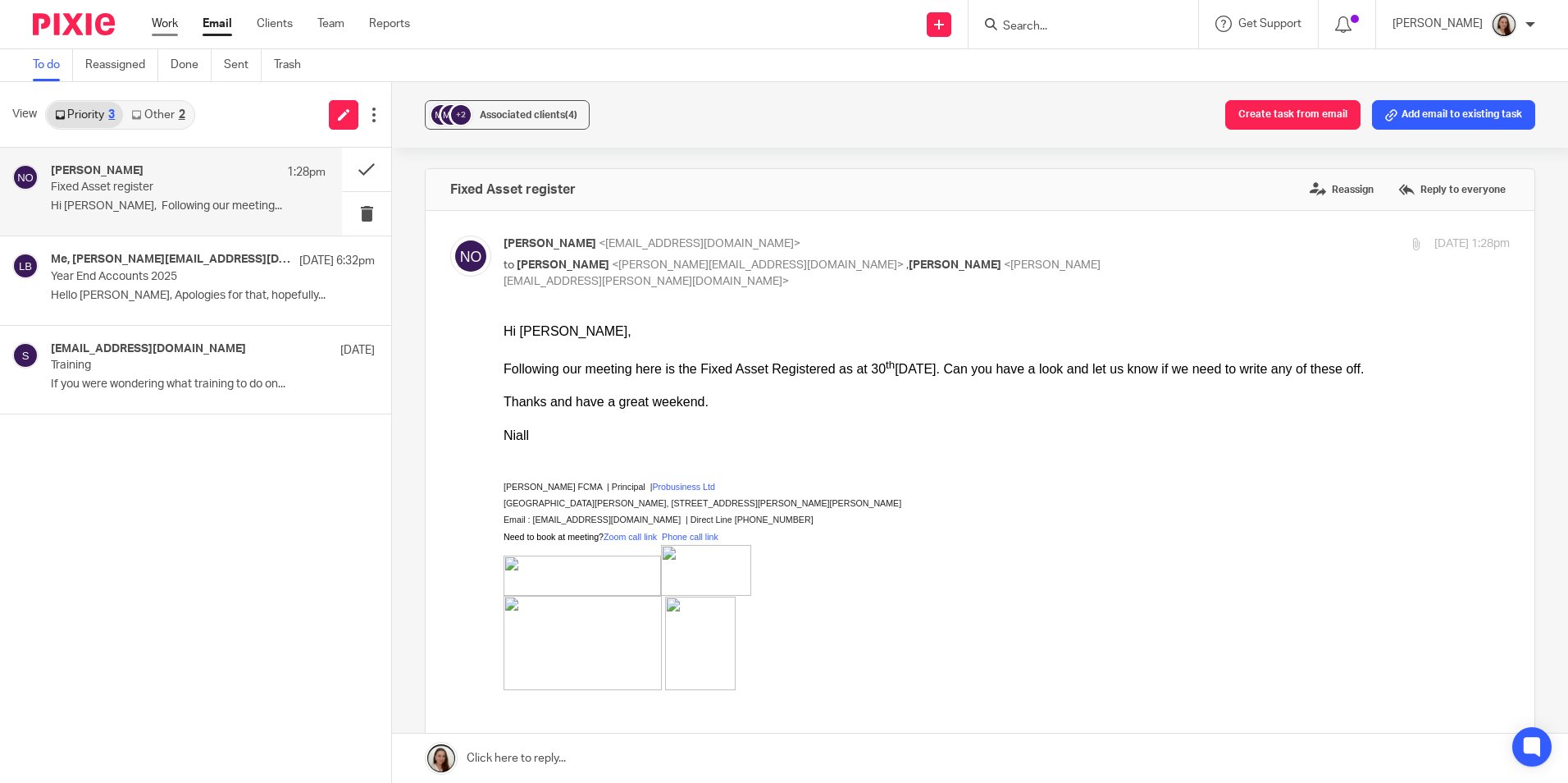
click at [167, 23] on link "Work" at bounding box center [165, 24] width 27 height 17
